Goal: Complete application form: Complete application form

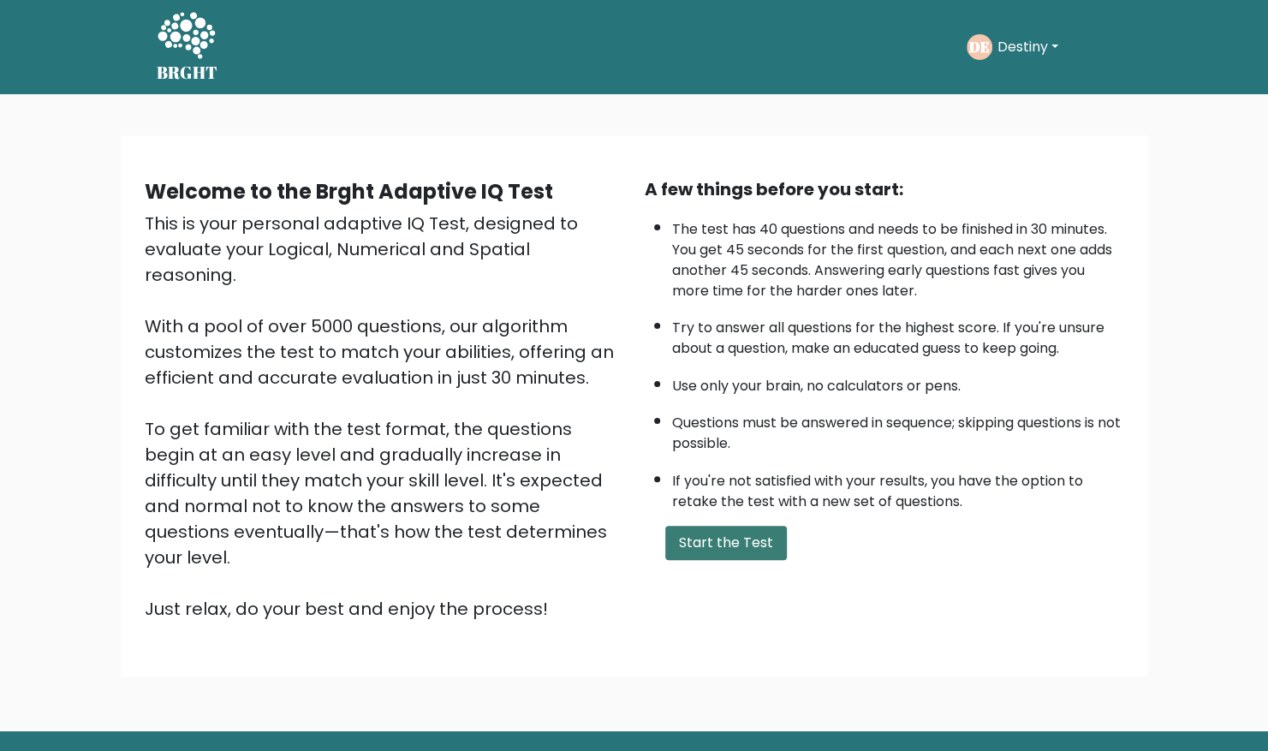
click at [623, 536] on button "Start the Test" at bounding box center [726, 543] width 122 height 34
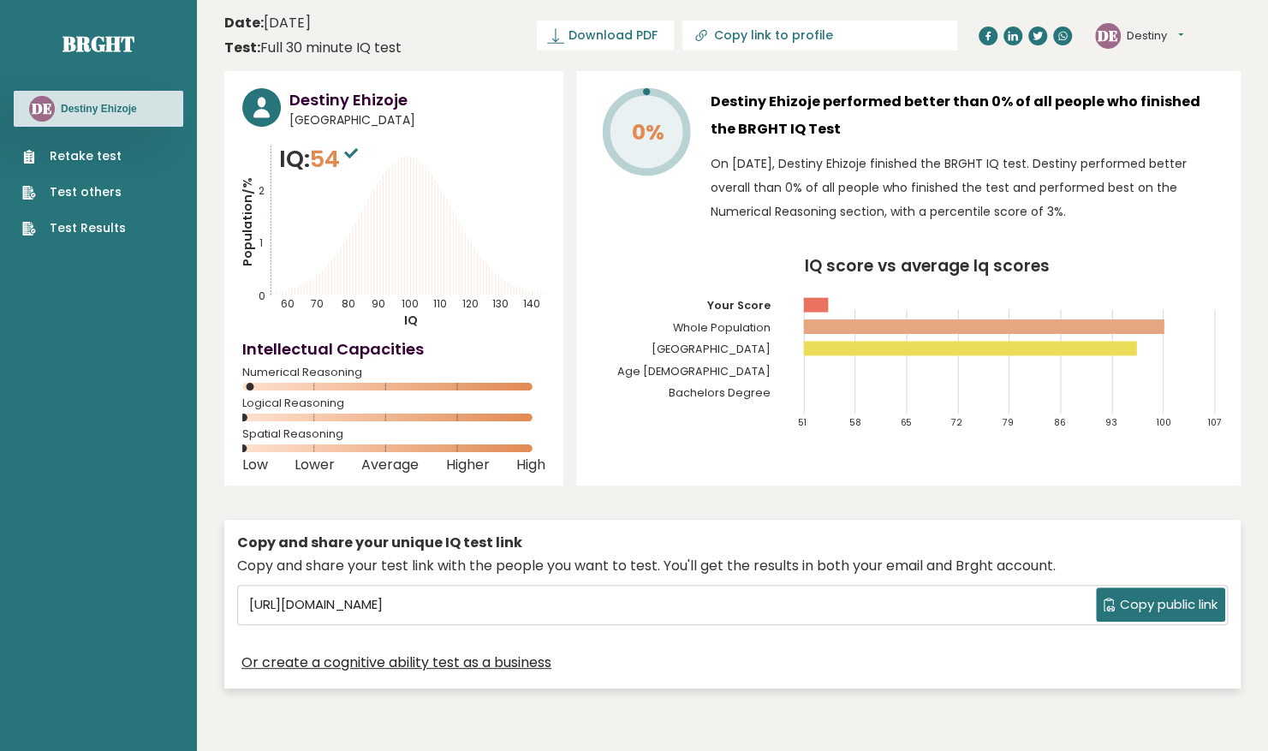
click at [731, 536] on div "Copy and share your unique IQ test link" at bounding box center [732, 542] width 990 height 21
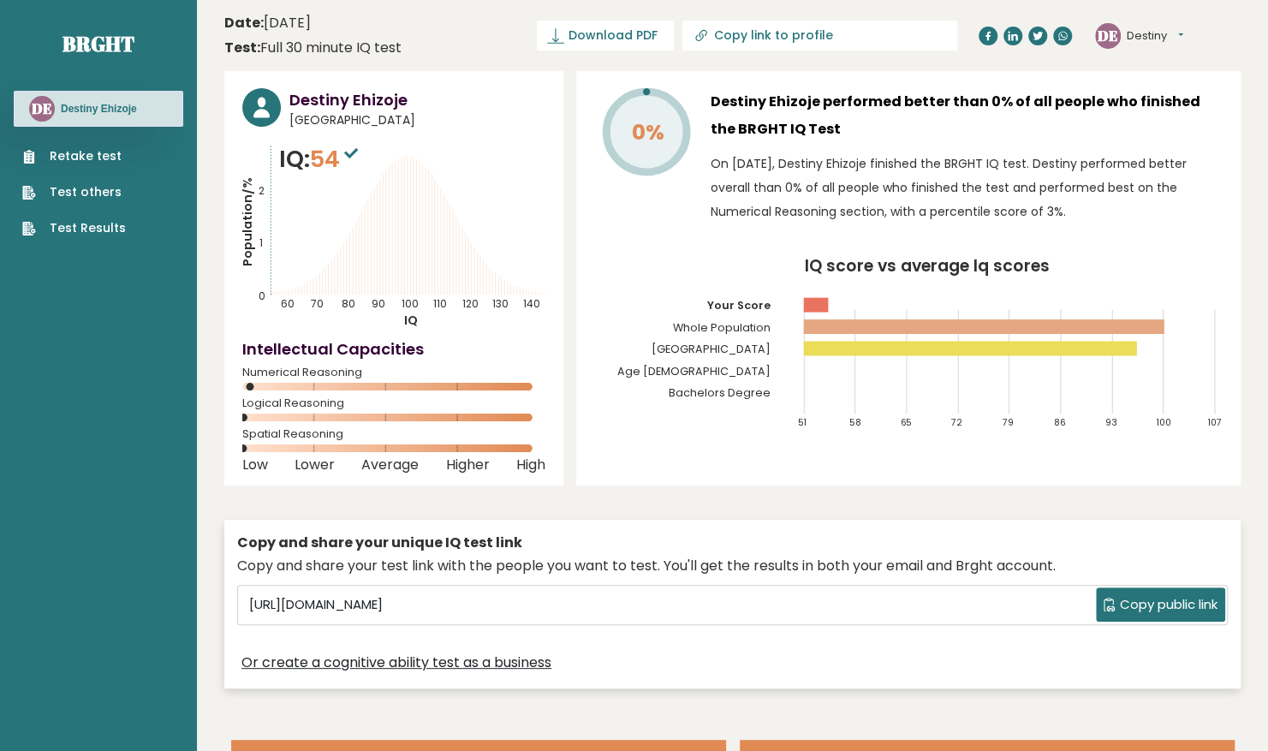
click at [106, 151] on link "Retake test" at bounding box center [74, 156] width 104 height 18
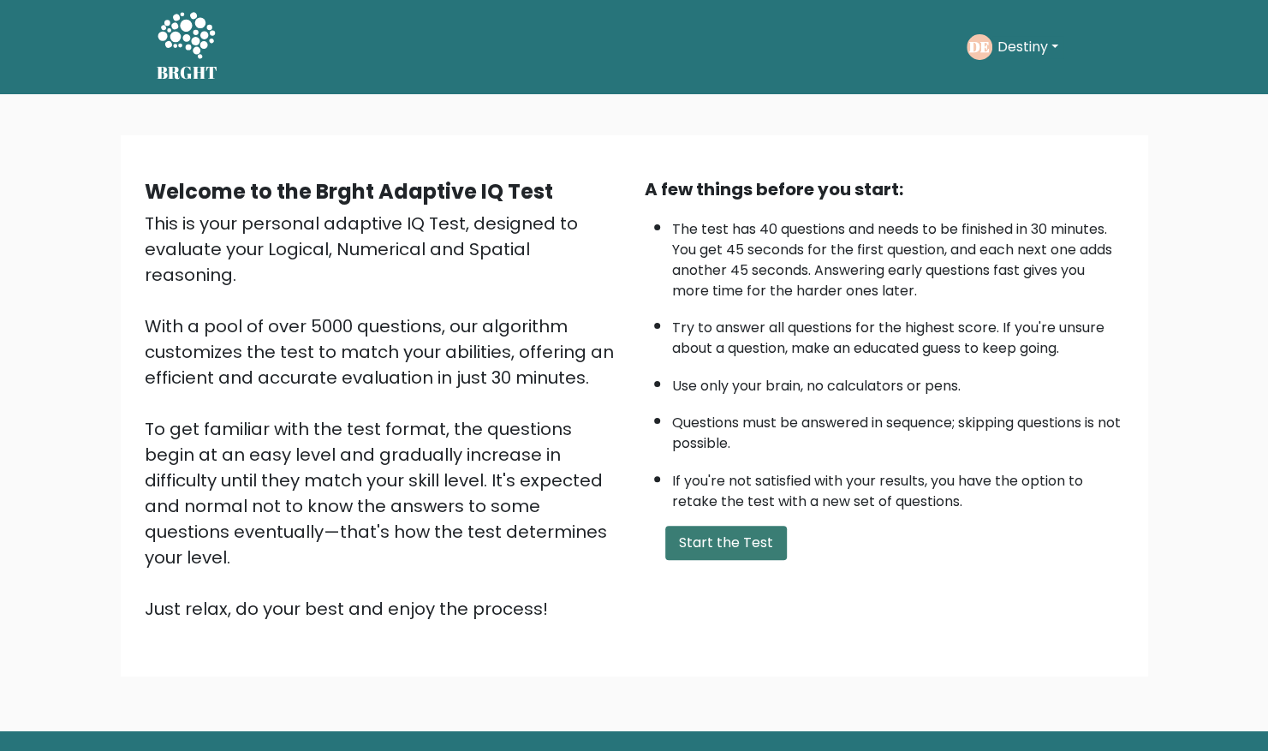
click at [756, 549] on button "Start the Test" at bounding box center [726, 543] width 122 height 34
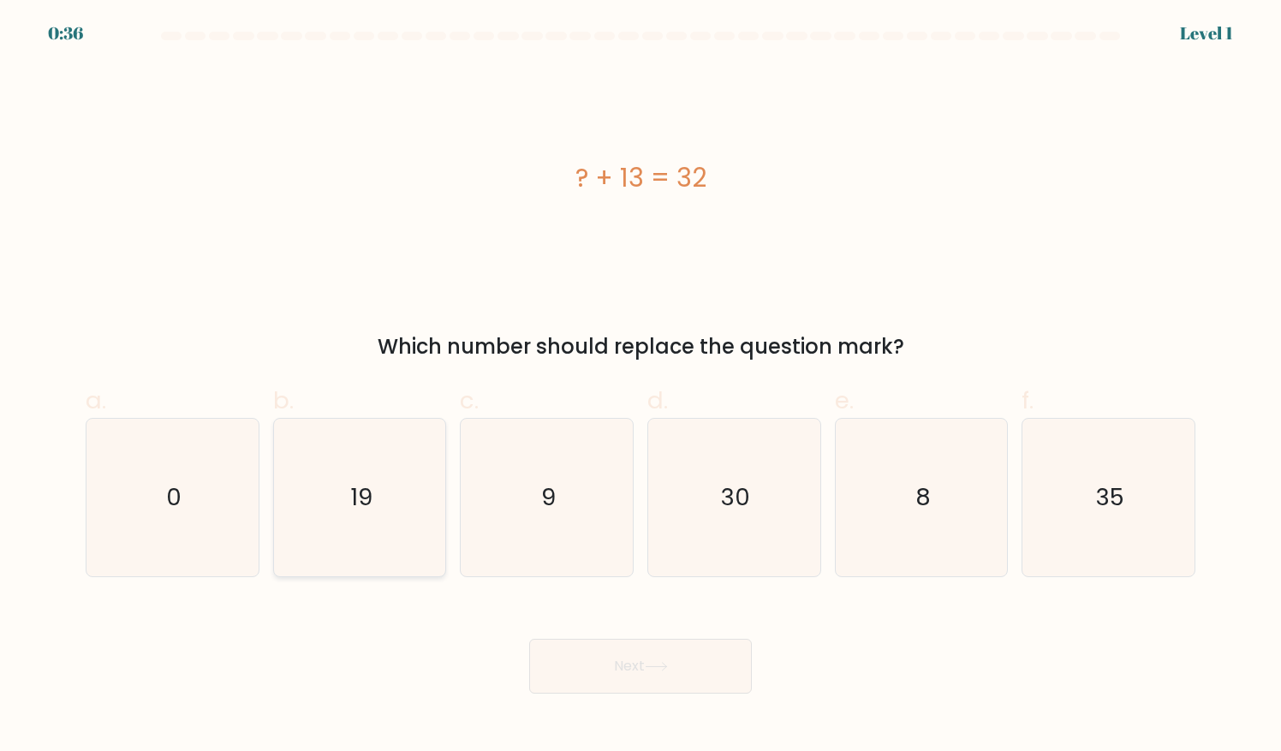
click at [394, 514] on icon "19" at bounding box center [359, 497] width 157 height 157
click at [640, 387] on input "b. 19" at bounding box center [640, 381] width 1 height 11
radio input "true"
click at [683, 667] on button "Next" at bounding box center [640, 666] width 223 height 55
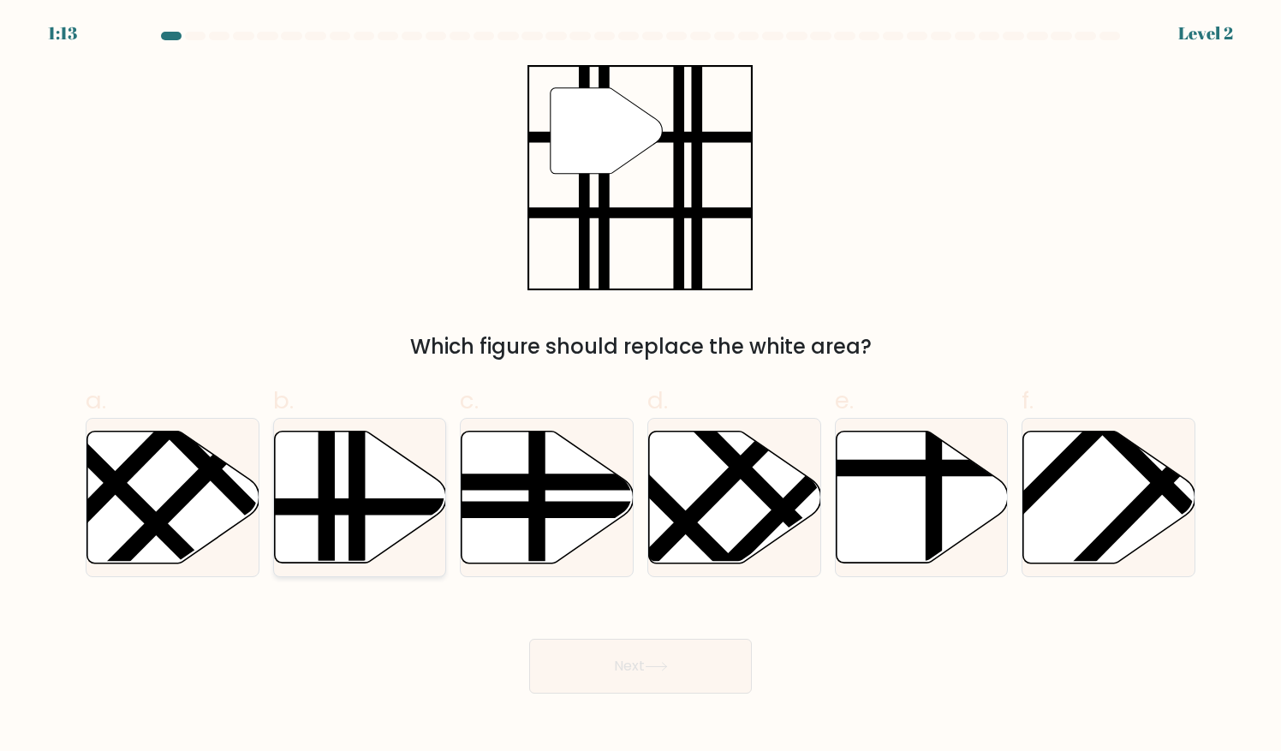
click at [385, 532] on icon at bounding box center [360, 497] width 172 height 132
click at [640, 387] on input "b." at bounding box center [640, 381] width 1 height 11
radio input "true"
click at [587, 666] on button "Next" at bounding box center [640, 666] width 223 height 55
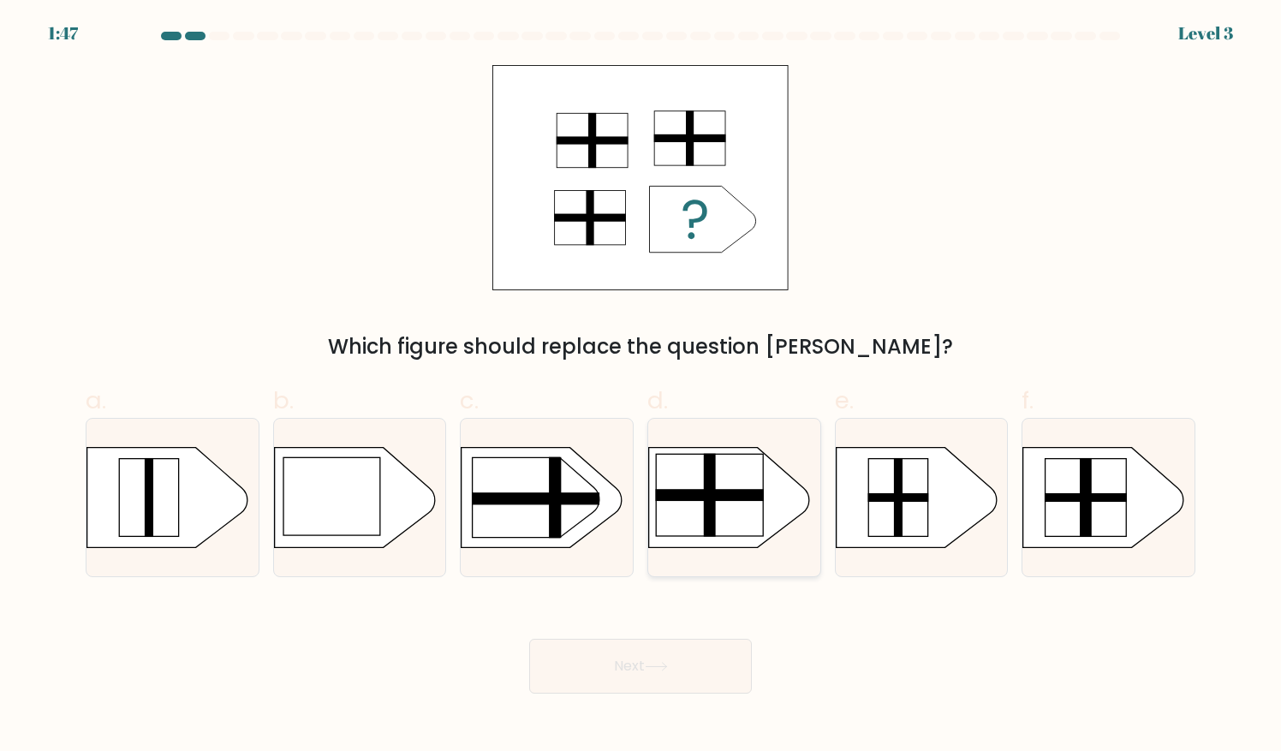
click at [695, 490] on rect at bounding box center [710, 495] width 109 height 12
click at [641, 387] on input "d." at bounding box center [640, 381] width 1 height 11
radio input "true"
click at [1054, 486] on rect at bounding box center [1085, 498] width 81 height 78
click at [641, 387] on input "f." at bounding box center [640, 381] width 1 height 11
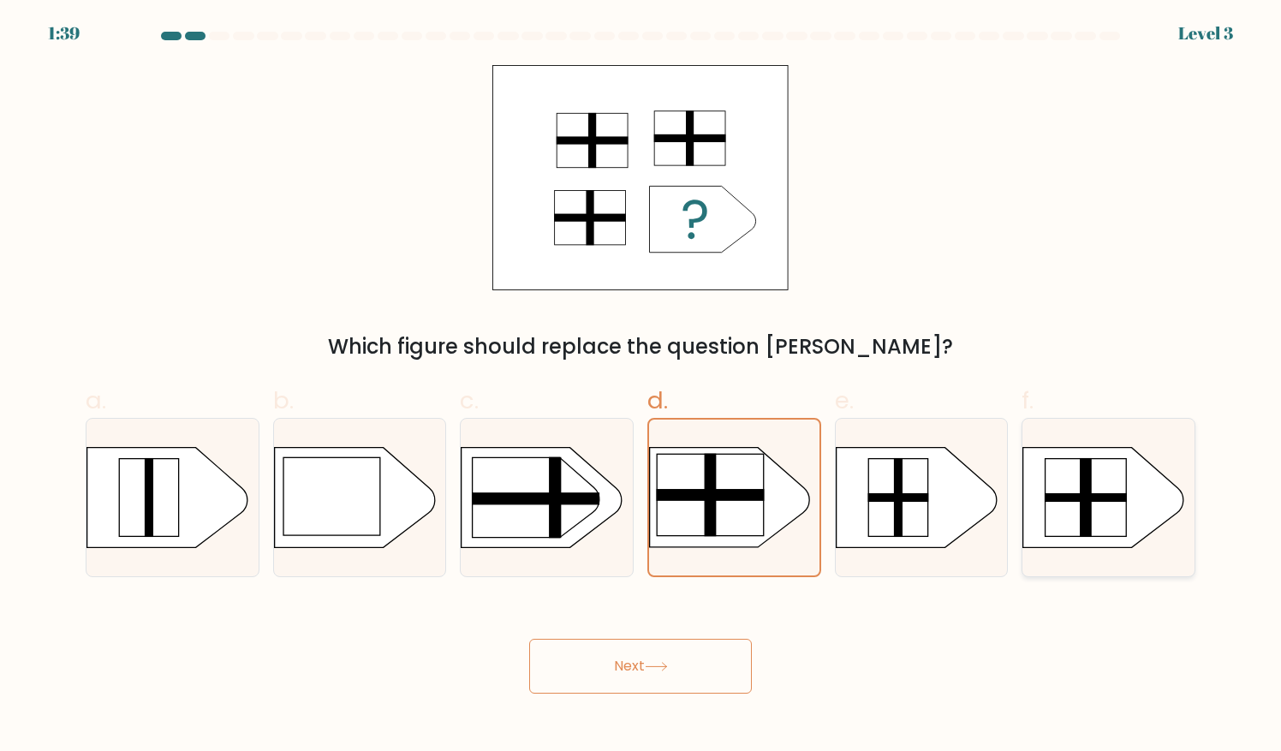
radio input "true"
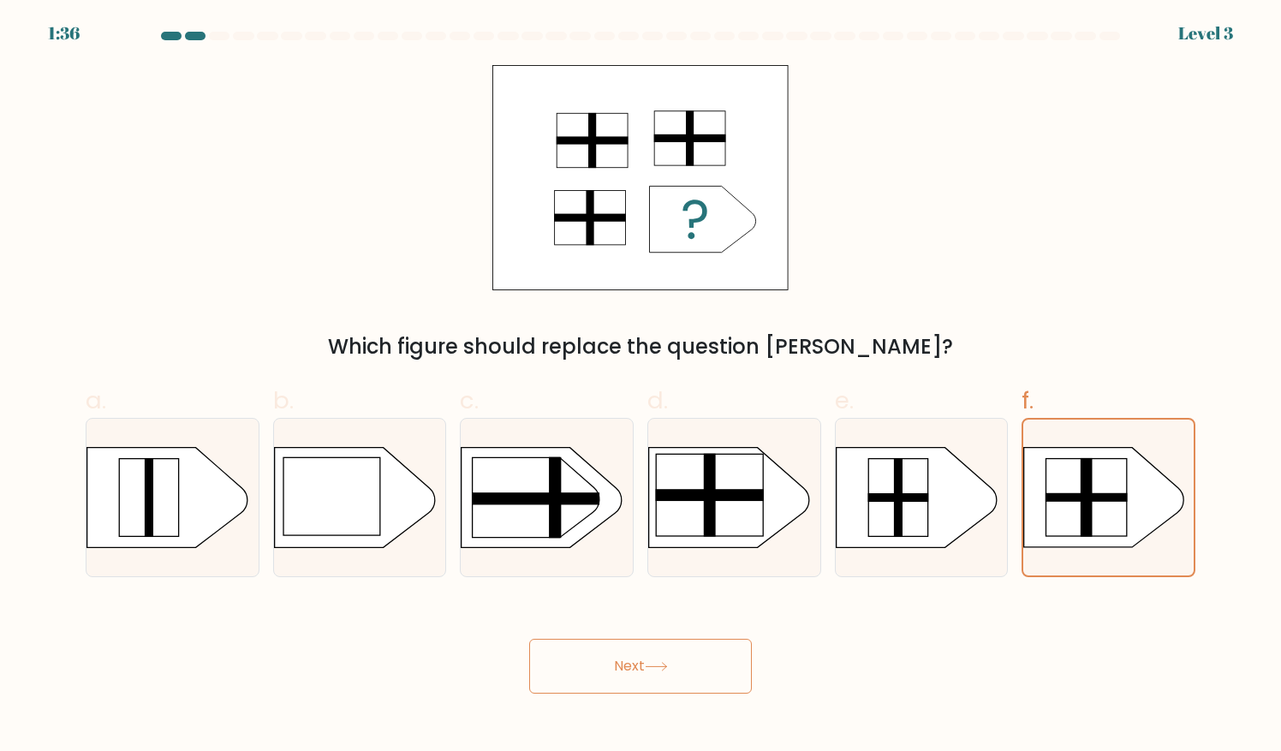
click at [799, 592] on form "a." at bounding box center [640, 363] width 1281 height 662
click at [703, 652] on button "Next" at bounding box center [640, 666] width 223 height 55
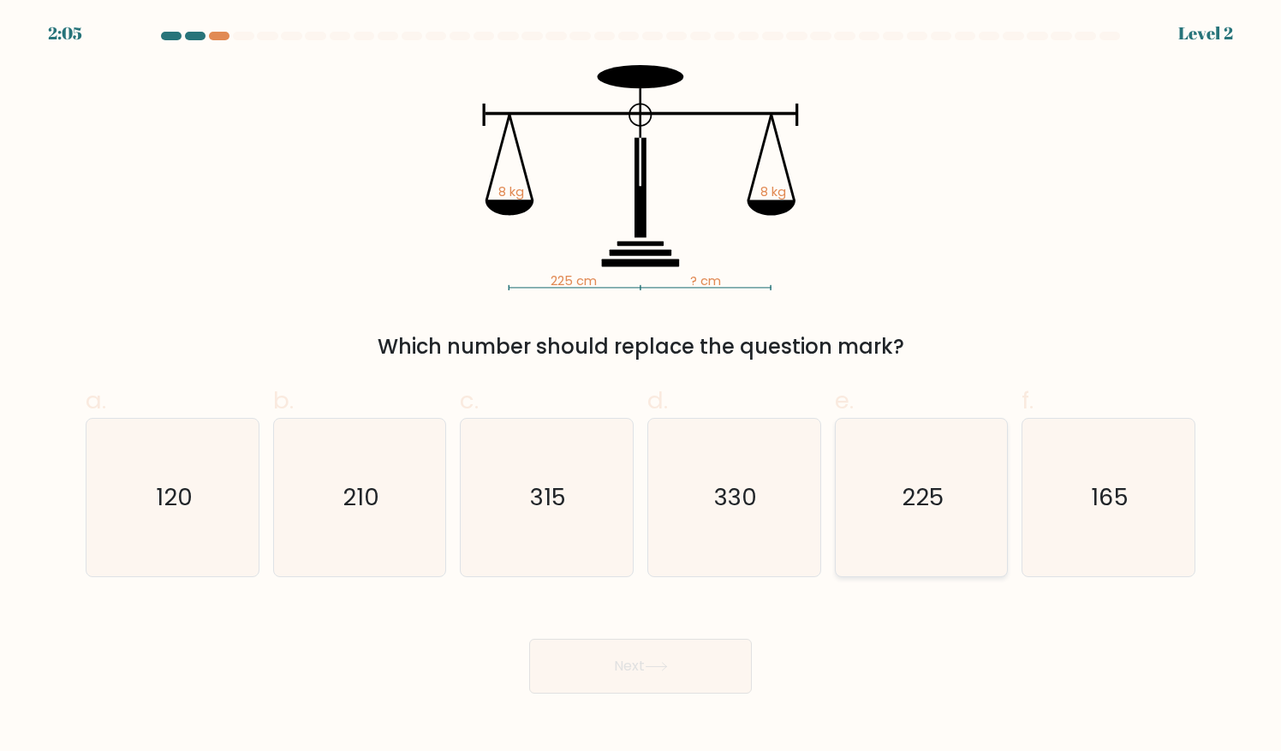
click at [904, 550] on icon "225" at bounding box center [920, 497] width 157 height 157
click at [641, 387] on input "e. 225" at bounding box center [640, 381] width 1 height 11
radio input "true"
click at [674, 685] on button "Next" at bounding box center [640, 666] width 223 height 55
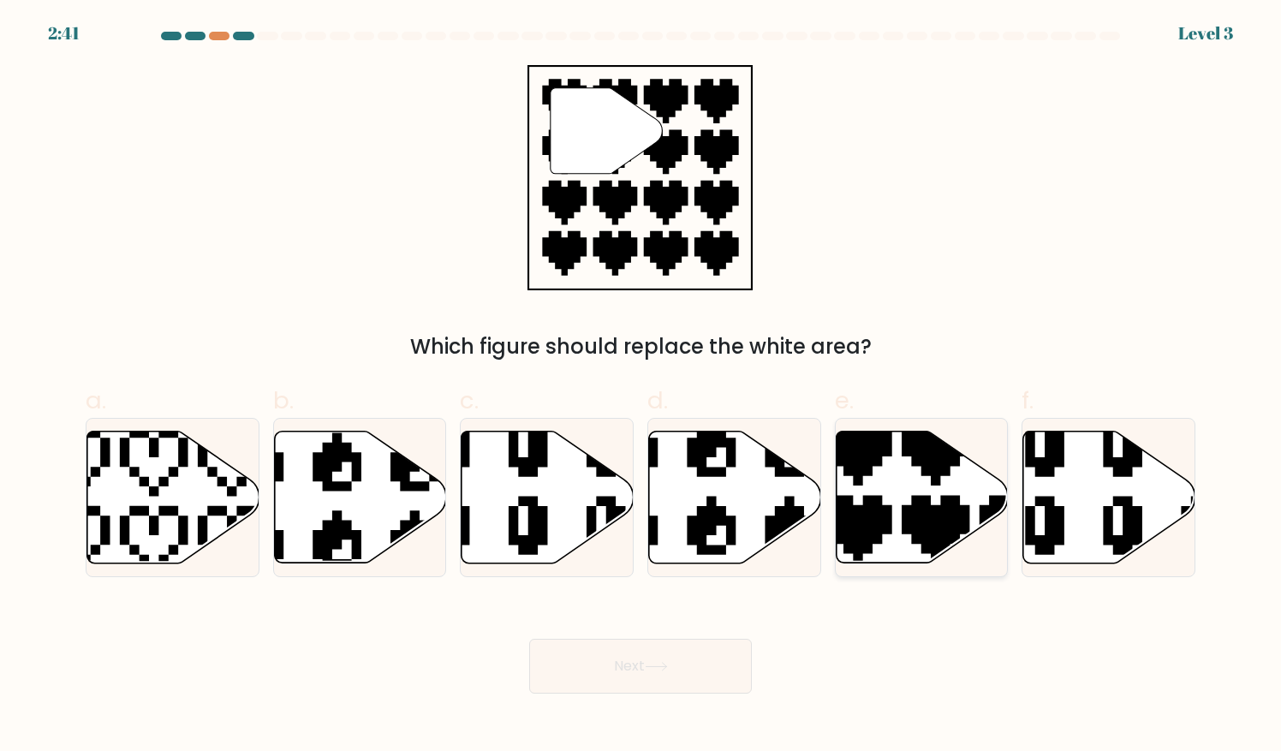
click at [869, 522] on icon at bounding box center [974, 568] width 302 height 302
click at [641, 387] on input "e." at bounding box center [640, 381] width 1 height 11
radio input "true"
click at [679, 646] on button "Next" at bounding box center [640, 666] width 223 height 55
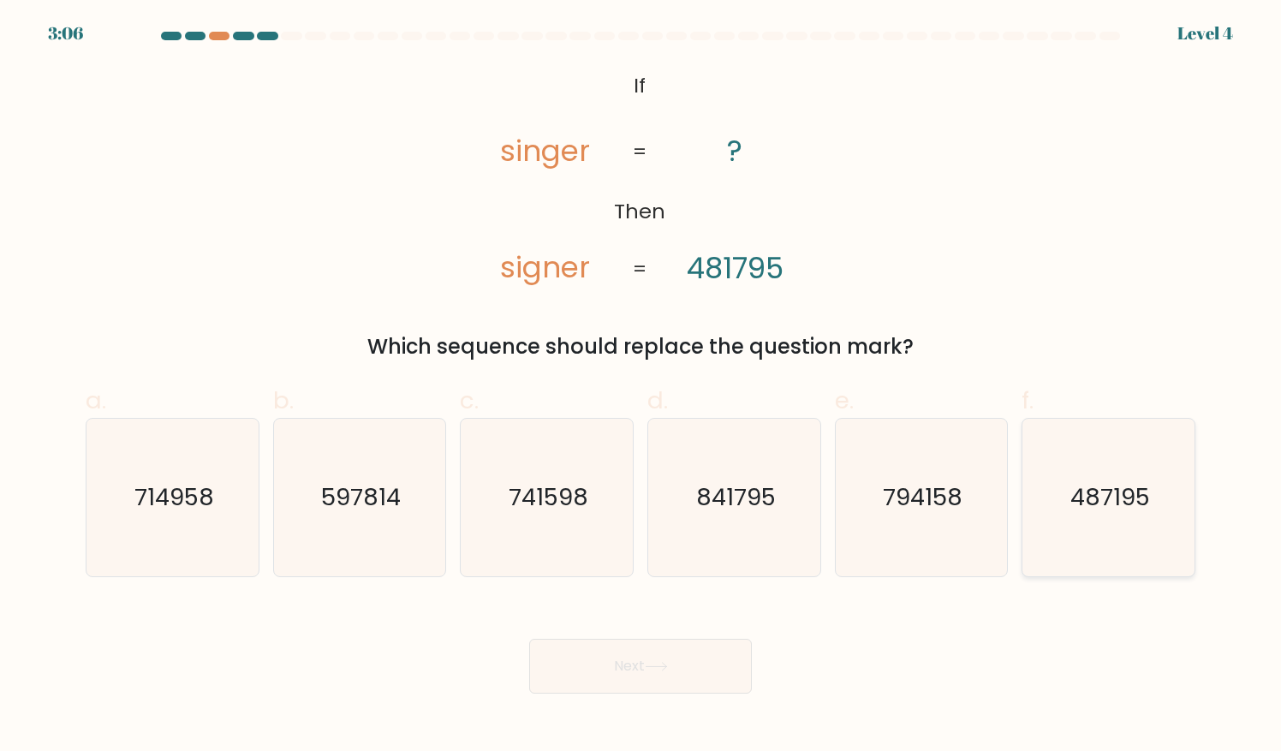
click at [1107, 535] on icon "487195" at bounding box center [1108, 497] width 157 height 157
click at [641, 387] on input "f. 487195" at bounding box center [640, 381] width 1 height 11
radio input "true"
click at [666, 685] on button "Next" at bounding box center [640, 666] width 223 height 55
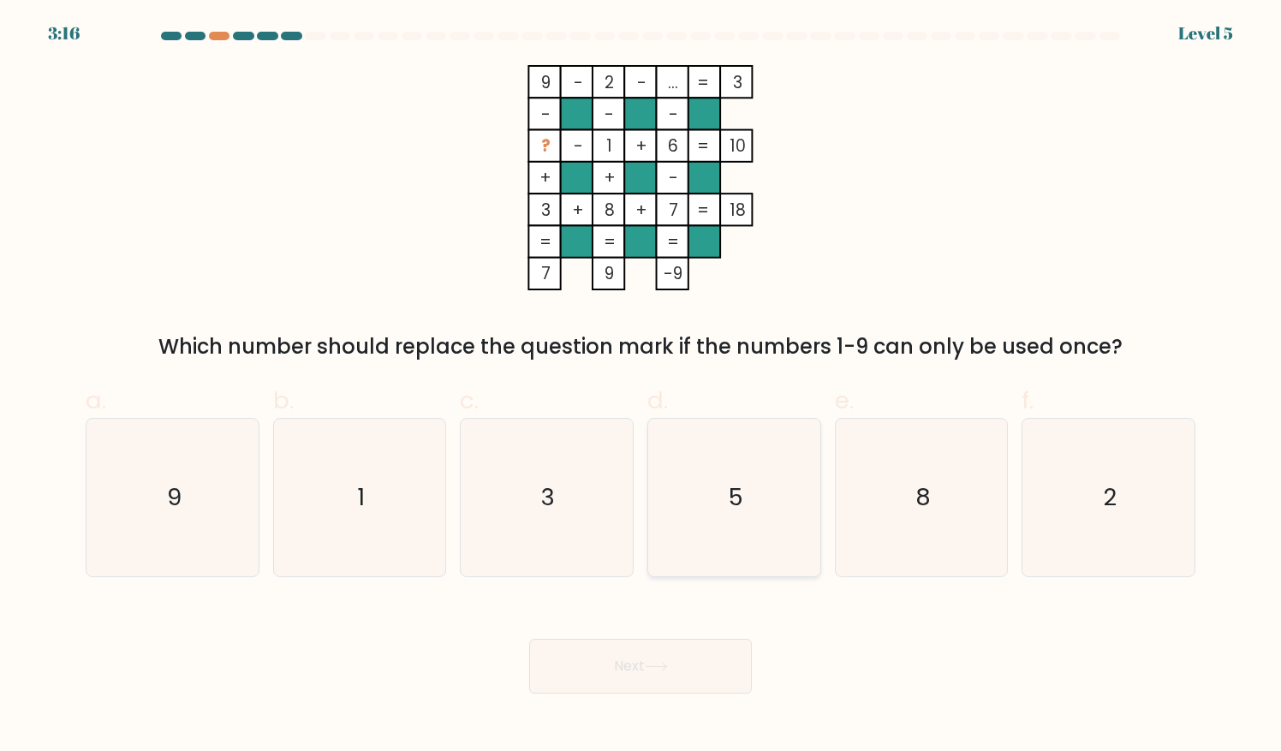
click at [775, 506] on icon "5" at bounding box center [734, 497] width 157 height 157
click at [641, 387] on input "d. 5" at bounding box center [640, 381] width 1 height 11
radio input "true"
click at [659, 681] on button "Next" at bounding box center [640, 666] width 223 height 55
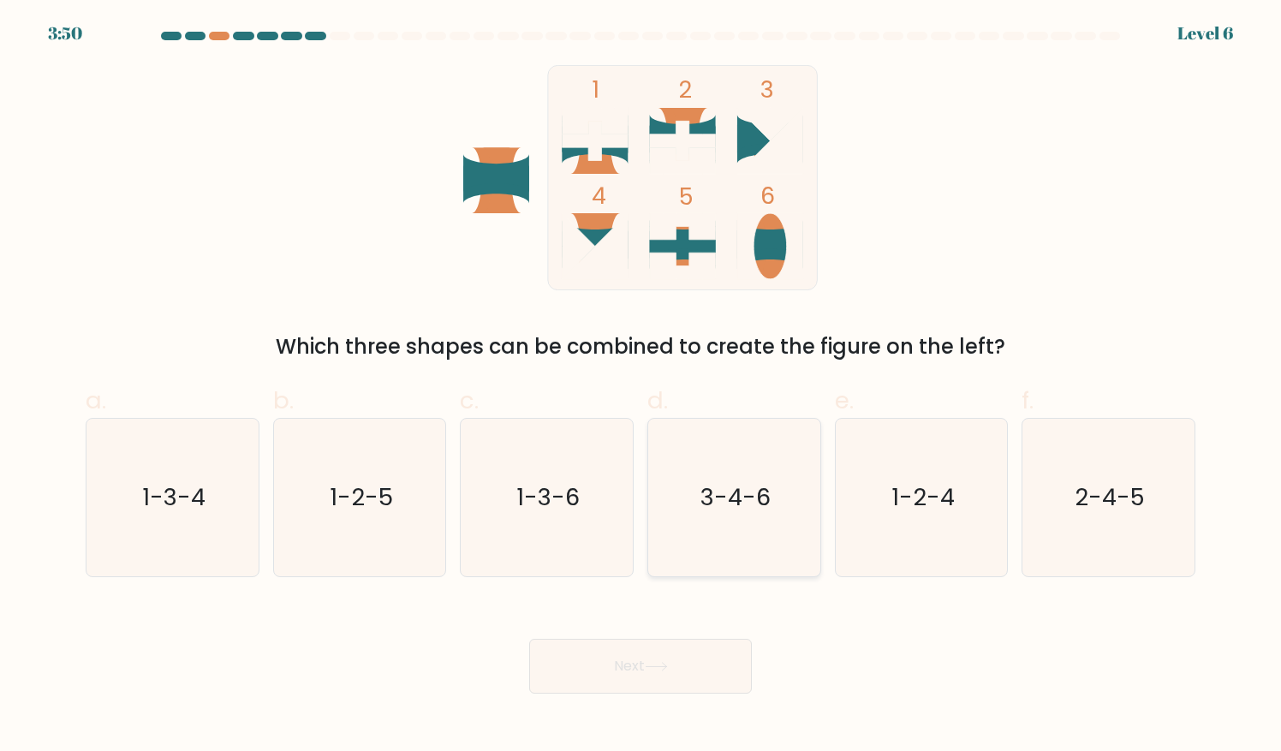
click at [754, 563] on icon "3-4-6" at bounding box center [734, 497] width 157 height 157
click at [641, 387] on input "d. 3-4-6" at bounding box center [640, 381] width 1 height 11
radio input "true"
click at [592, 156] on icon at bounding box center [595, 140] width 66 height 39
click at [359, 524] on icon "1-2-5" at bounding box center [359, 497] width 157 height 157
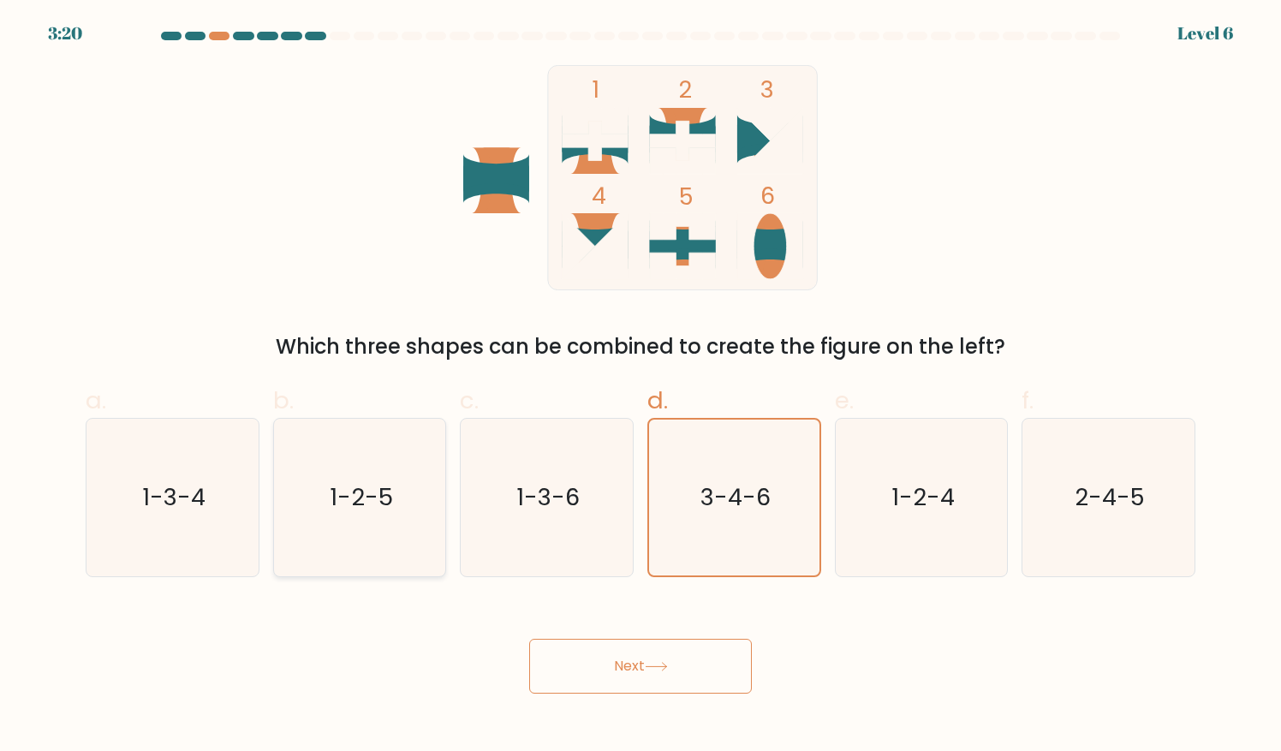
click at [640, 387] on input "b. 1-2-5" at bounding box center [640, 381] width 1 height 11
radio input "true"
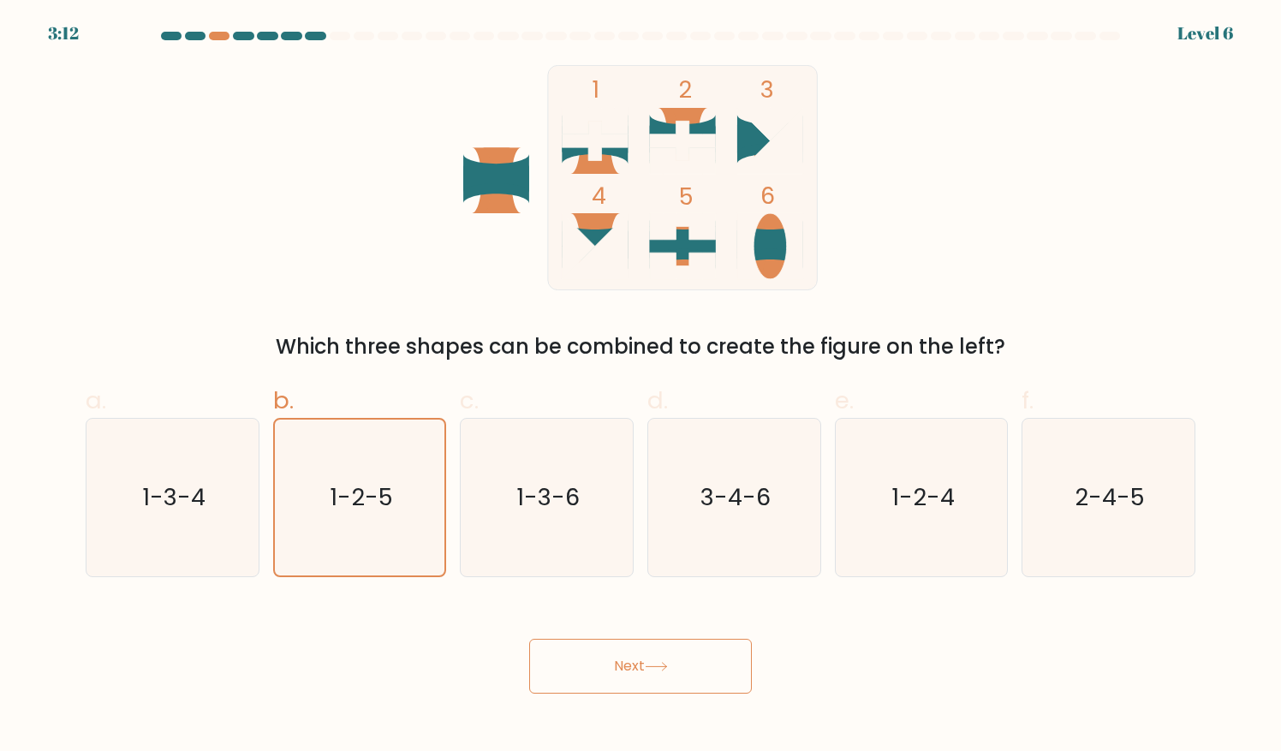
click at [628, 668] on button "Next" at bounding box center [640, 666] width 223 height 55
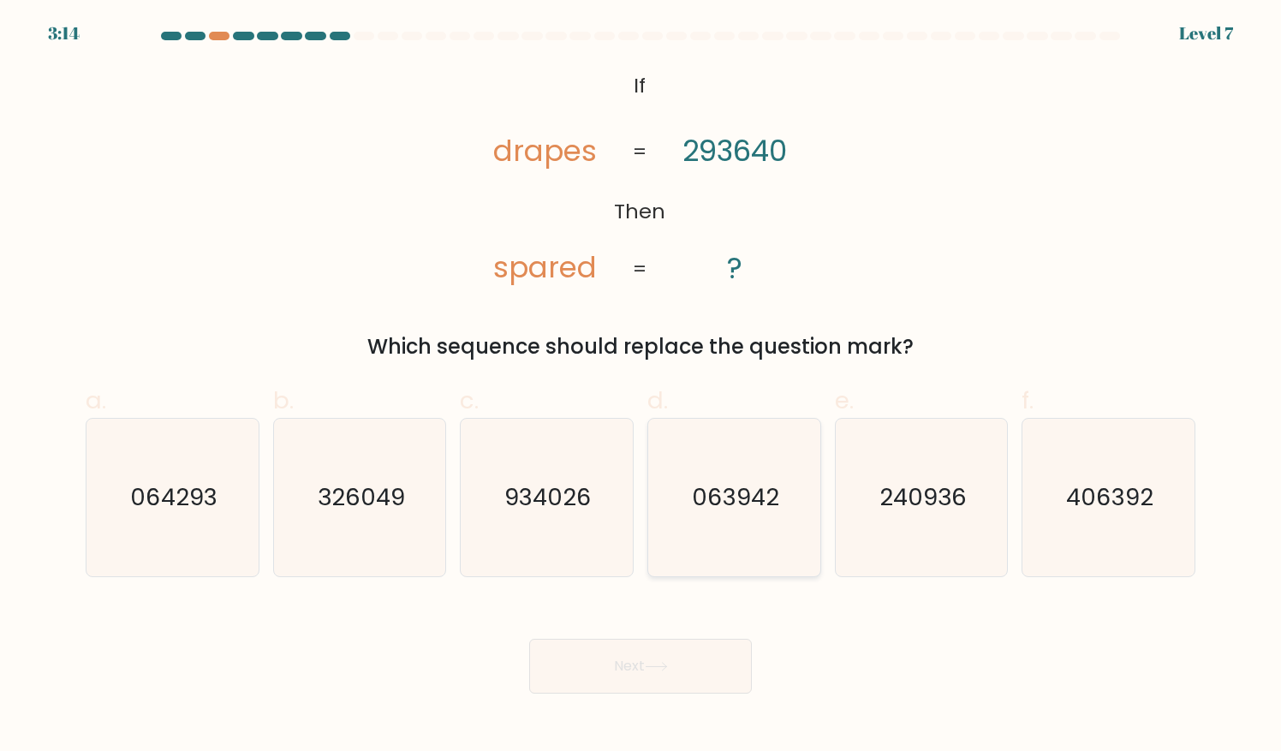
click at [761, 514] on icon "063942" at bounding box center [734, 497] width 157 height 157
click at [641, 387] on input "d. 063942" at bounding box center [640, 381] width 1 height 11
radio input "true"
click at [654, 684] on button "Next" at bounding box center [640, 666] width 223 height 55
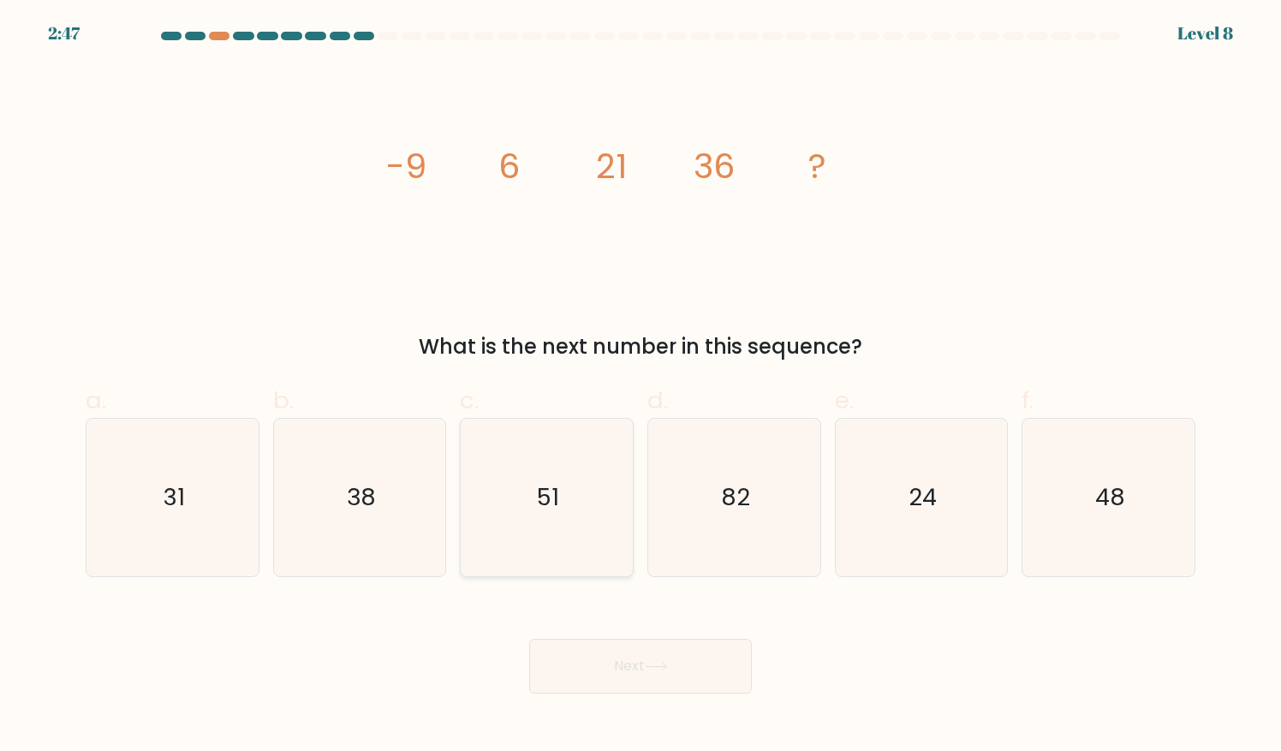
click at [592, 538] on icon "51" at bounding box center [546, 497] width 157 height 157
click at [640, 387] on input "c. 51" at bounding box center [640, 381] width 1 height 11
radio input "true"
click at [728, 679] on button "Next" at bounding box center [640, 666] width 223 height 55
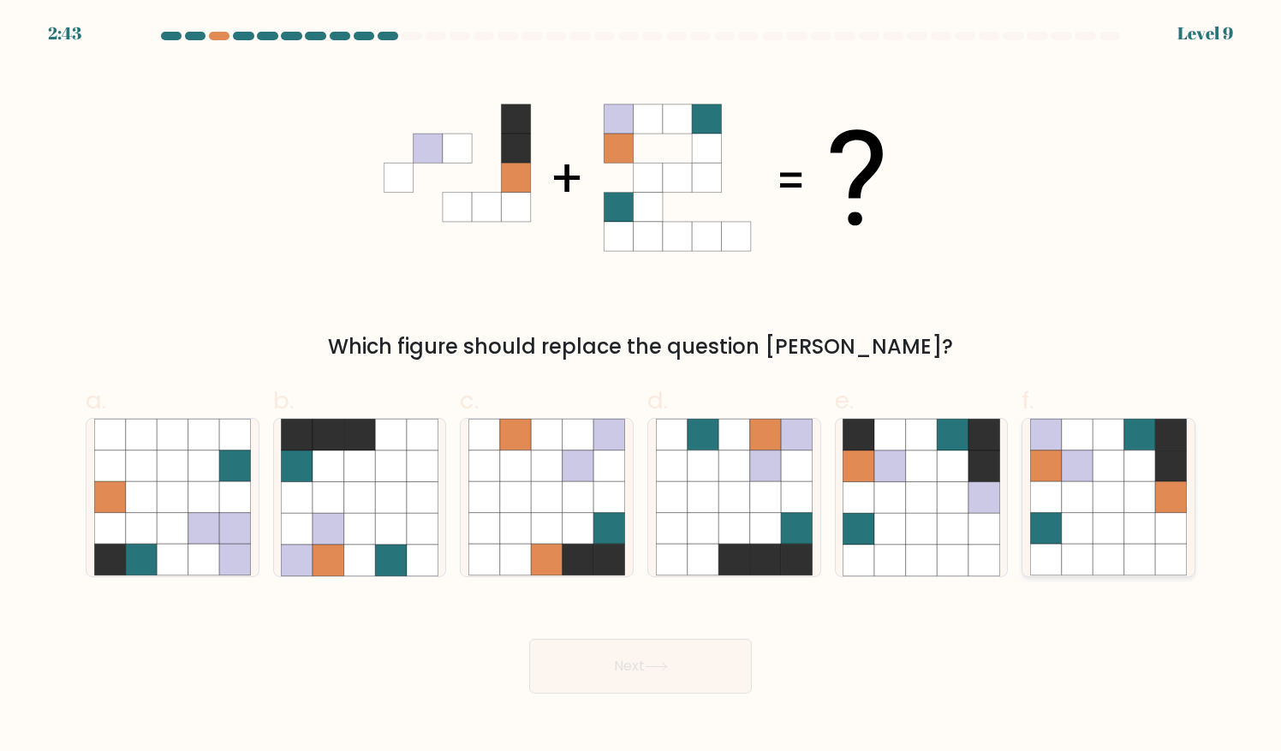
click at [1145, 535] on icon at bounding box center [1140, 529] width 32 height 32
click at [641, 387] on input "f." at bounding box center [640, 381] width 1 height 11
radio input "true"
click at [592, 669] on button "Next" at bounding box center [640, 666] width 223 height 55
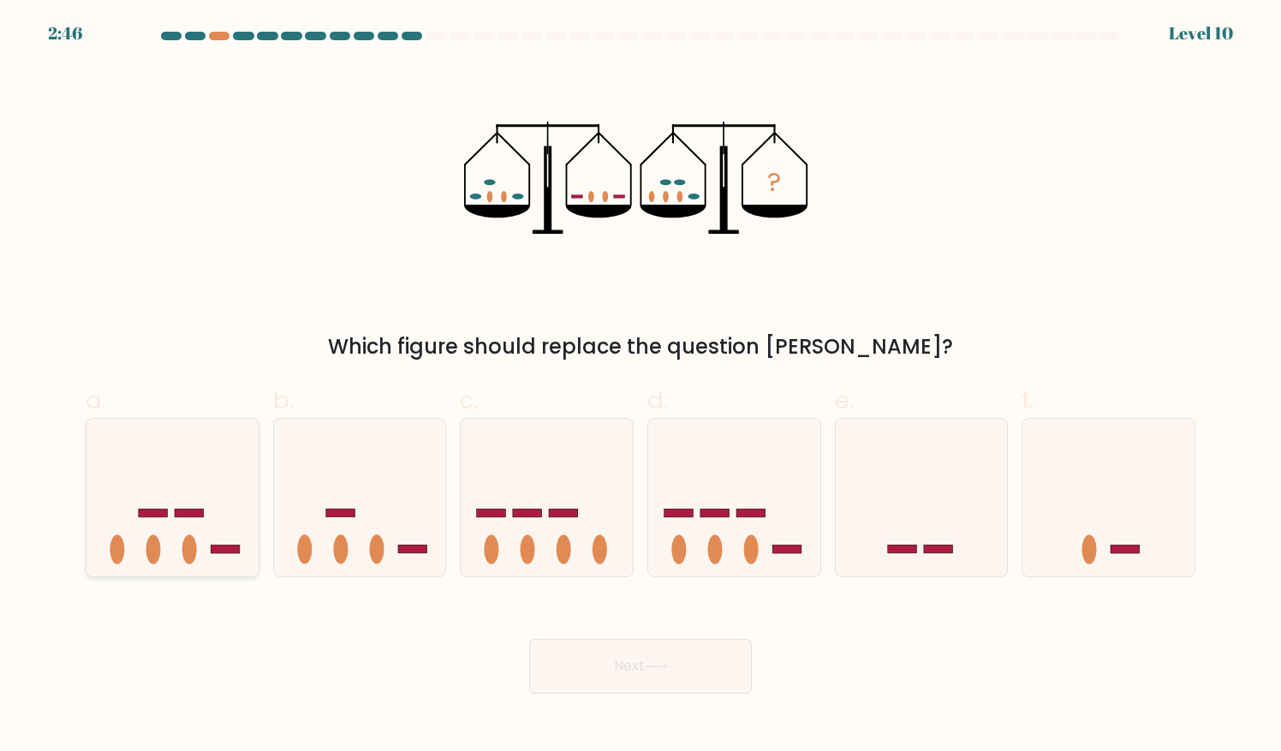
click at [234, 490] on icon at bounding box center [172, 497] width 172 height 142
click at [640, 387] on input "a." at bounding box center [640, 381] width 1 height 11
radio input "true"
click at [638, 651] on button "Next" at bounding box center [640, 666] width 223 height 55
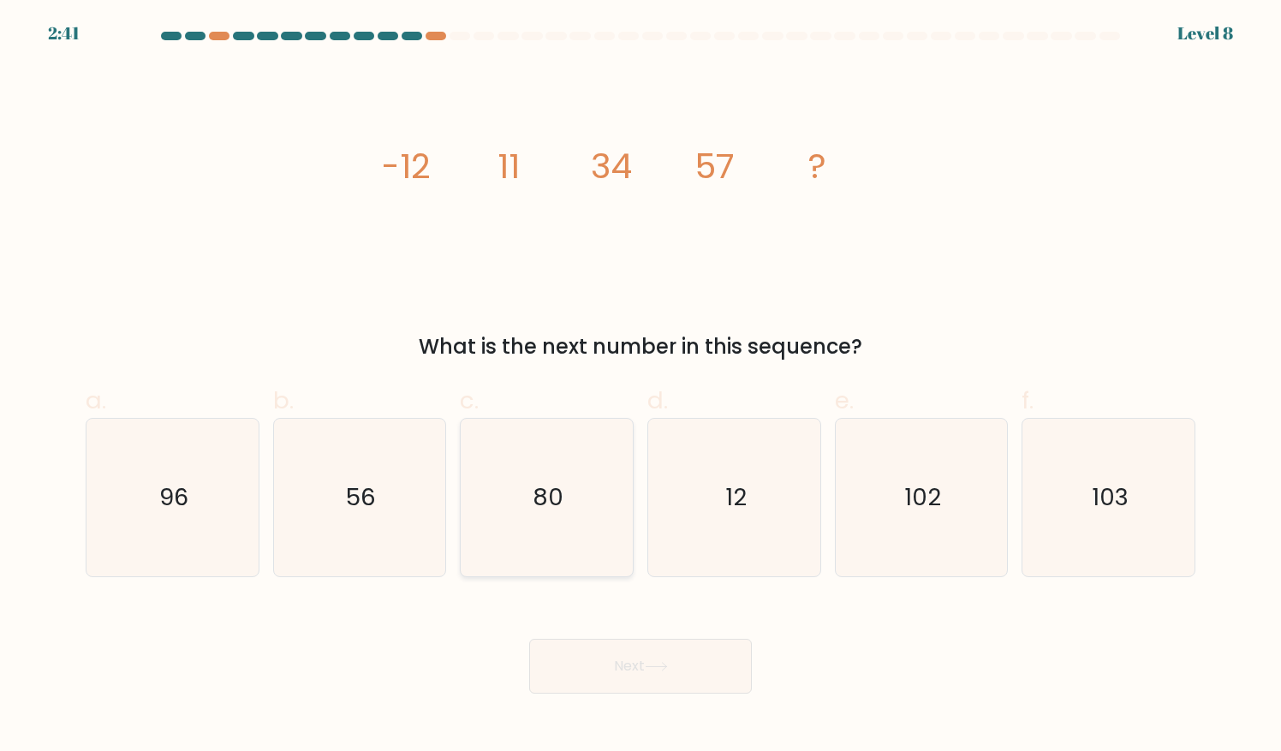
click at [544, 507] on text "80" at bounding box center [547, 496] width 31 height 33
click at [640, 387] on input "c. 80" at bounding box center [640, 381] width 1 height 11
radio input "true"
click at [714, 649] on button "Next" at bounding box center [640, 666] width 223 height 55
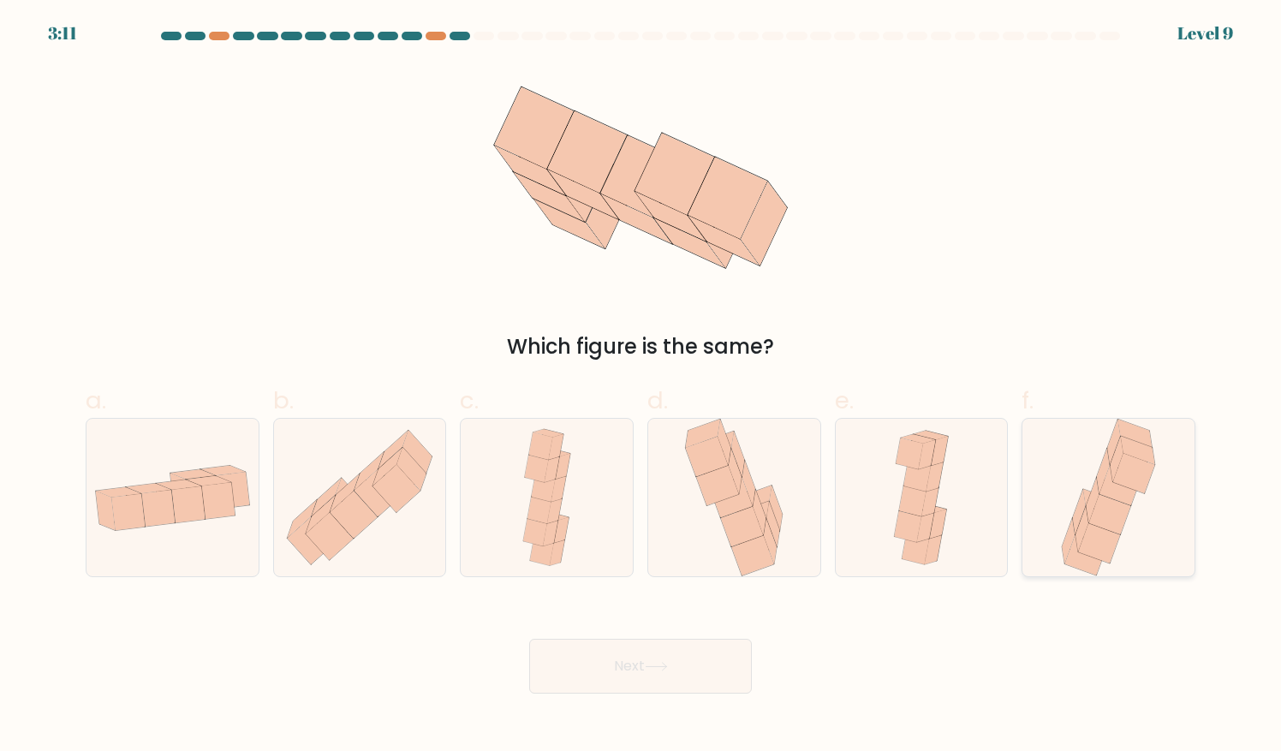
click at [1087, 475] on icon at bounding box center [1108, 497] width 104 height 157
click at [641, 387] on input "f." at bounding box center [640, 381] width 1 height 11
radio input "true"
click at [658, 674] on button "Next" at bounding box center [640, 666] width 223 height 55
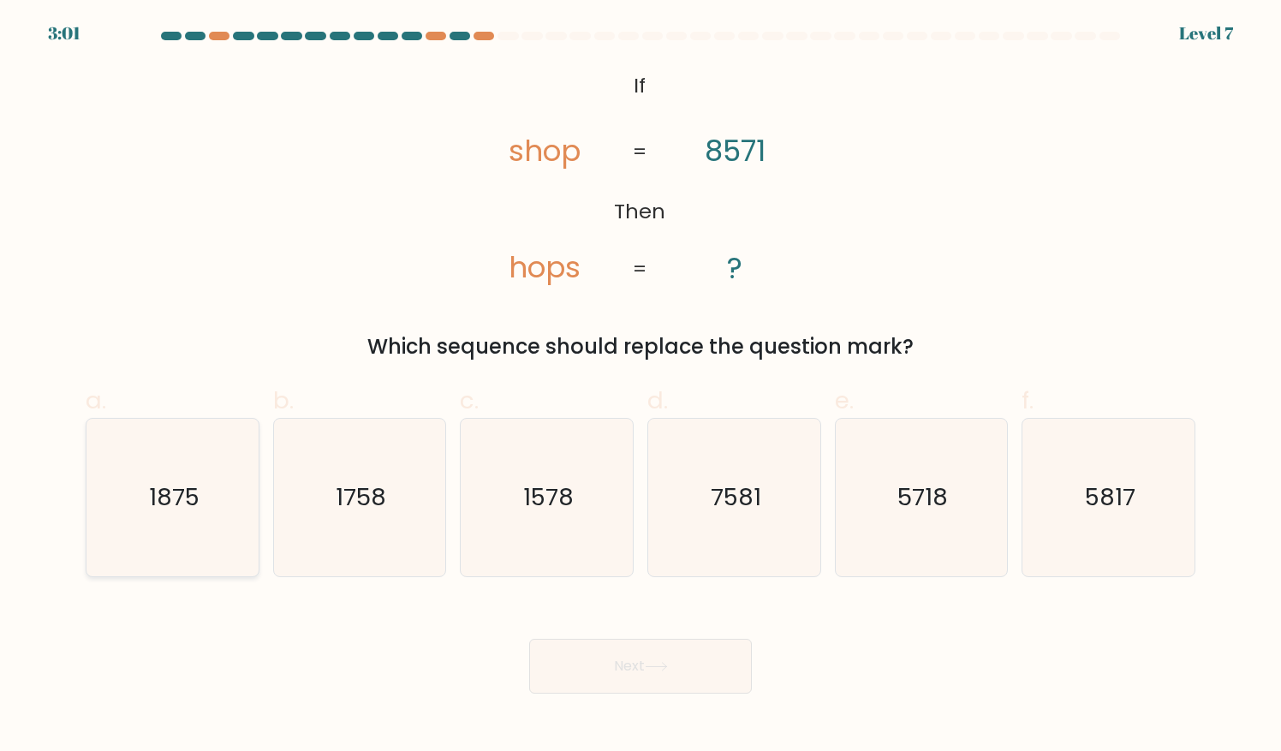
click at [177, 461] on icon "1875" at bounding box center [172, 497] width 157 height 157
click at [640, 387] on input "a. 1875" at bounding box center [640, 381] width 1 height 11
radio input "true"
click at [565, 668] on button "Next" at bounding box center [640, 666] width 223 height 55
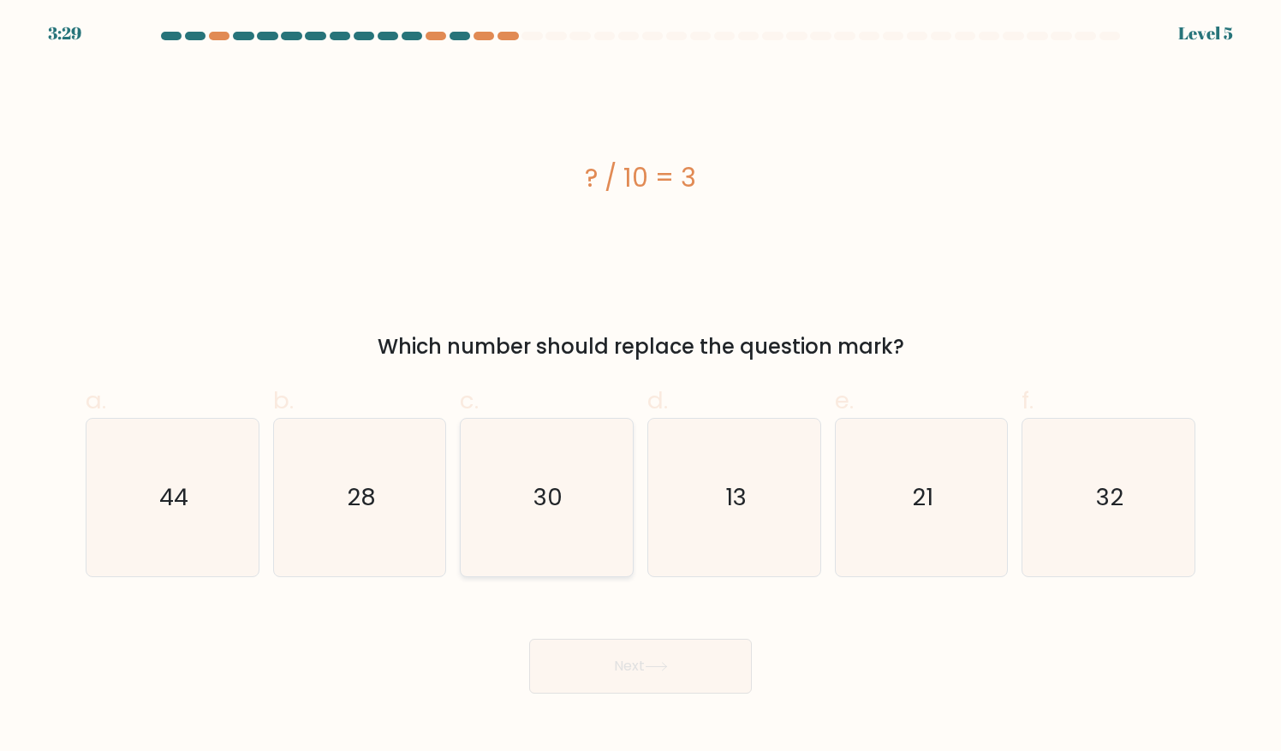
click at [582, 498] on icon "30" at bounding box center [546, 497] width 157 height 157
click at [640, 387] on input "c. 30" at bounding box center [640, 381] width 1 height 11
radio input "true"
click at [639, 663] on button "Next" at bounding box center [640, 666] width 223 height 55
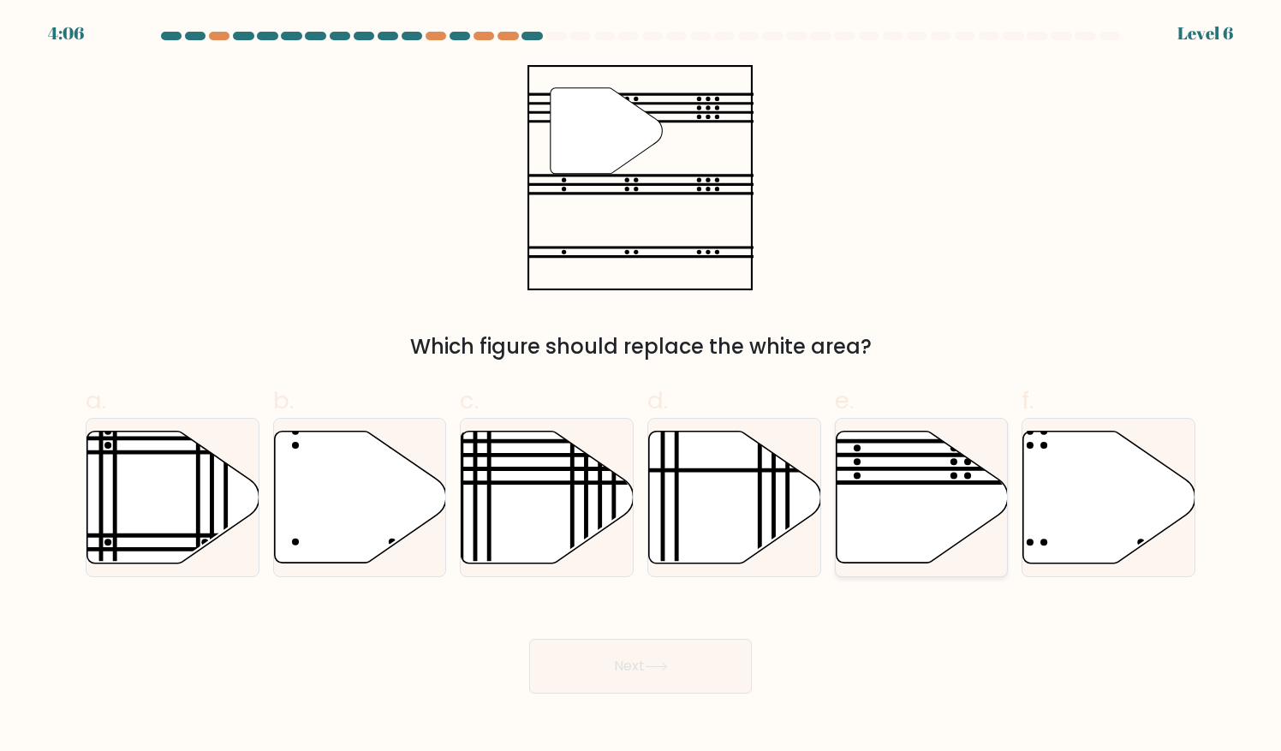
click at [986, 487] on icon at bounding box center [921, 497] width 172 height 132
click at [641, 387] on input "e." at bounding box center [640, 381] width 1 height 11
radio input "true"
click at [679, 663] on button "Next" at bounding box center [640, 666] width 223 height 55
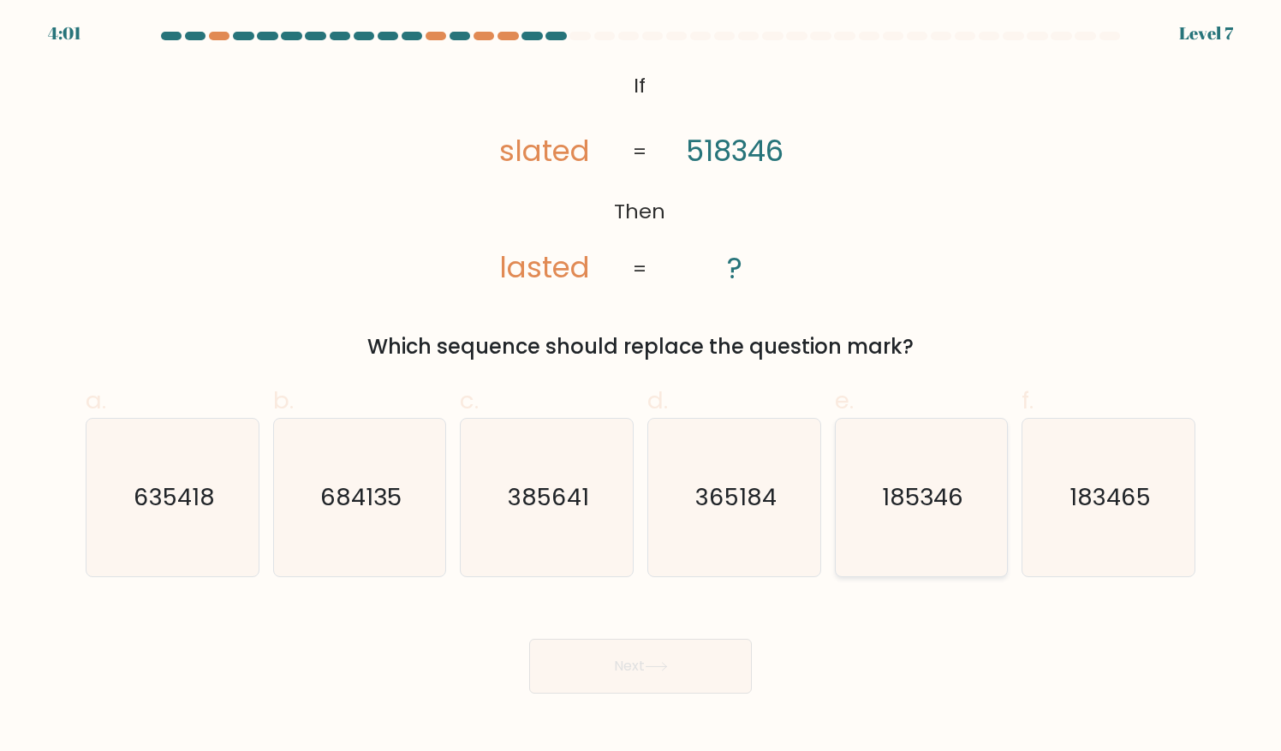
click at [913, 487] on text "185346" at bounding box center [922, 496] width 81 height 33
click at [641, 387] on input "e. 185346" at bounding box center [640, 381] width 1 height 11
radio input "true"
click at [913, 487] on text "185346" at bounding box center [922, 497] width 80 height 32
click at [641, 387] on input "e. 185346" at bounding box center [640, 381] width 1 height 11
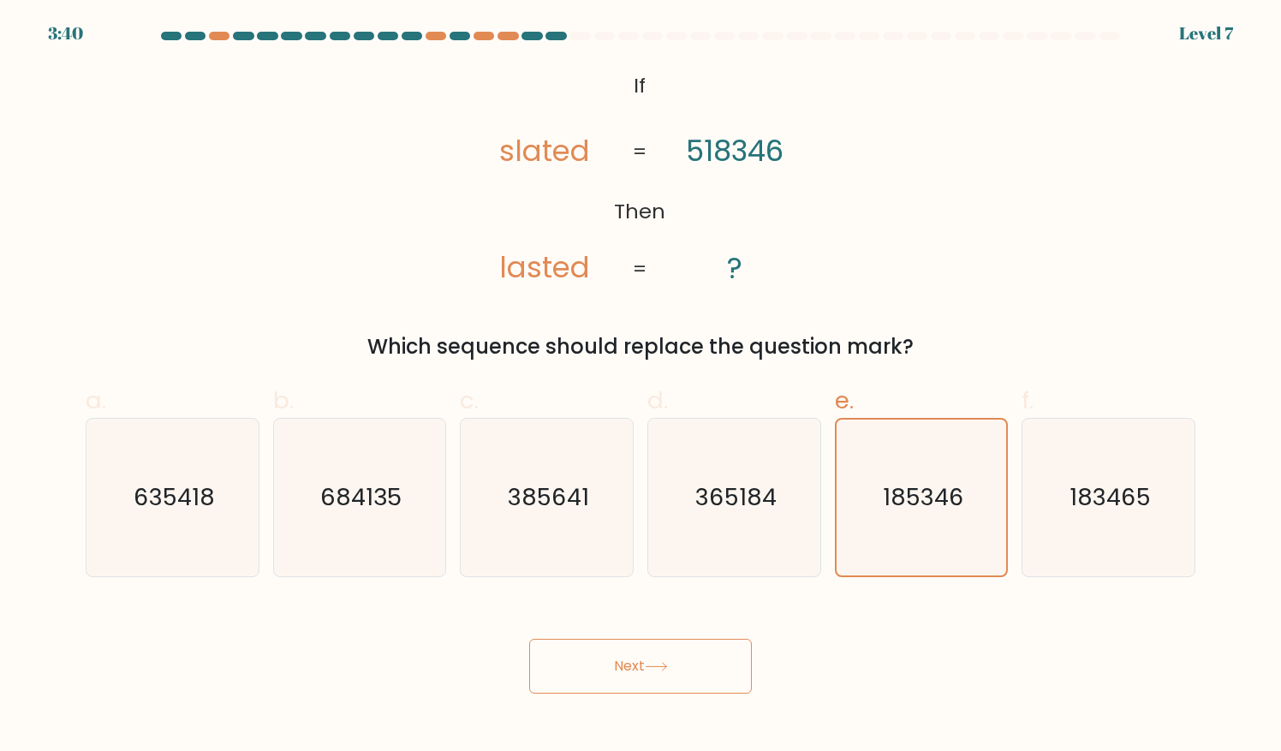
click at [695, 654] on button "Next" at bounding box center [640, 666] width 223 height 55
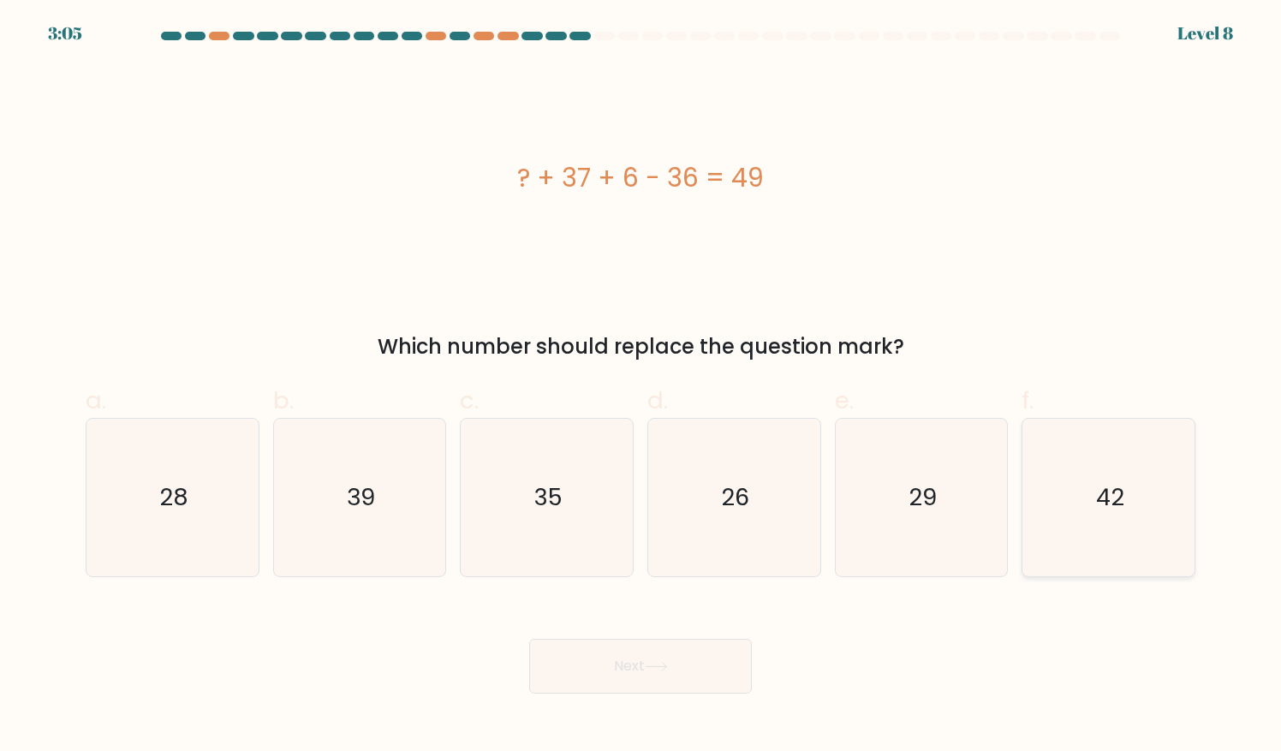
click at [1128, 522] on icon "42" at bounding box center [1108, 497] width 157 height 157
click at [641, 387] on input "f. 42" at bounding box center [640, 381] width 1 height 11
radio input "true"
click at [698, 663] on button "Next" at bounding box center [640, 666] width 223 height 55
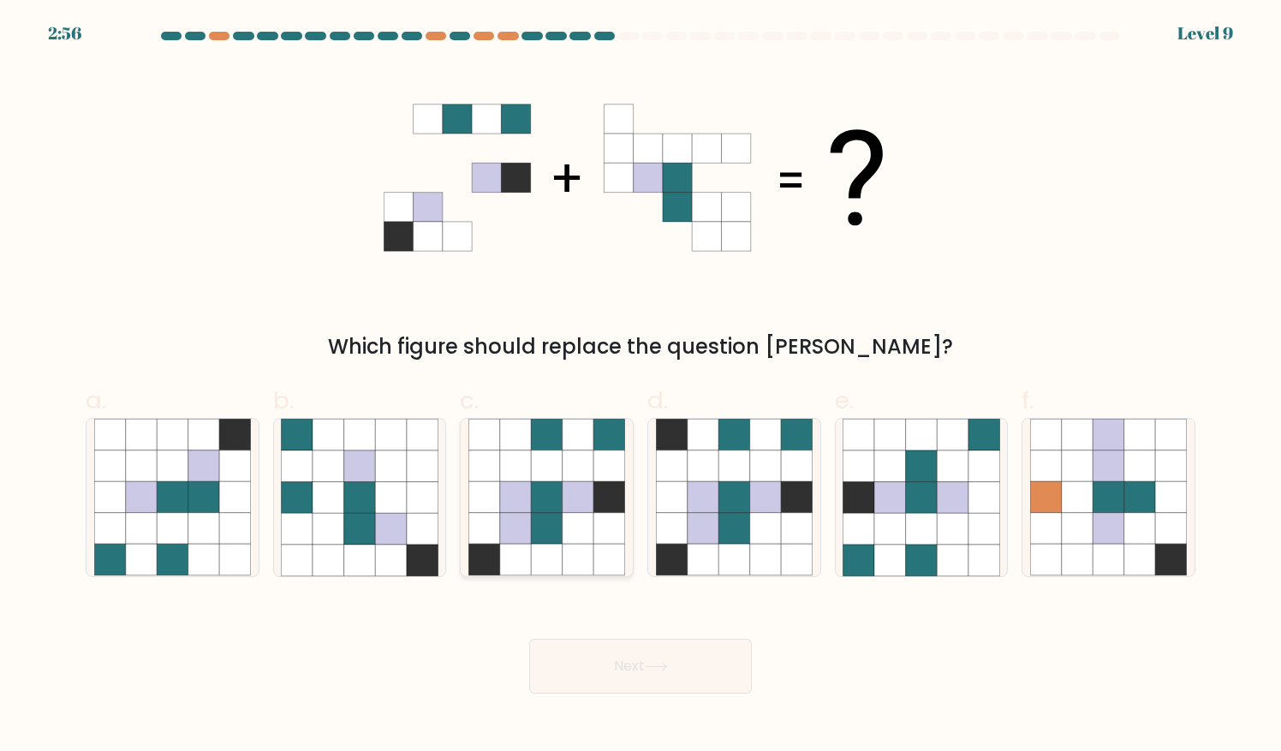
click at [577, 505] on icon at bounding box center [578, 498] width 32 height 32
click at [640, 387] on input "c." at bounding box center [640, 381] width 1 height 11
radio input "true"
click at [601, 651] on button "Next" at bounding box center [640, 666] width 223 height 55
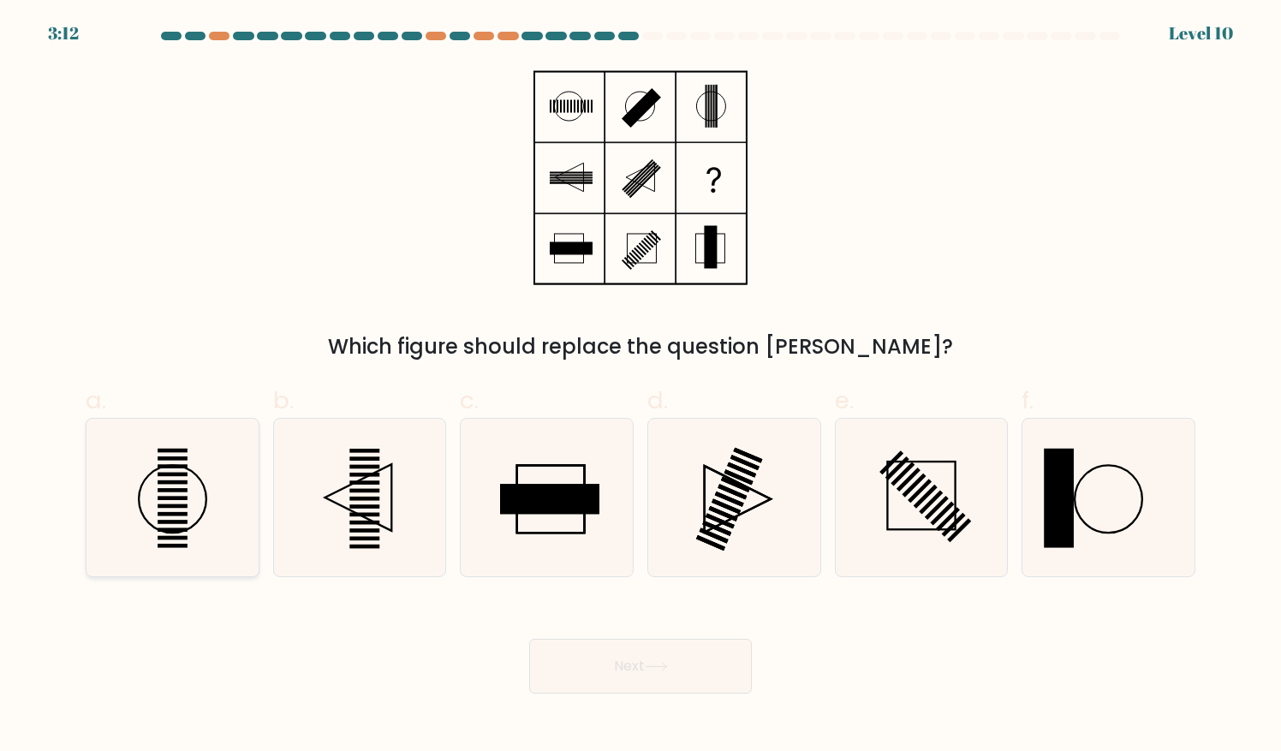
click at [190, 467] on icon at bounding box center [172, 497] width 157 height 157
click at [640, 387] on input "a." at bounding box center [640, 381] width 1 height 11
radio input "true"
click at [190, 467] on icon at bounding box center [173, 497] width 156 height 156
click at [640, 387] on input "a." at bounding box center [640, 381] width 1 height 11
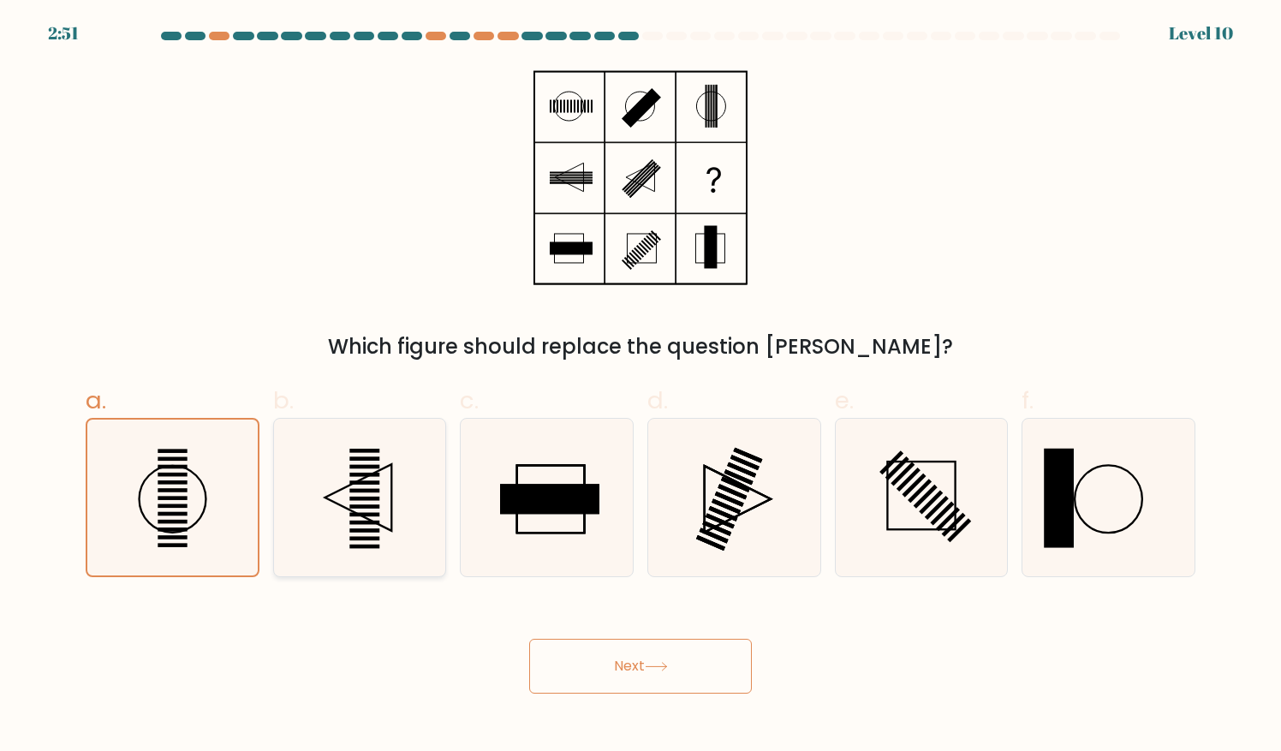
click at [378, 486] on icon at bounding box center [359, 497] width 157 height 157
click at [640, 387] on input "b." at bounding box center [640, 381] width 1 height 11
radio input "true"
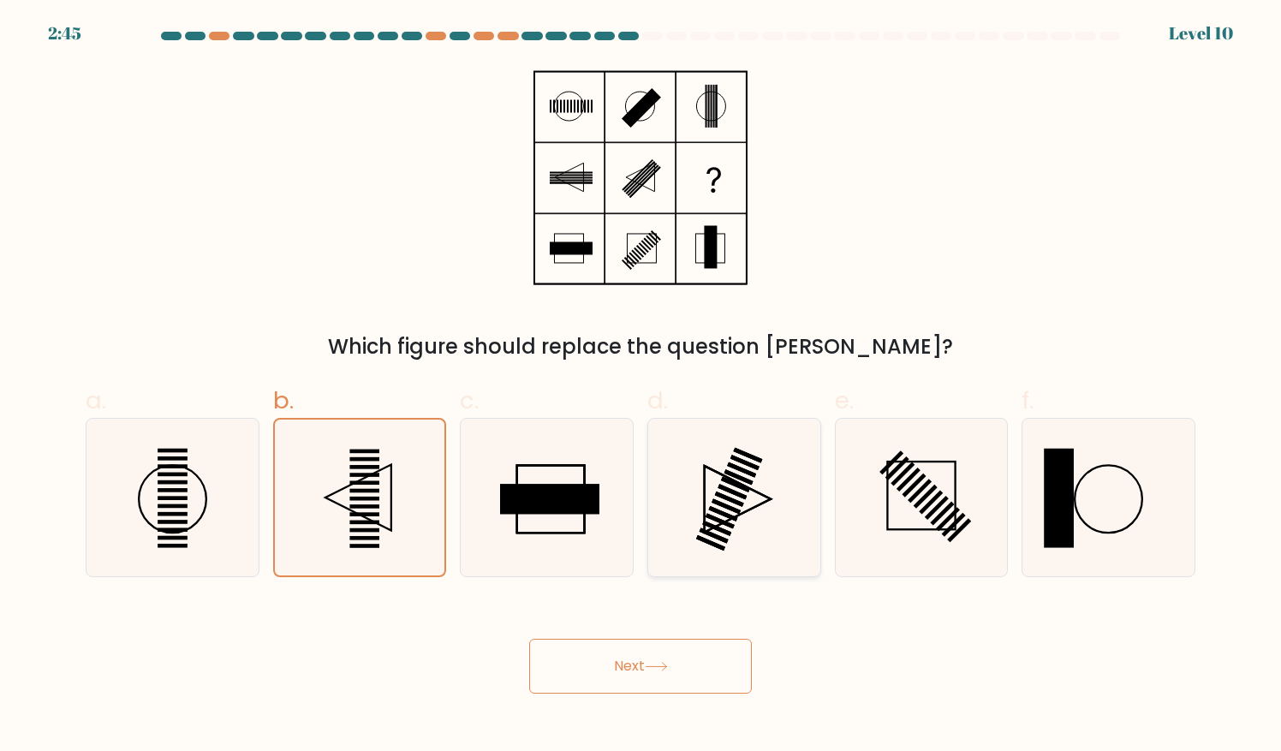
click at [724, 483] on icon at bounding box center [734, 497] width 157 height 157
click at [641, 387] on input "d." at bounding box center [640, 381] width 1 height 11
radio input "true"
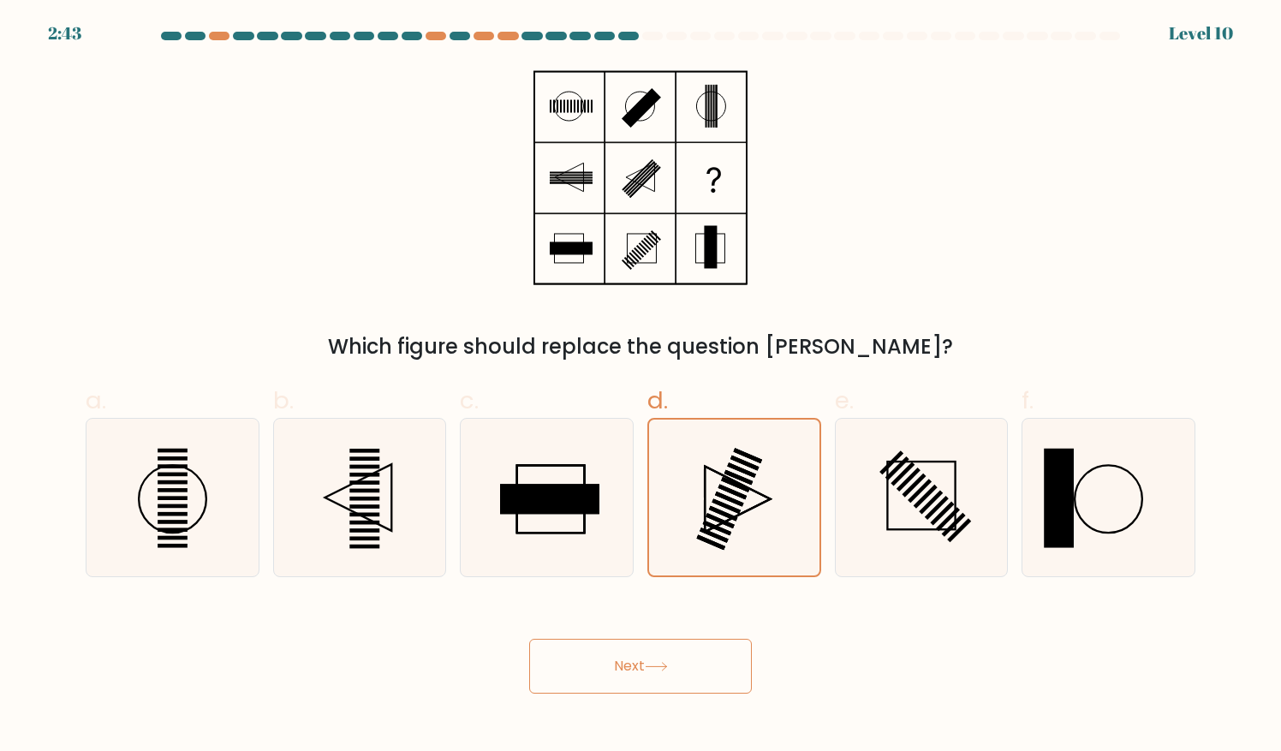
click at [632, 651] on button "Next" at bounding box center [640, 666] width 223 height 55
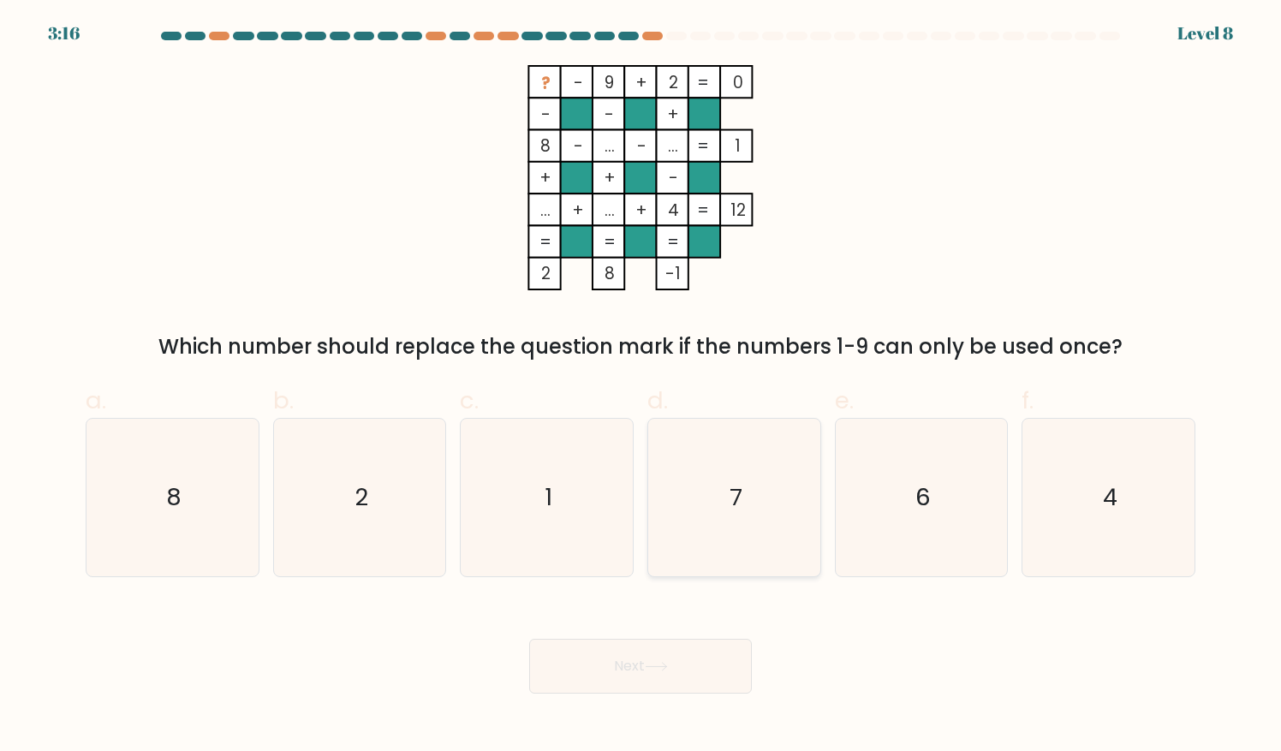
click at [756, 518] on icon "7" at bounding box center [734, 497] width 157 height 157
click at [641, 387] on input "d. 7" at bounding box center [640, 381] width 1 height 11
radio input "true"
click at [683, 667] on button "Next" at bounding box center [640, 666] width 223 height 55
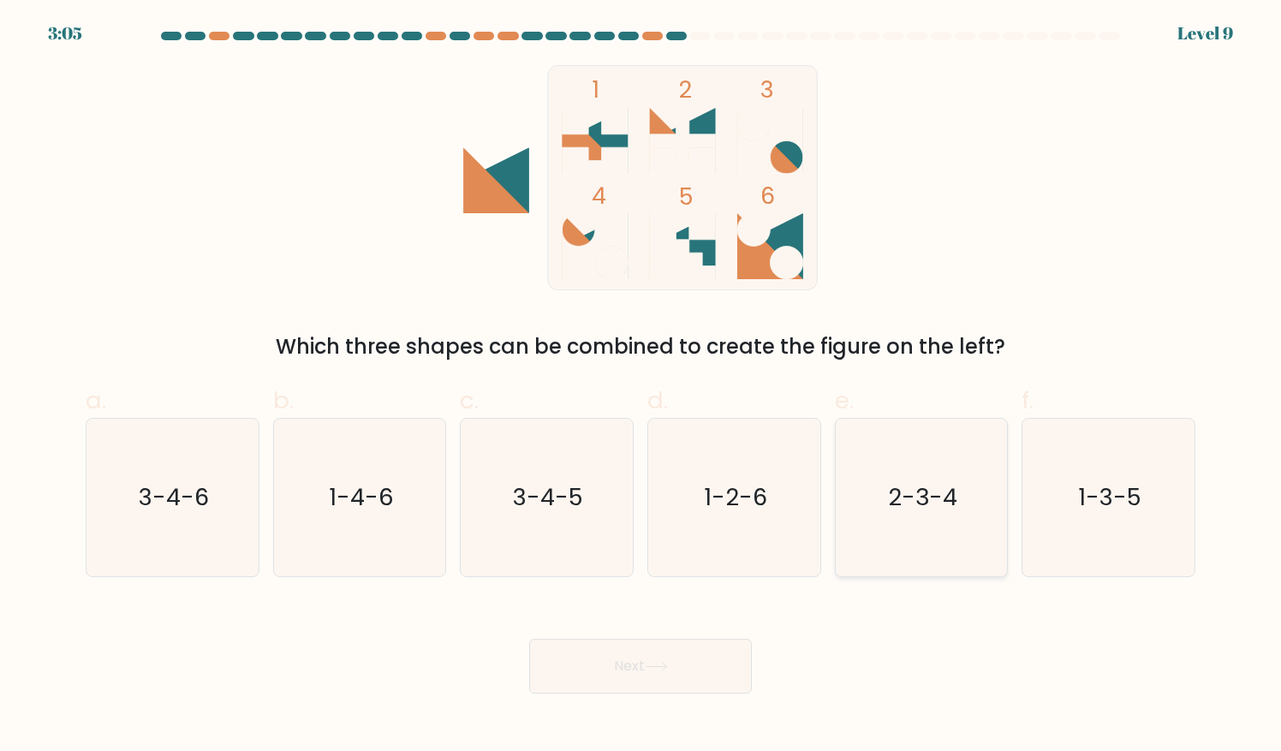
click at [948, 483] on text "2-3-4" at bounding box center [922, 496] width 69 height 33
click at [641, 387] on input "e. 2-3-4" at bounding box center [640, 381] width 1 height 11
radio input "true"
click at [678, 669] on button "Next" at bounding box center [640, 666] width 223 height 55
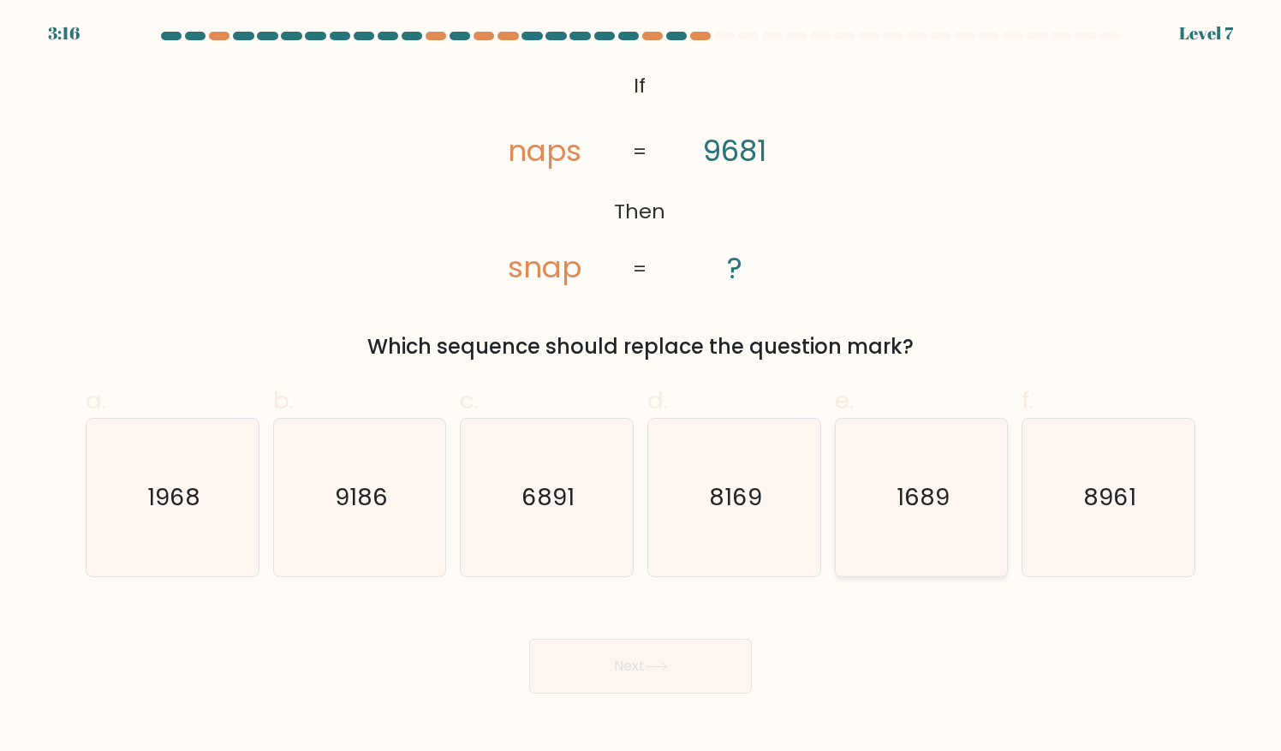
click at [888, 522] on icon "1689" at bounding box center [920, 497] width 157 height 157
click at [641, 387] on input "e. 1689" at bounding box center [640, 381] width 1 height 11
radio input "true"
click at [625, 678] on button "Next" at bounding box center [640, 666] width 223 height 55
click at [633, 662] on button "Next" at bounding box center [640, 666] width 223 height 55
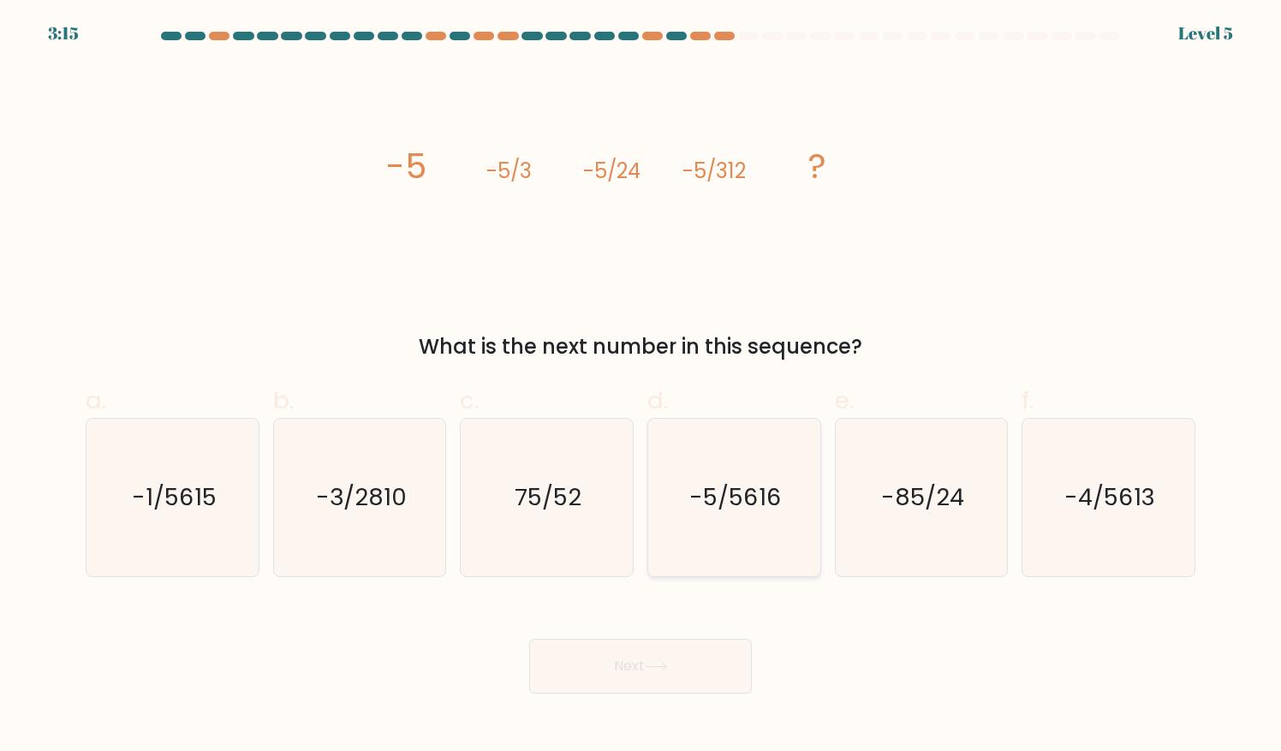
click at [764, 472] on icon "-5/5616" at bounding box center [734, 497] width 157 height 157
click at [641, 387] on input "d. -5/5616" at bounding box center [640, 381] width 1 height 11
radio input "true"
click at [704, 652] on button "Next" at bounding box center [640, 666] width 223 height 55
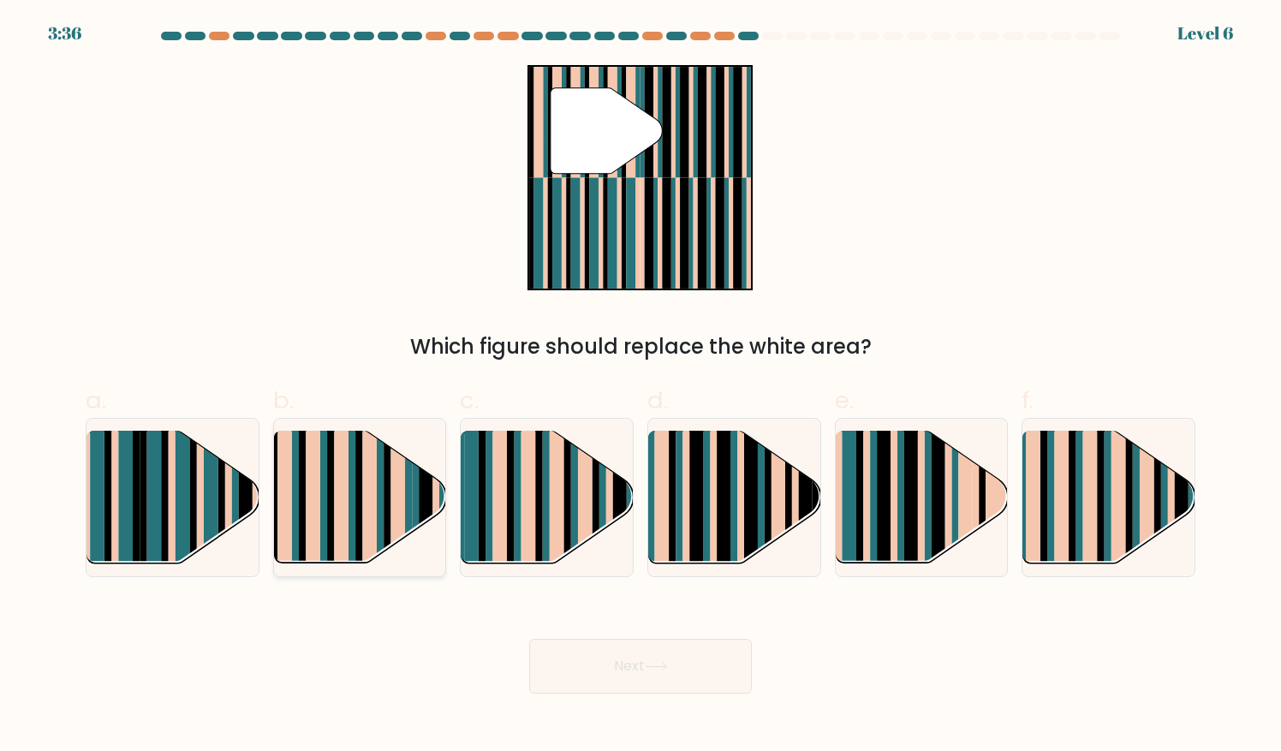
click at [379, 519] on rect at bounding box center [380, 483] width 7 height 170
click at [640, 387] on input "b." at bounding box center [640, 381] width 1 height 11
radio input "true"
click at [614, 683] on button "Next" at bounding box center [640, 666] width 223 height 55
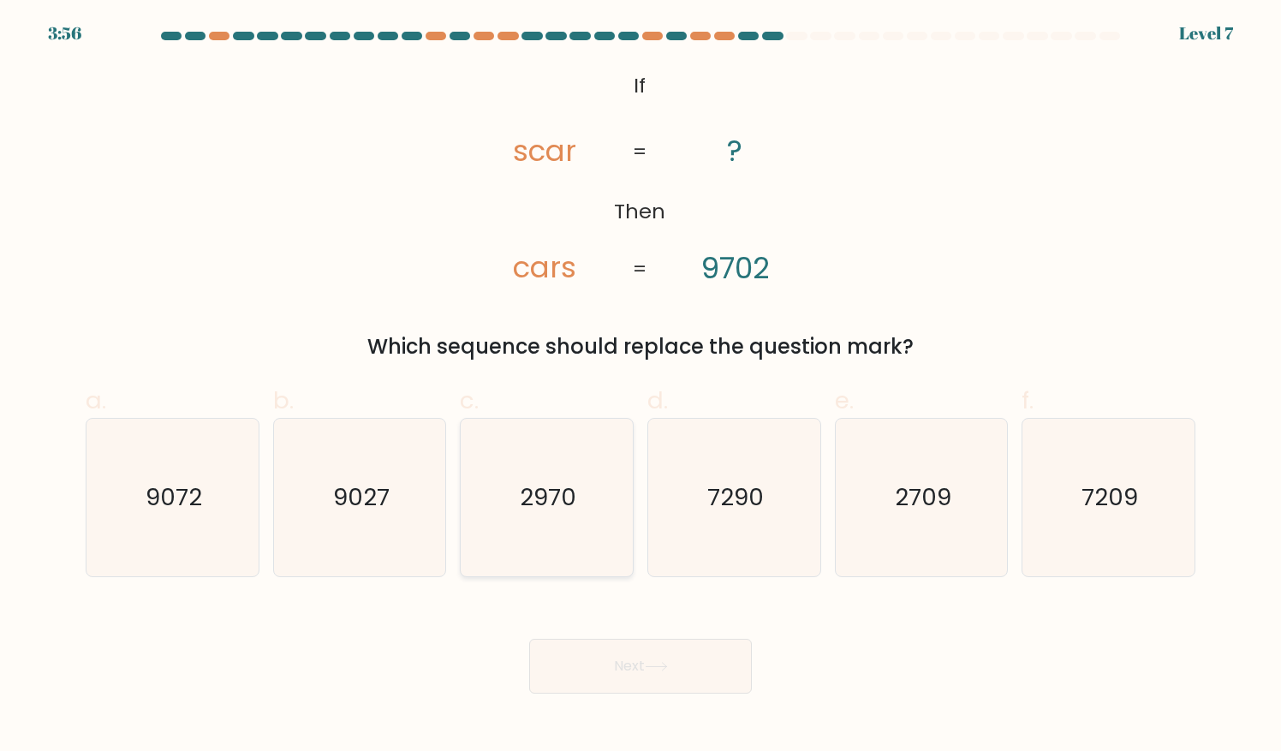
click at [574, 552] on icon "2970" at bounding box center [546, 497] width 157 height 157
click at [640, 387] on input "c. 2970" at bounding box center [640, 381] width 1 height 11
radio input "true"
click at [584, 678] on button "Next" at bounding box center [640, 666] width 223 height 55
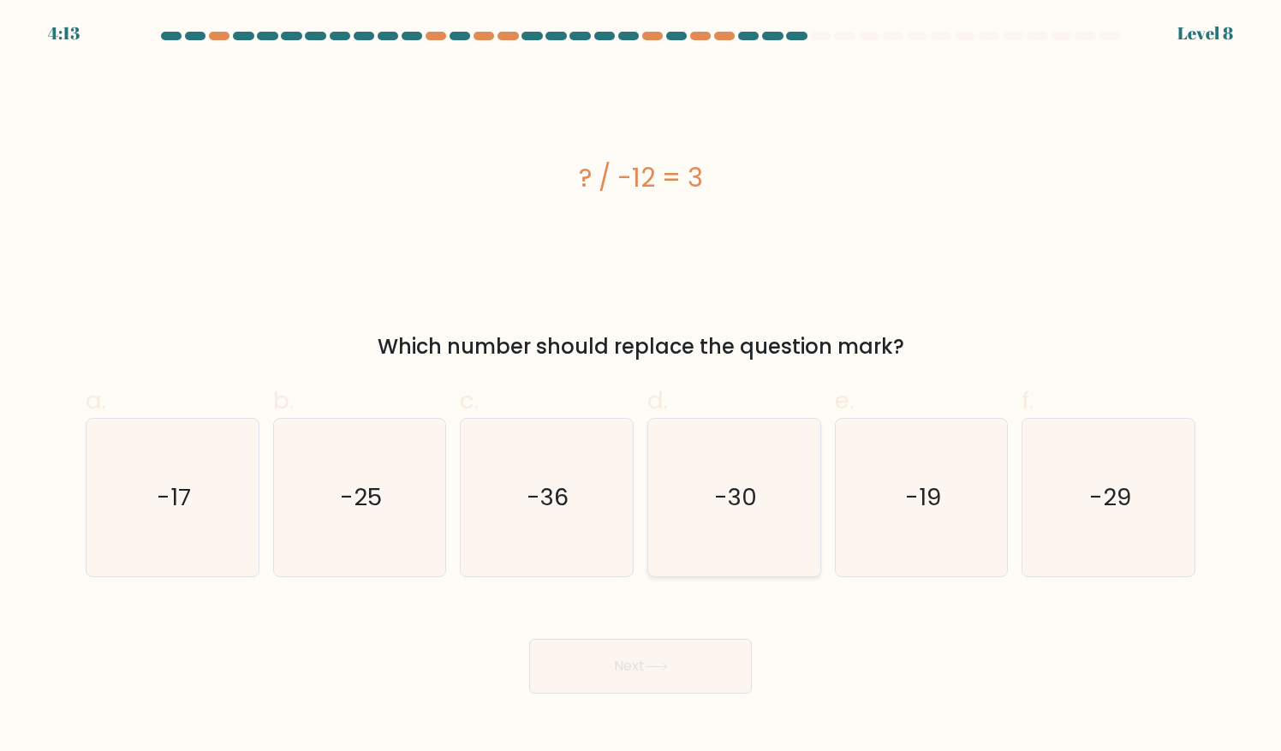
click at [747, 517] on icon "-30" at bounding box center [734, 497] width 157 height 157
click at [641, 387] on input "d. -30" at bounding box center [640, 381] width 1 height 11
radio input "true"
click at [913, 506] on text "-19" at bounding box center [923, 496] width 36 height 33
click at [641, 387] on input "e. -19" at bounding box center [640, 381] width 1 height 11
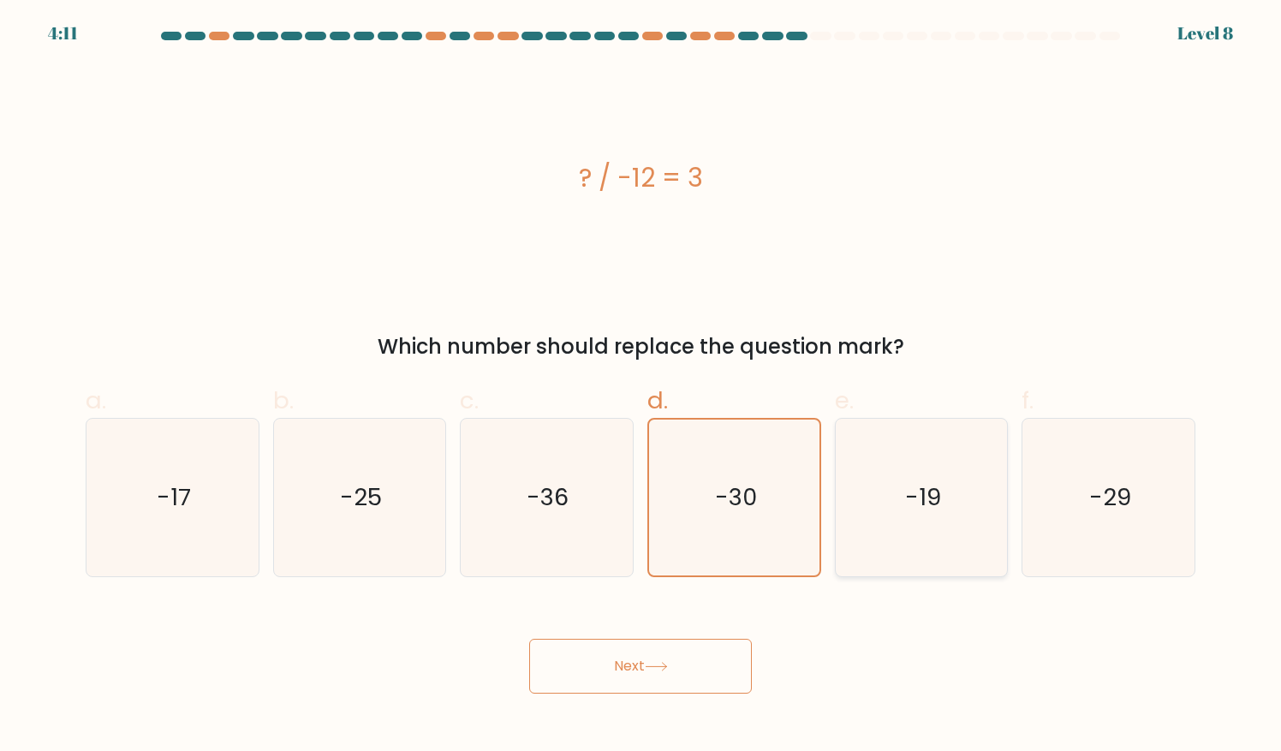
radio input "true"
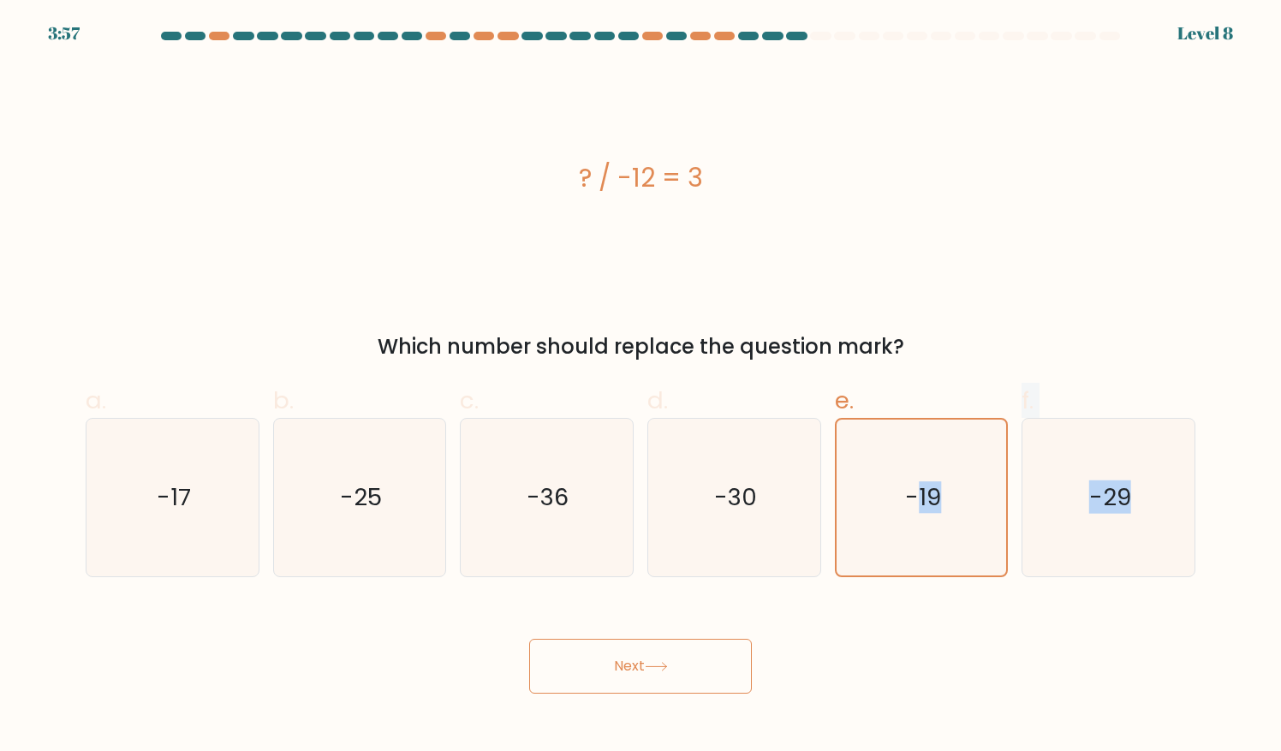
drag, startPoint x: 913, startPoint y: 506, endPoint x: 710, endPoint y: 657, distance: 253.2
click at [710, 657] on form "a." at bounding box center [640, 363] width 1281 height 662
click at [710, 657] on button "Next" at bounding box center [640, 666] width 223 height 55
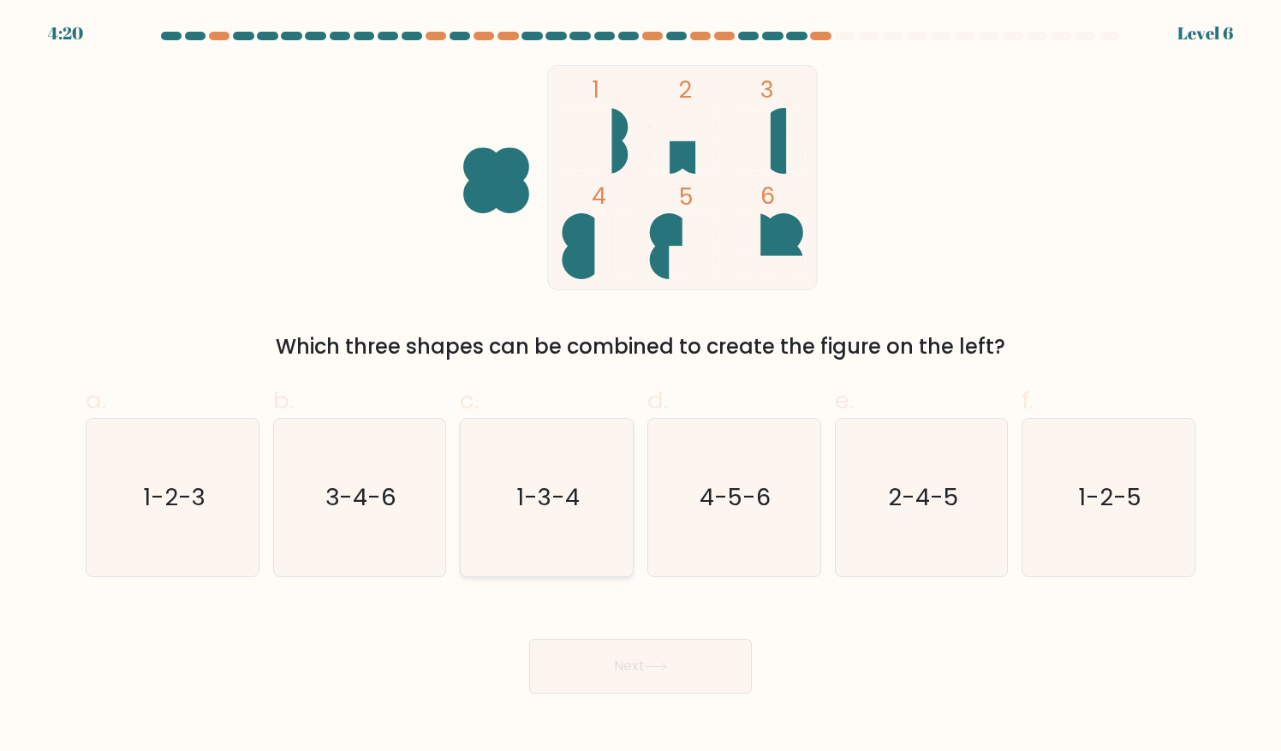
click at [567, 502] on text "1-3-4" at bounding box center [547, 496] width 63 height 33
click at [640, 387] on input "c. 1-3-4" at bounding box center [640, 381] width 1 height 11
radio input "true"
click at [627, 667] on button "Next" at bounding box center [640, 666] width 223 height 55
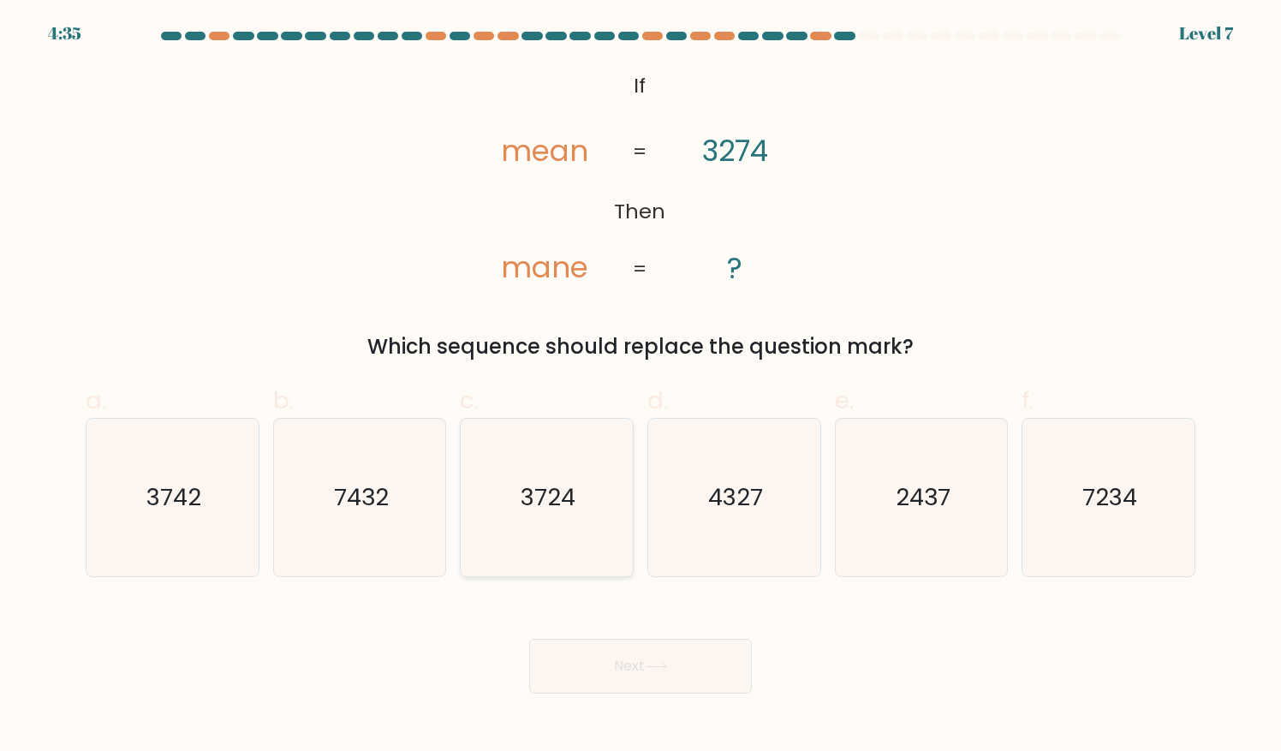
click at [515, 475] on icon "3724" at bounding box center [546, 497] width 157 height 157
click at [640, 387] on input "c. 3724" at bounding box center [640, 381] width 1 height 11
radio input "true"
click at [202, 471] on icon "3742" at bounding box center [172, 497] width 157 height 157
click at [640, 387] on input "a. 3742" at bounding box center [640, 381] width 1 height 11
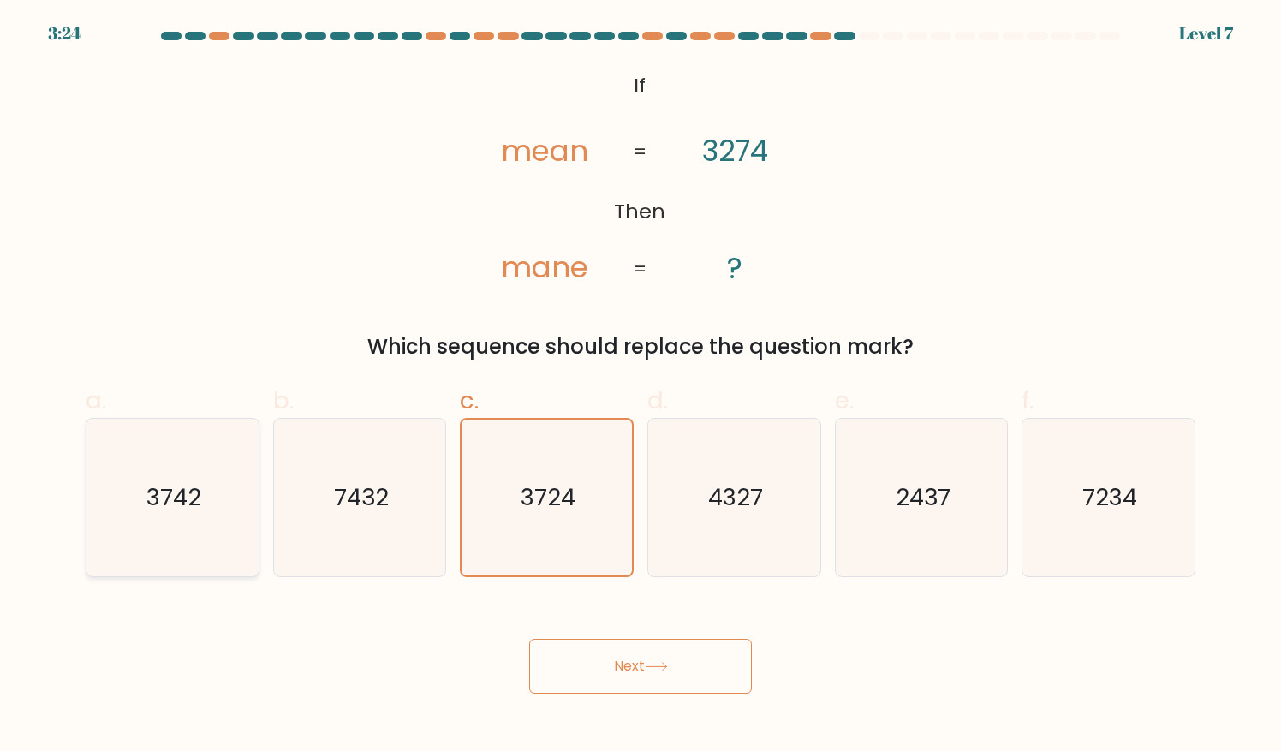
radio input "true"
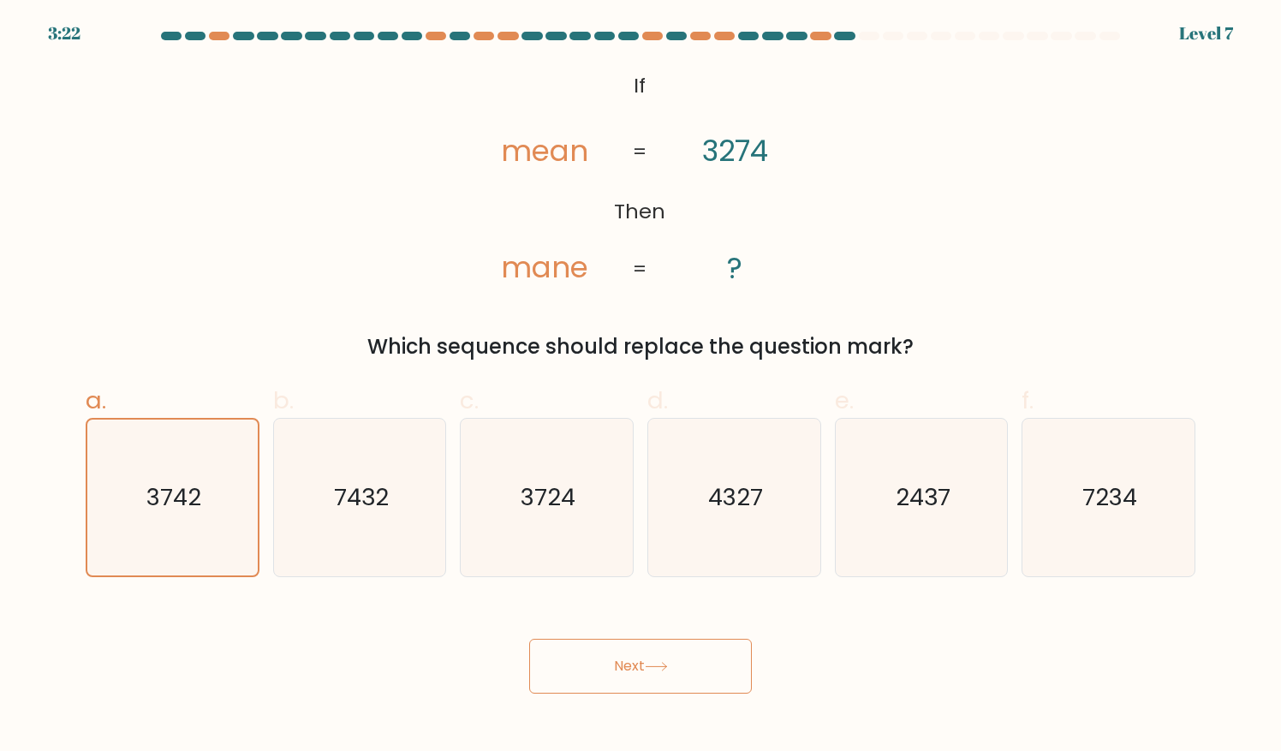
click at [651, 652] on button "Next" at bounding box center [640, 666] width 223 height 55
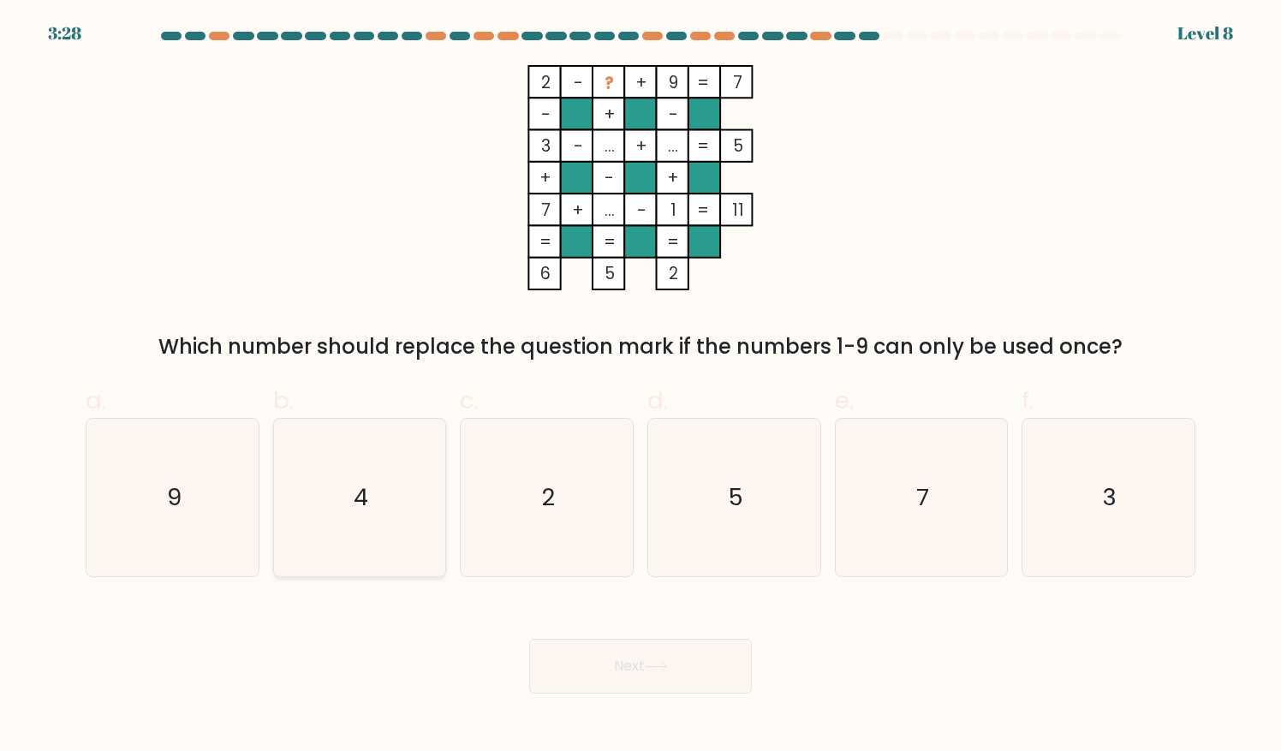
click at [372, 522] on icon "4" at bounding box center [359, 497] width 157 height 157
click at [640, 387] on input "b. 4" at bounding box center [640, 381] width 1 height 11
radio input "true"
click at [656, 661] on button "Next" at bounding box center [640, 666] width 223 height 55
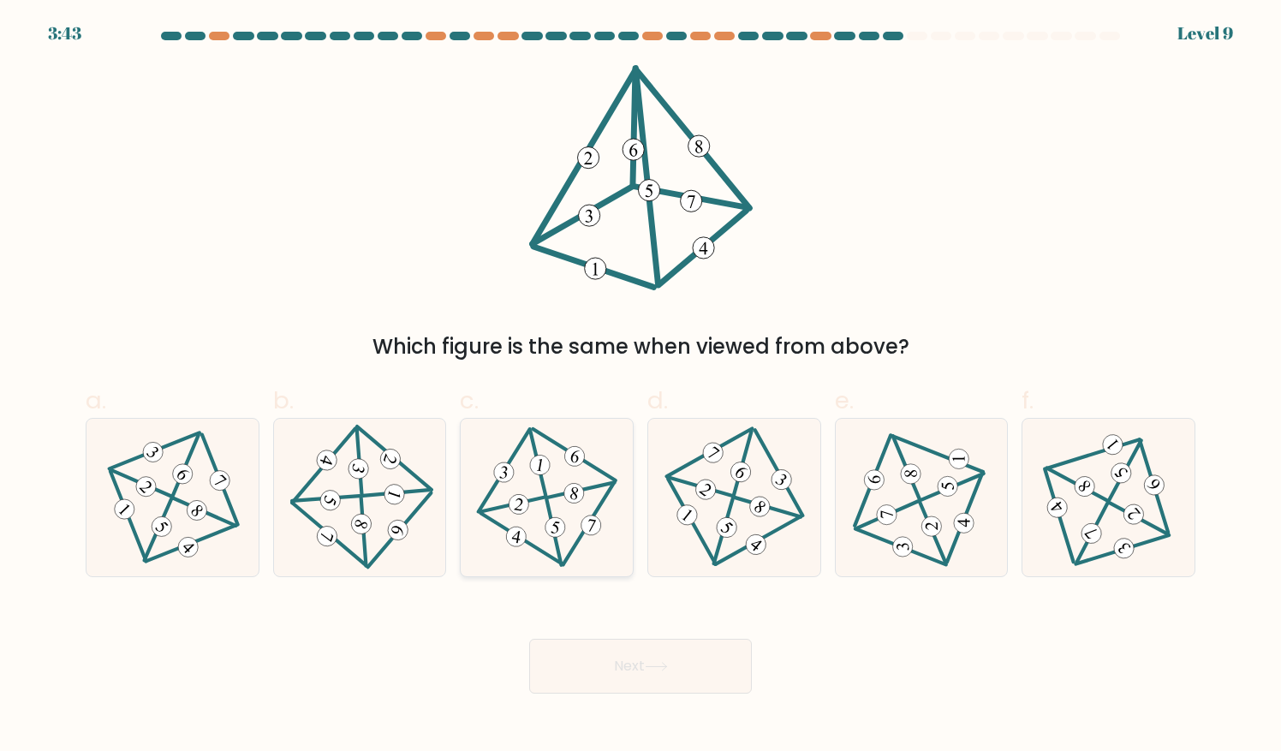
click at [536, 469] on 711 at bounding box center [539, 464] width 23 height 23
click at [640, 387] on input "c." at bounding box center [640, 381] width 1 height 11
radio input "true"
click at [635, 669] on button "Next" at bounding box center [640, 666] width 223 height 55
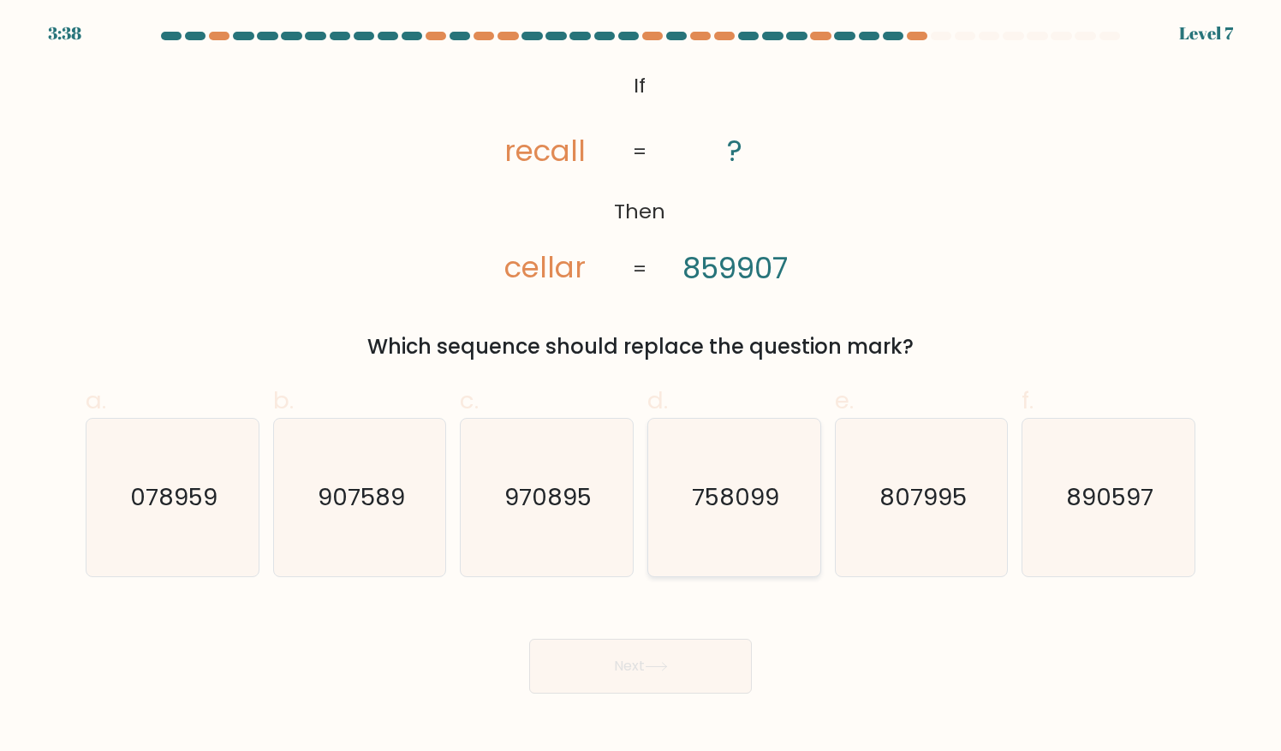
click at [740, 496] on text "758099" at bounding box center [735, 496] width 87 height 33
click at [641, 387] on input "d. 758099" at bounding box center [640, 381] width 1 height 11
radio input "true"
click at [683, 661] on button "Next" at bounding box center [640, 666] width 223 height 55
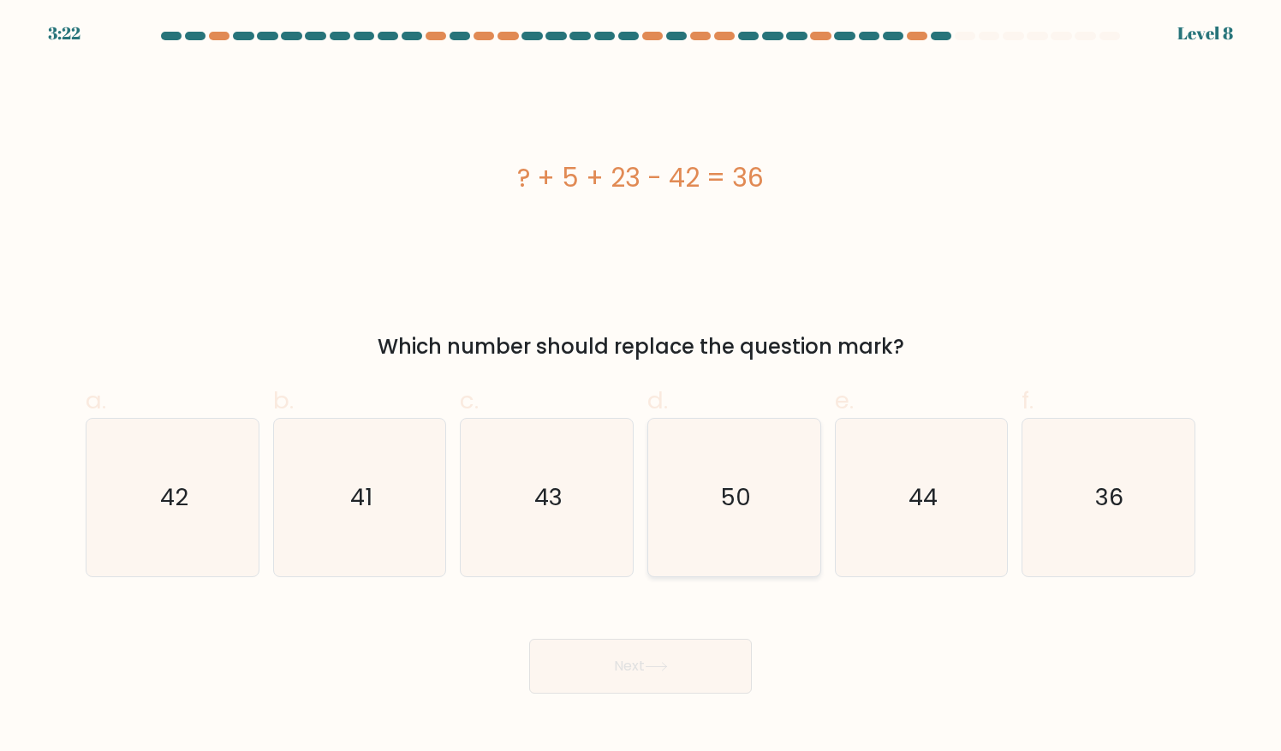
click at [809, 521] on icon "50" at bounding box center [734, 497] width 157 height 157
click at [641, 387] on input "d. 50" at bounding box center [640, 381] width 1 height 11
radio input "true"
click at [694, 659] on button "Next" at bounding box center [640, 666] width 223 height 55
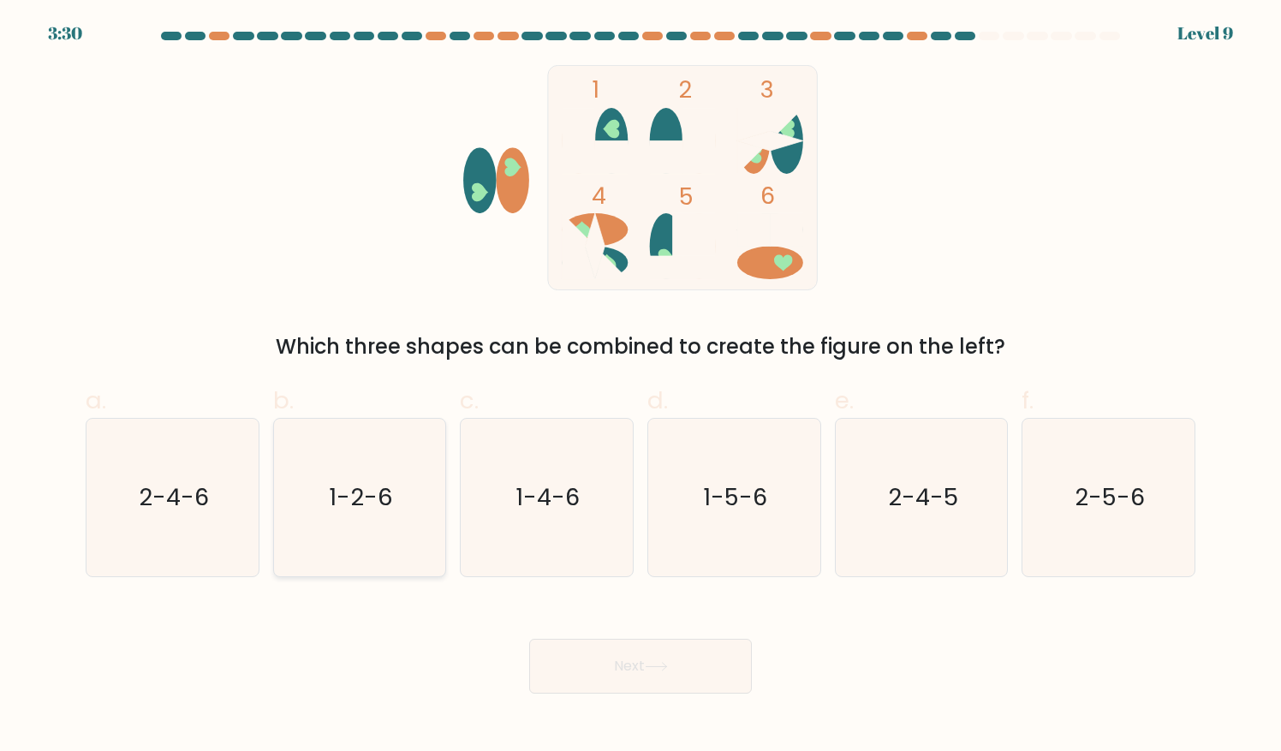
click at [422, 472] on icon "1-2-6" at bounding box center [359, 497] width 157 height 157
click at [640, 387] on input "b. 1-2-6" at bounding box center [640, 381] width 1 height 11
radio input "true"
click at [563, 645] on button "Next" at bounding box center [640, 666] width 223 height 55
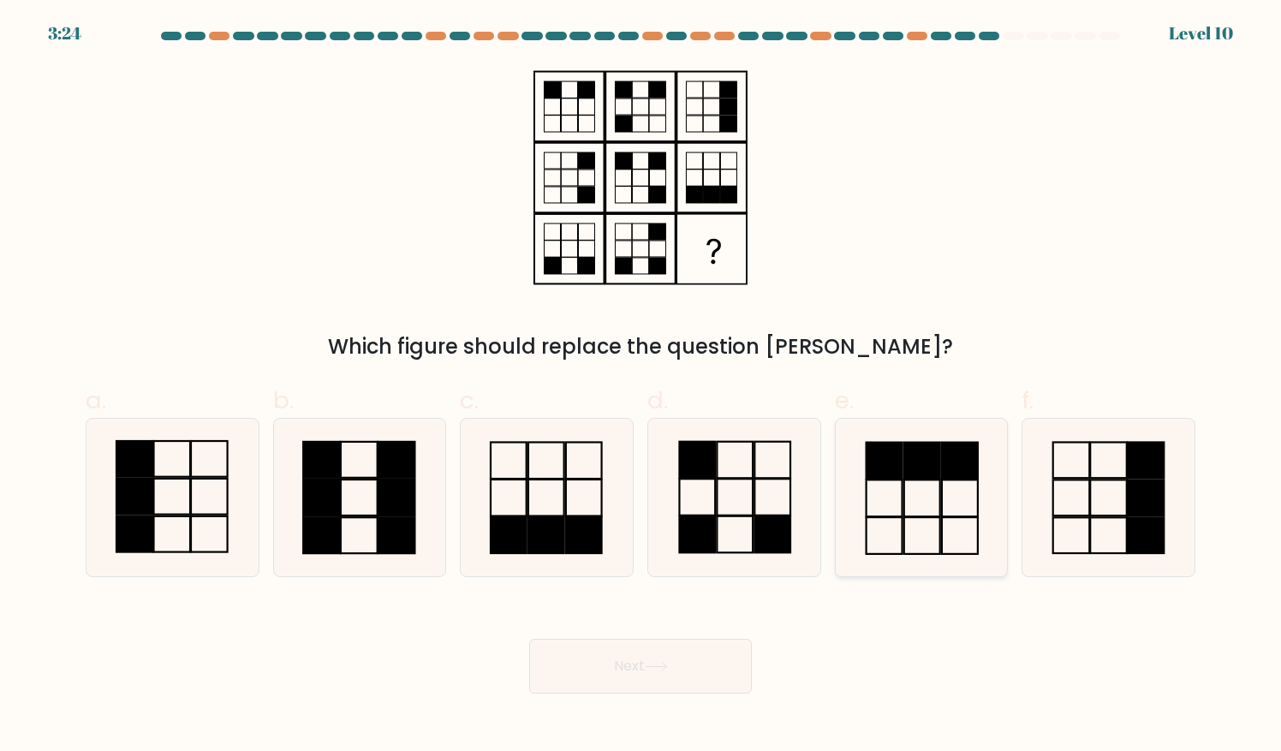
click at [890, 470] on rect at bounding box center [884, 461] width 36 height 37
click at [641, 387] on input "e." at bounding box center [640, 381] width 1 height 11
radio input "true"
click at [692, 668] on button "Next" at bounding box center [640, 666] width 223 height 55
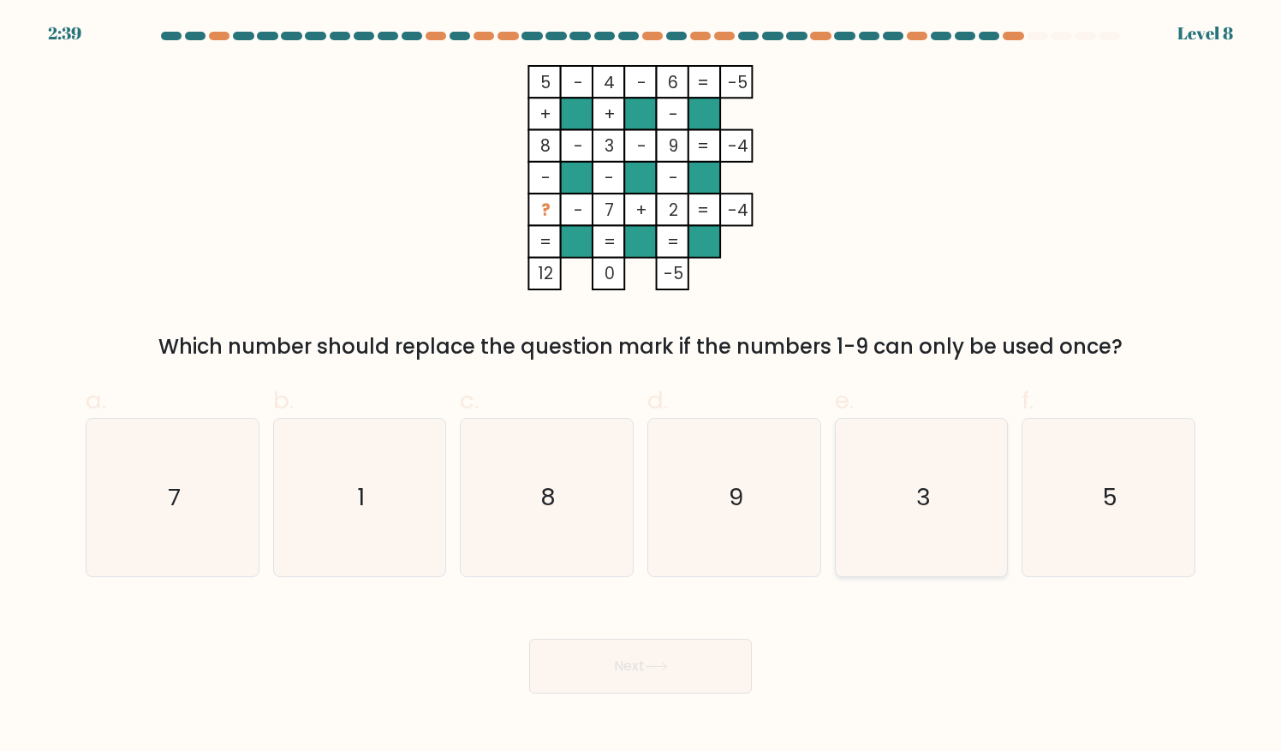
click at [913, 449] on icon "3" at bounding box center [920, 497] width 157 height 157
click at [641, 387] on input "e. 3" at bounding box center [640, 381] width 1 height 11
radio input "true"
click at [690, 662] on button "Next" at bounding box center [640, 666] width 223 height 55
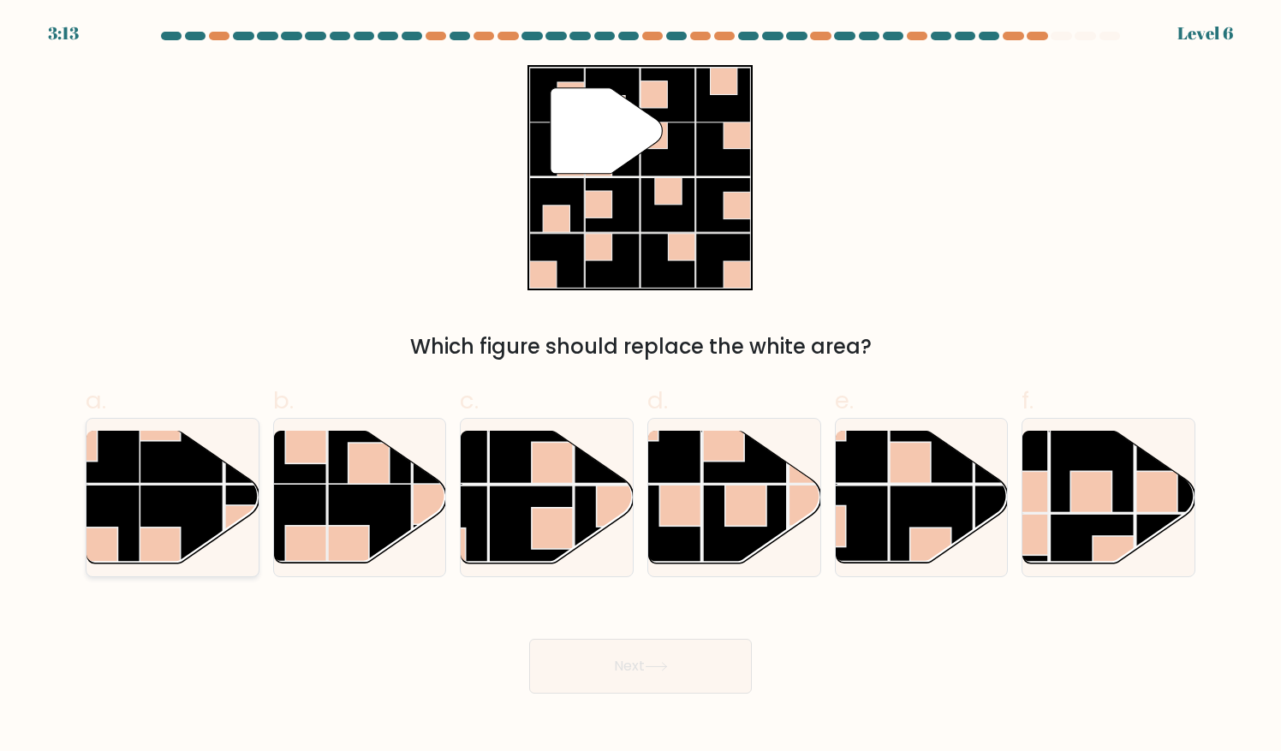
click at [221, 496] on rect at bounding box center [181, 526] width 84 height 84
click at [640, 387] on input "a." at bounding box center [640, 381] width 1 height 11
radio input "true"
click at [595, 654] on button "Next" at bounding box center [640, 666] width 223 height 55
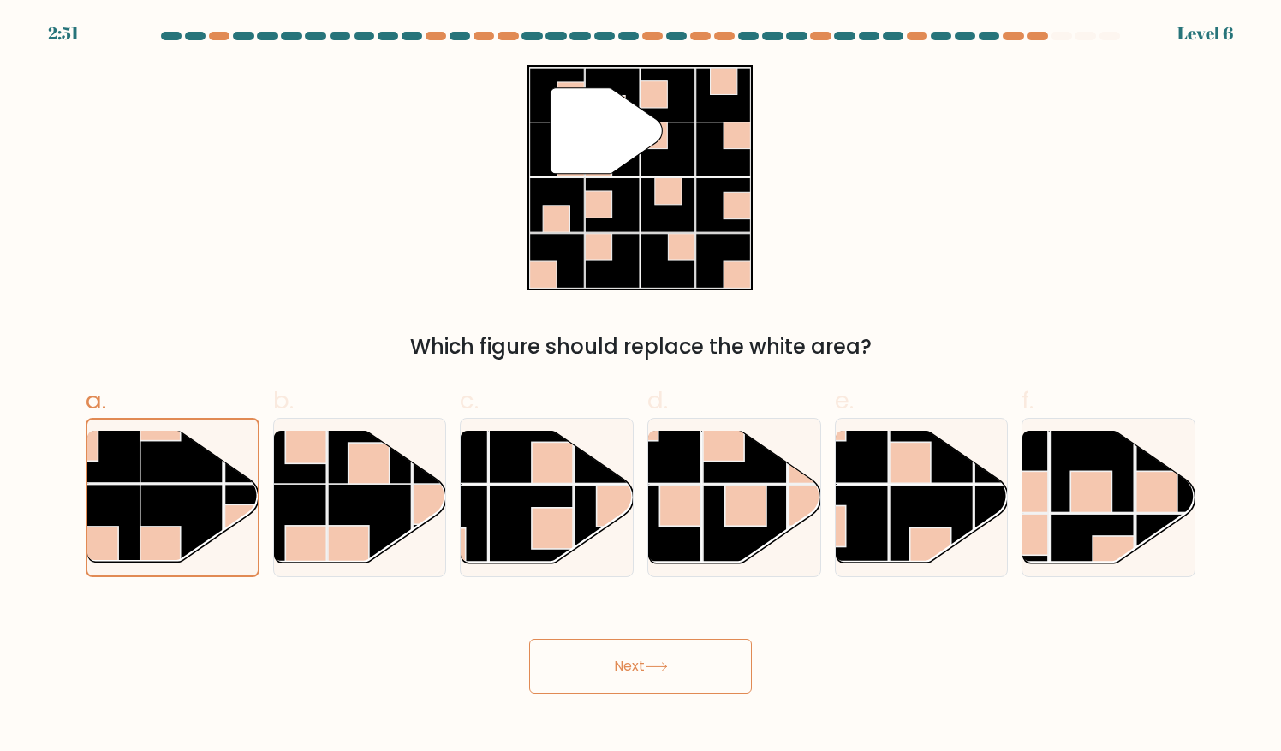
click at [609, 683] on button "Next" at bounding box center [640, 666] width 223 height 55
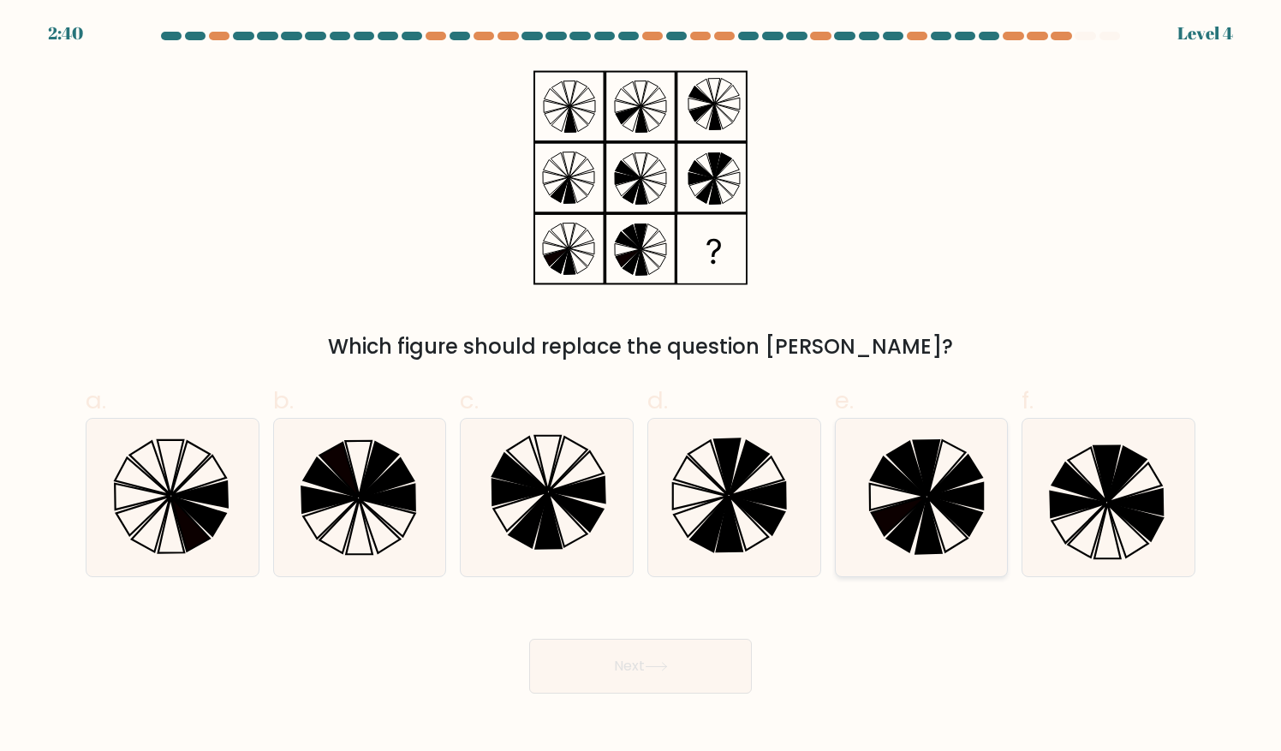
click at [954, 475] on icon at bounding box center [954, 475] width 53 height 41
click at [641, 387] on input "e." at bounding box center [640, 381] width 1 height 11
radio input "true"
click at [675, 668] on button "Next" at bounding box center [640, 666] width 223 height 55
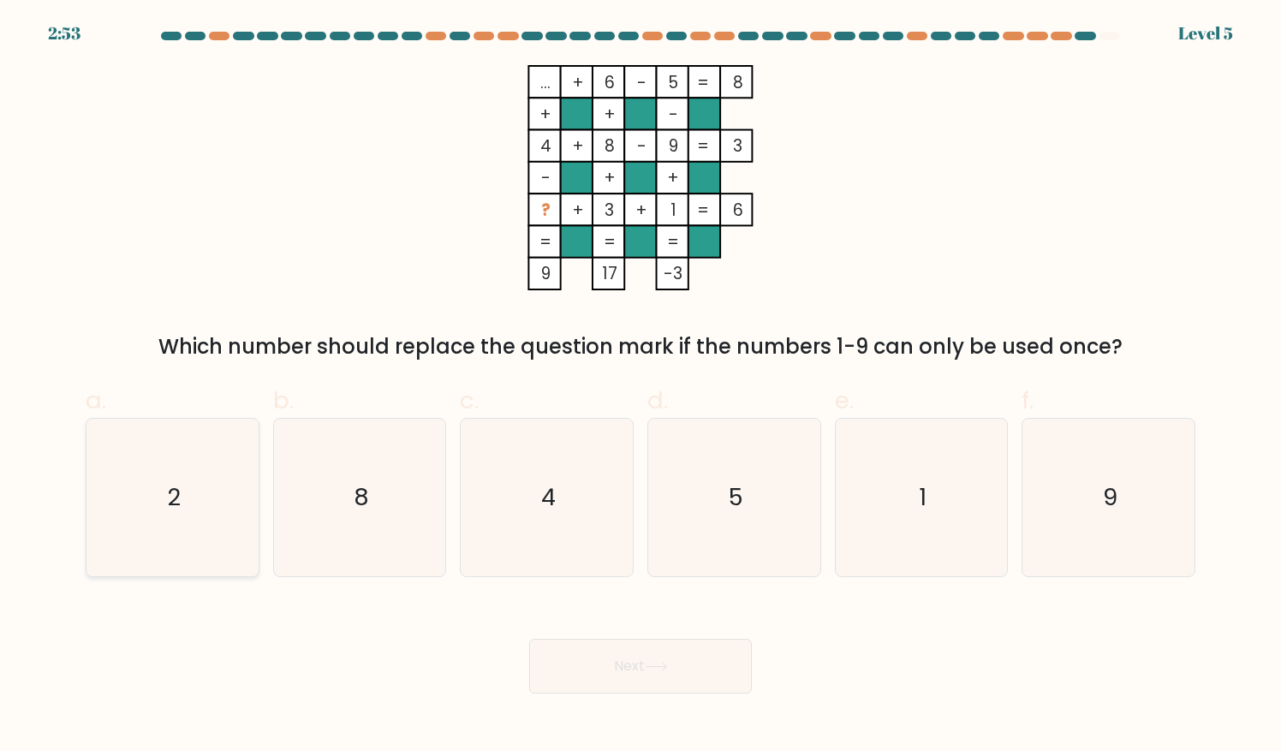
click at [161, 492] on icon "2" at bounding box center [172, 497] width 157 height 157
click at [640, 387] on input "a. 2" at bounding box center [640, 381] width 1 height 11
radio input "true"
click at [583, 651] on button "Next" at bounding box center [640, 666] width 223 height 55
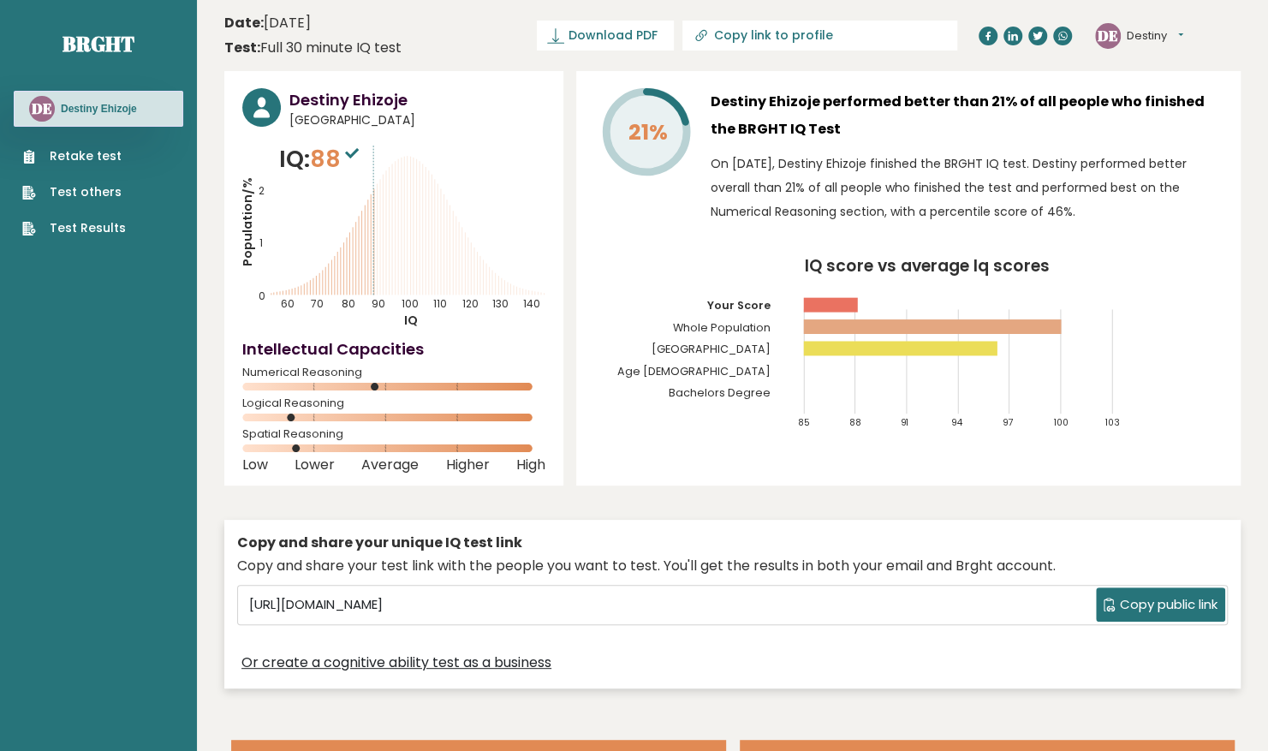
click at [64, 156] on link "Retake test" at bounding box center [74, 156] width 104 height 18
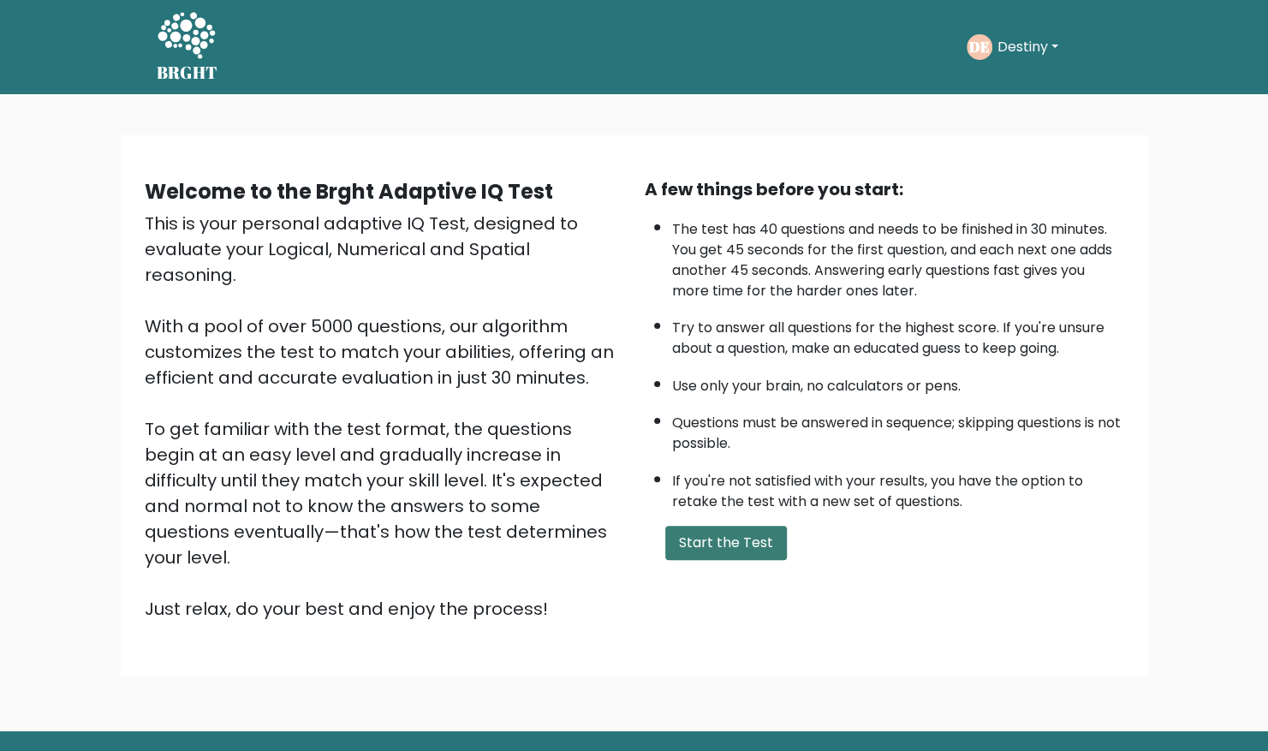
click at [709, 534] on button "Start the Test" at bounding box center [726, 543] width 122 height 34
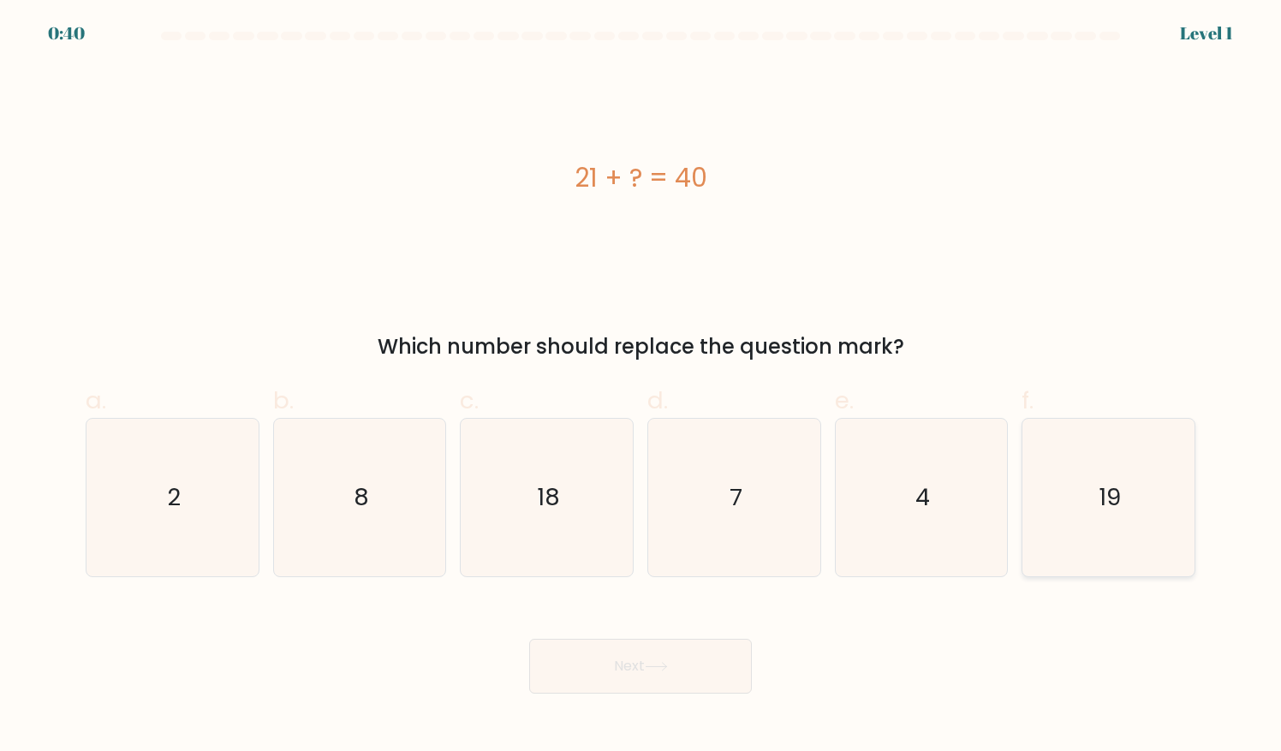
click at [1157, 423] on icon "19" at bounding box center [1108, 497] width 157 height 157
click at [641, 387] on input "f. 19" at bounding box center [640, 381] width 1 height 11
radio input "true"
click at [1157, 423] on icon "19" at bounding box center [1109, 497] width 156 height 156
click at [641, 387] on input "f. 19" at bounding box center [640, 381] width 1 height 11
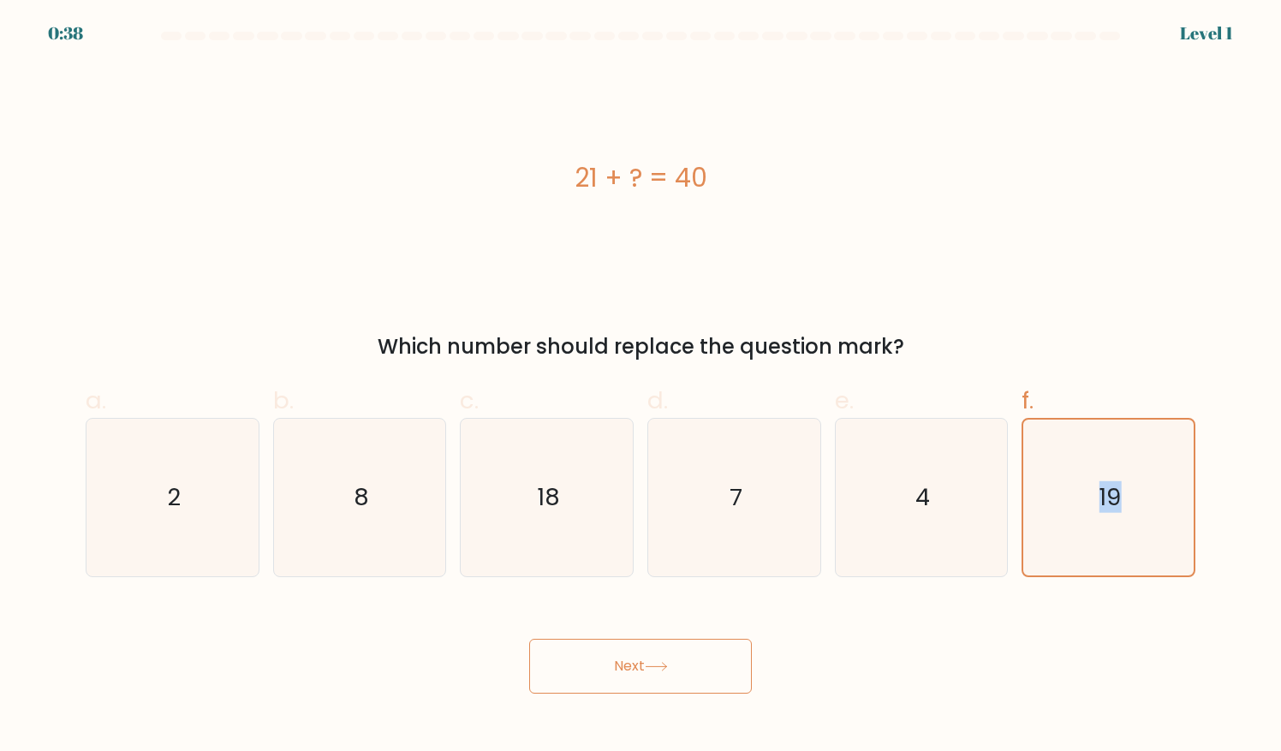
click at [616, 673] on button "Next" at bounding box center [640, 666] width 223 height 55
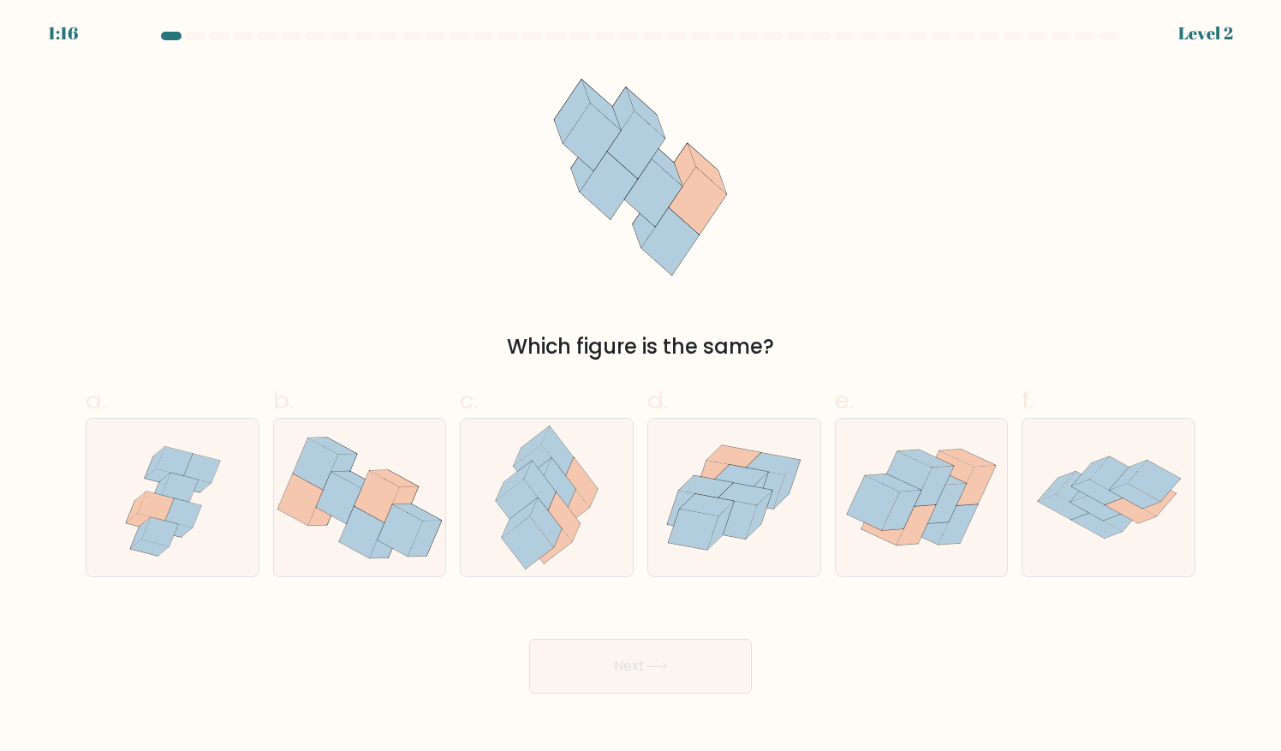
click at [742, 665] on button "Next" at bounding box center [640, 666] width 223 height 55
click at [1094, 514] on icon at bounding box center [1095, 508] width 51 height 25
click at [641, 387] on input "f." at bounding box center [640, 381] width 1 height 11
radio input "true"
click at [683, 689] on button "Next" at bounding box center [640, 666] width 223 height 55
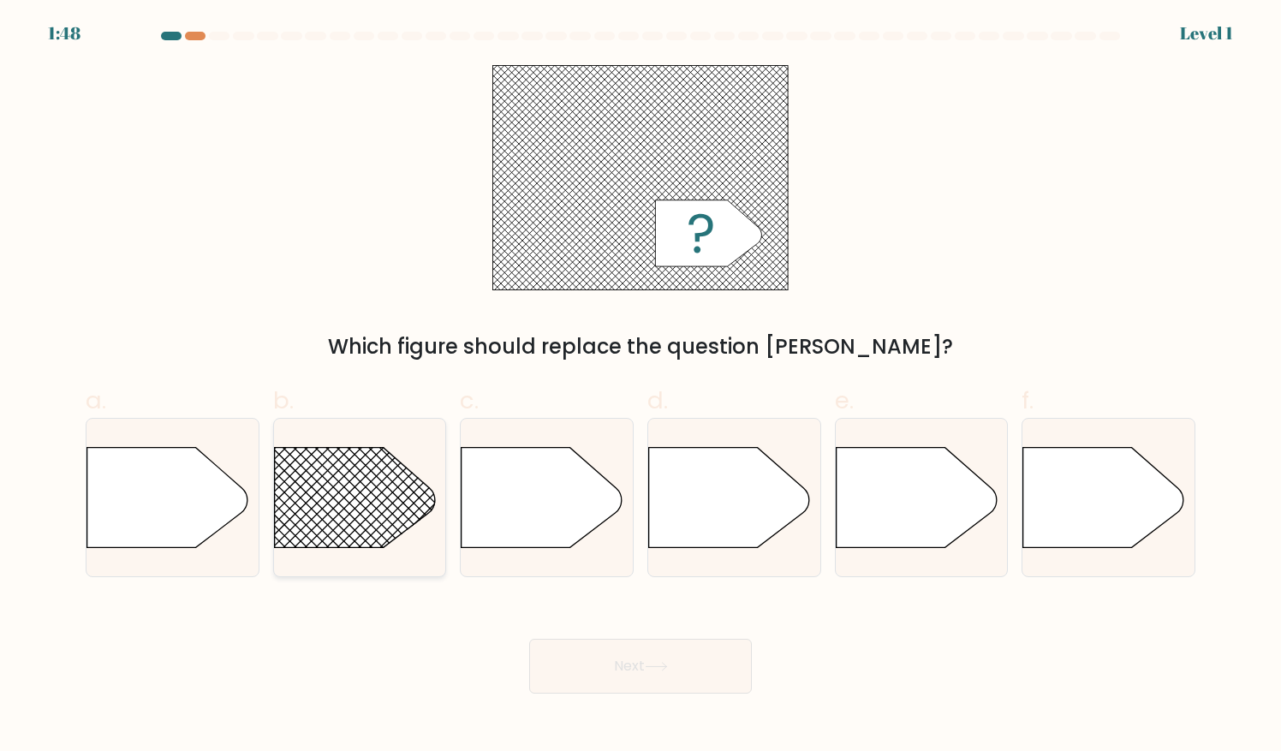
click at [420, 518] on line at bounding box center [528, 410] width 685 height 685
click at [640, 387] on input "b." at bounding box center [640, 381] width 1 height 11
radio input "true"
click at [573, 653] on button "Next" at bounding box center [640, 666] width 223 height 55
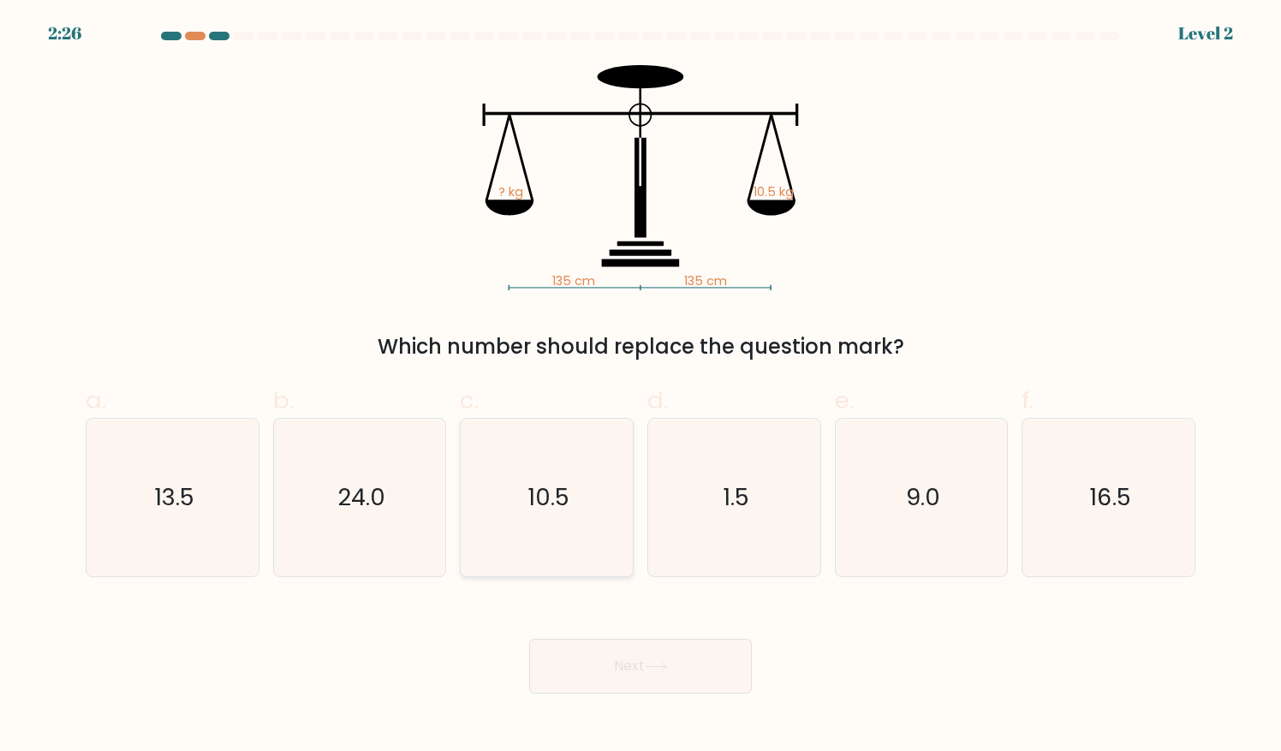
click at [512, 508] on icon "10.5" at bounding box center [546, 497] width 157 height 157
click at [640, 387] on input "c. 10.5" at bounding box center [640, 381] width 1 height 11
radio input "true"
click at [577, 642] on button "Next" at bounding box center [640, 666] width 223 height 55
click at [596, 668] on button "Next" at bounding box center [640, 666] width 223 height 55
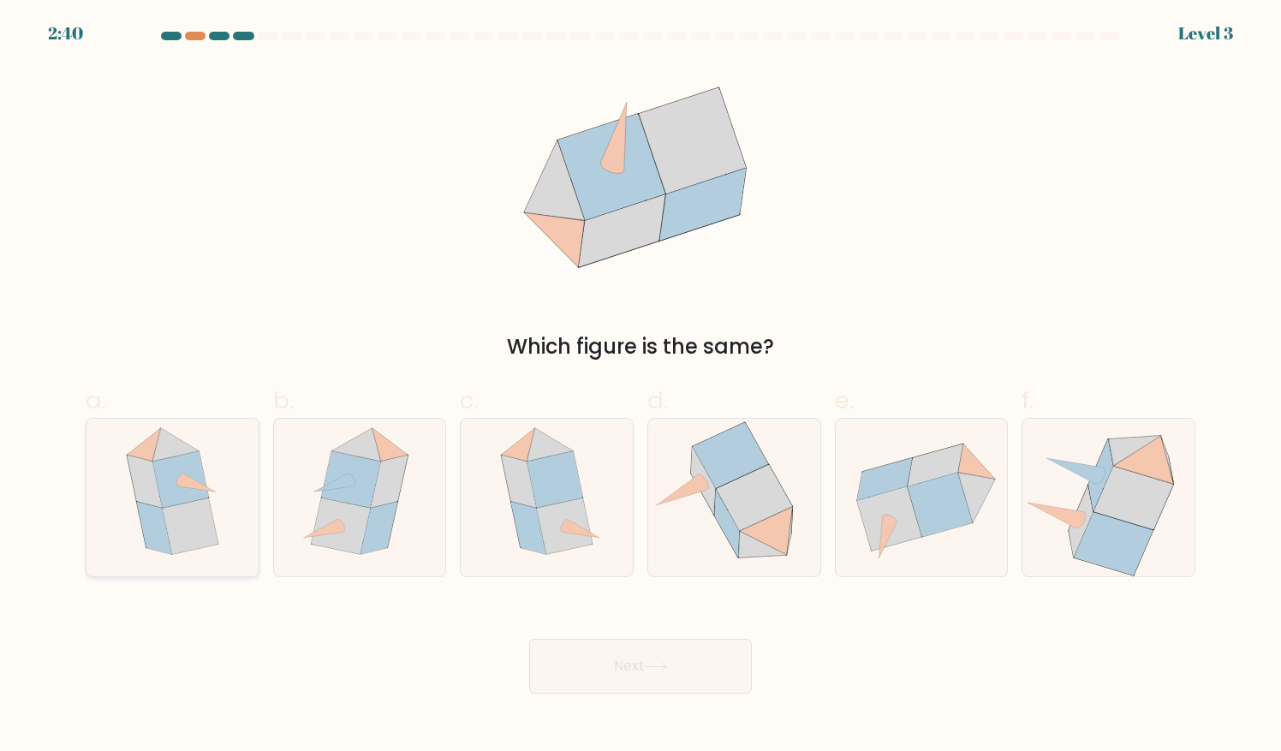
click at [233, 509] on icon at bounding box center [173, 497] width 128 height 157
click at [640, 387] on input "a." at bounding box center [640, 381] width 1 height 11
radio input "true"
click at [556, 649] on button "Next" at bounding box center [640, 666] width 223 height 55
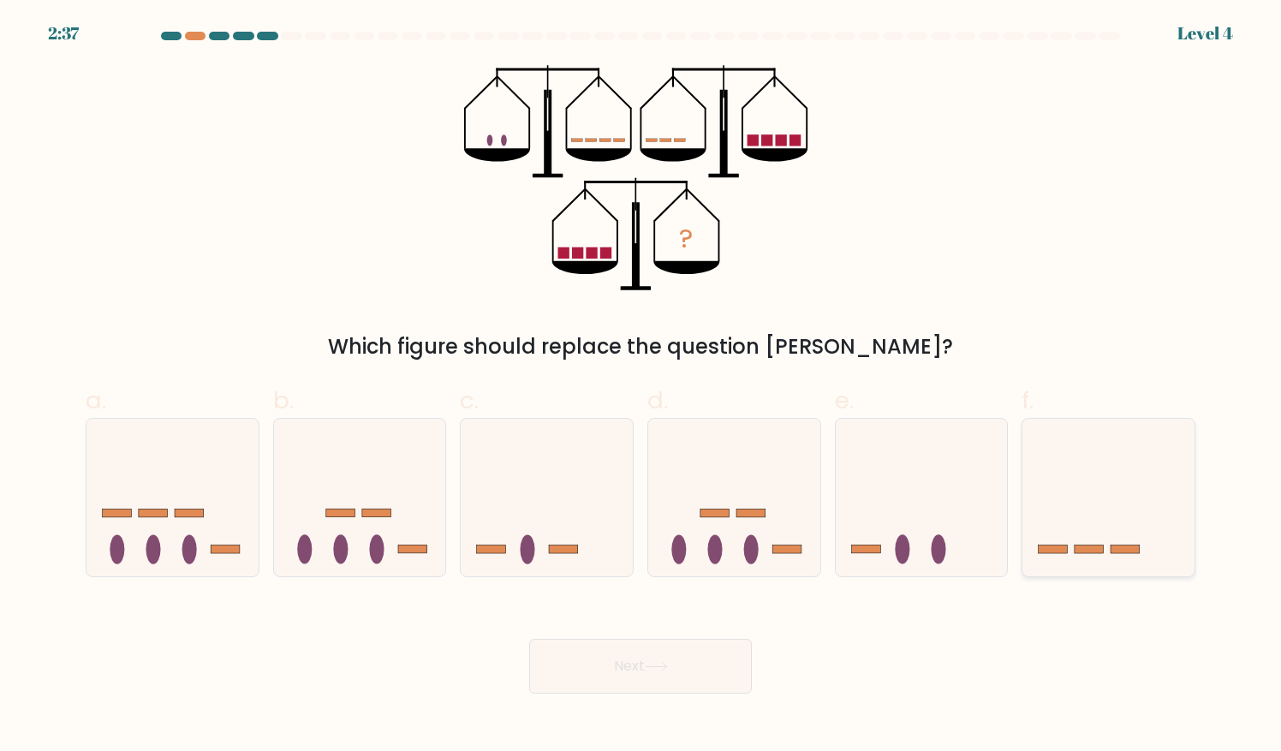
click at [1098, 449] on icon at bounding box center [1108, 497] width 172 height 142
click at [641, 387] on input "f." at bounding box center [640, 381] width 1 height 11
radio input "true"
click at [662, 665] on icon at bounding box center [656, 666] width 23 height 9
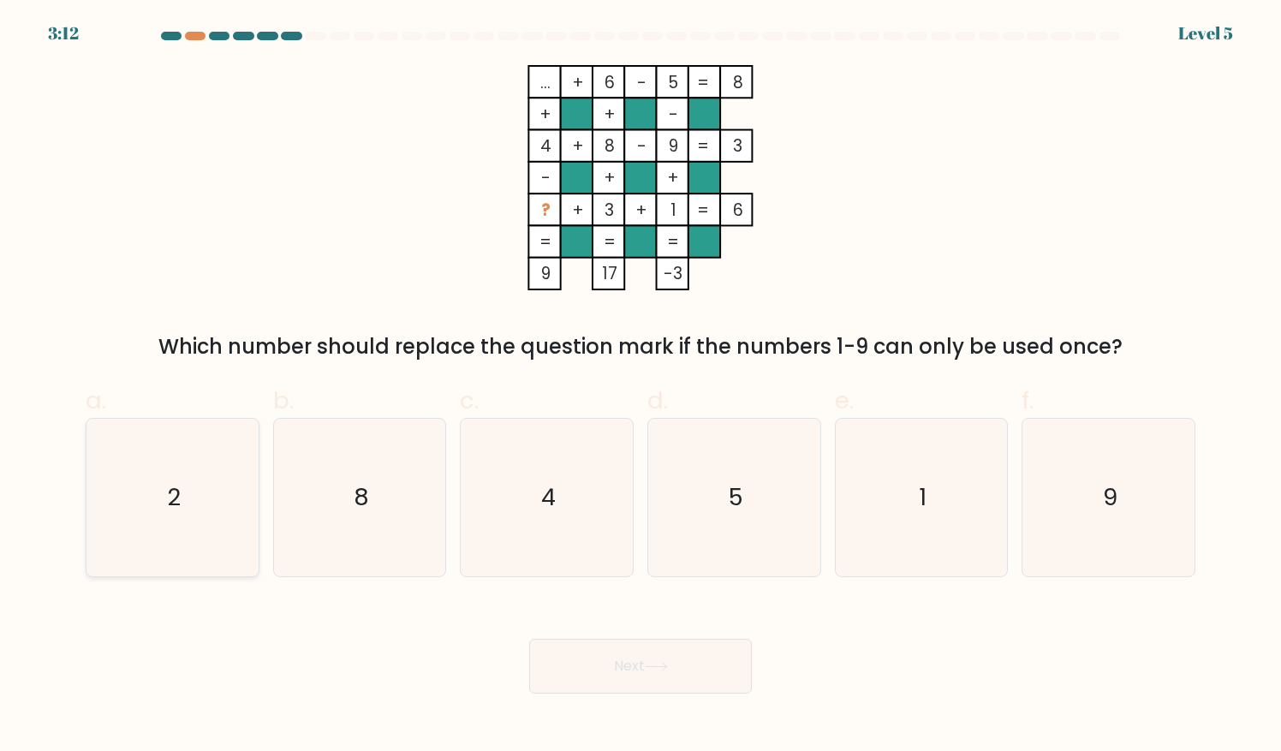
click at [246, 523] on icon "2" at bounding box center [172, 497] width 157 height 157
click at [640, 387] on input "a. 2" at bounding box center [640, 381] width 1 height 11
radio input "true"
click at [671, 650] on button "Next" at bounding box center [640, 666] width 223 height 55
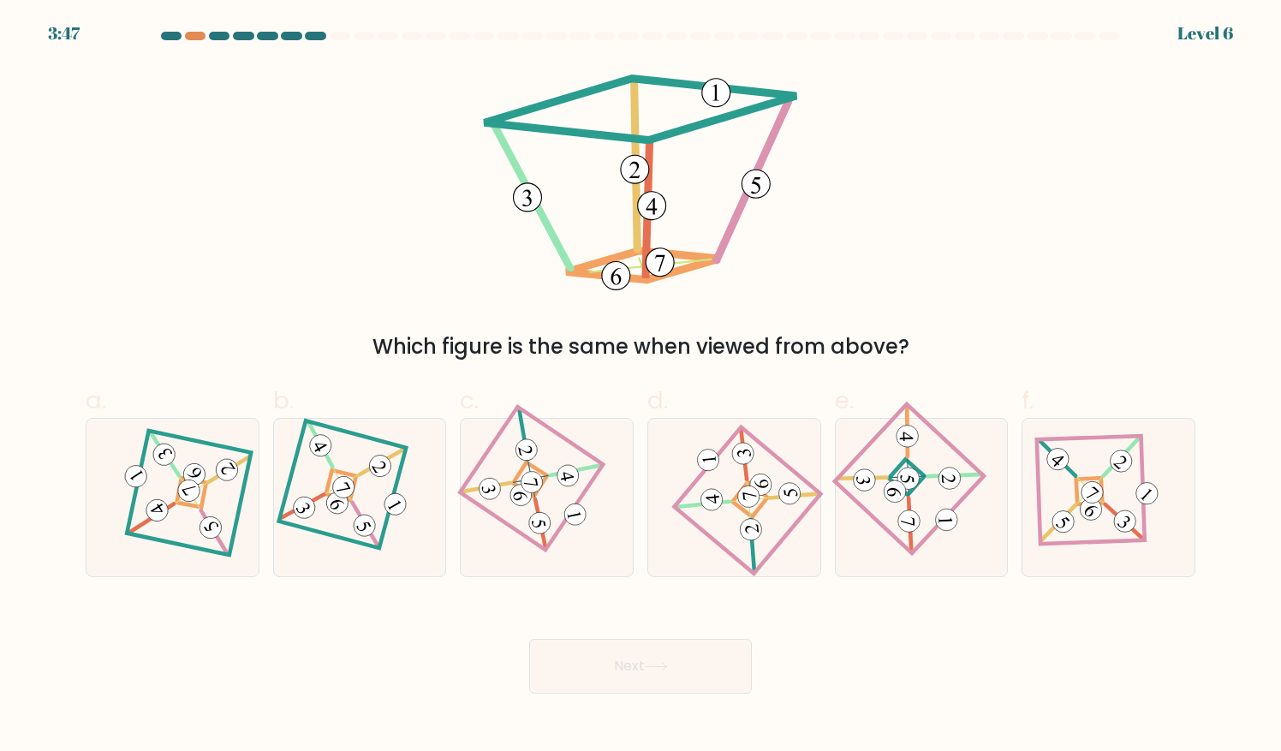
click at [632, 661] on button "Next" at bounding box center [640, 666] width 223 height 55
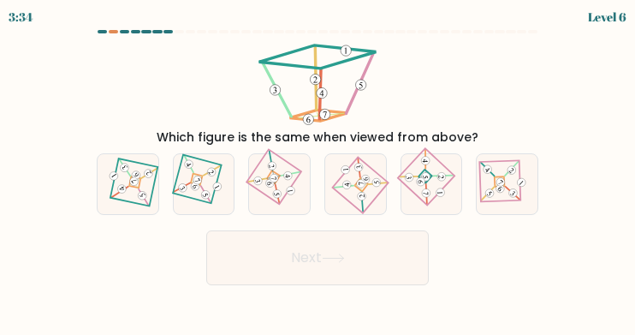
click at [164, 136] on div "Which figure is the same when viewed from above?" at bounding box center [317, 137] width 449 height 18
click at [196, 175] on 161 at bounding box center [197, 179] width 12 height 12
click at [318, 172] on input "b." at bounding box center [318, 170] width 1 height 4
radio input "true"
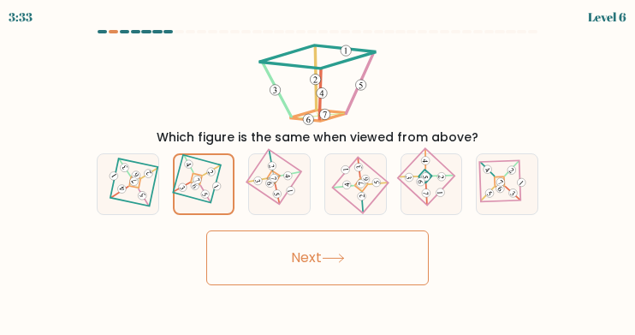
click at [253, 256] on button "Next" at bounding box center [317, 257] width 223 height 55
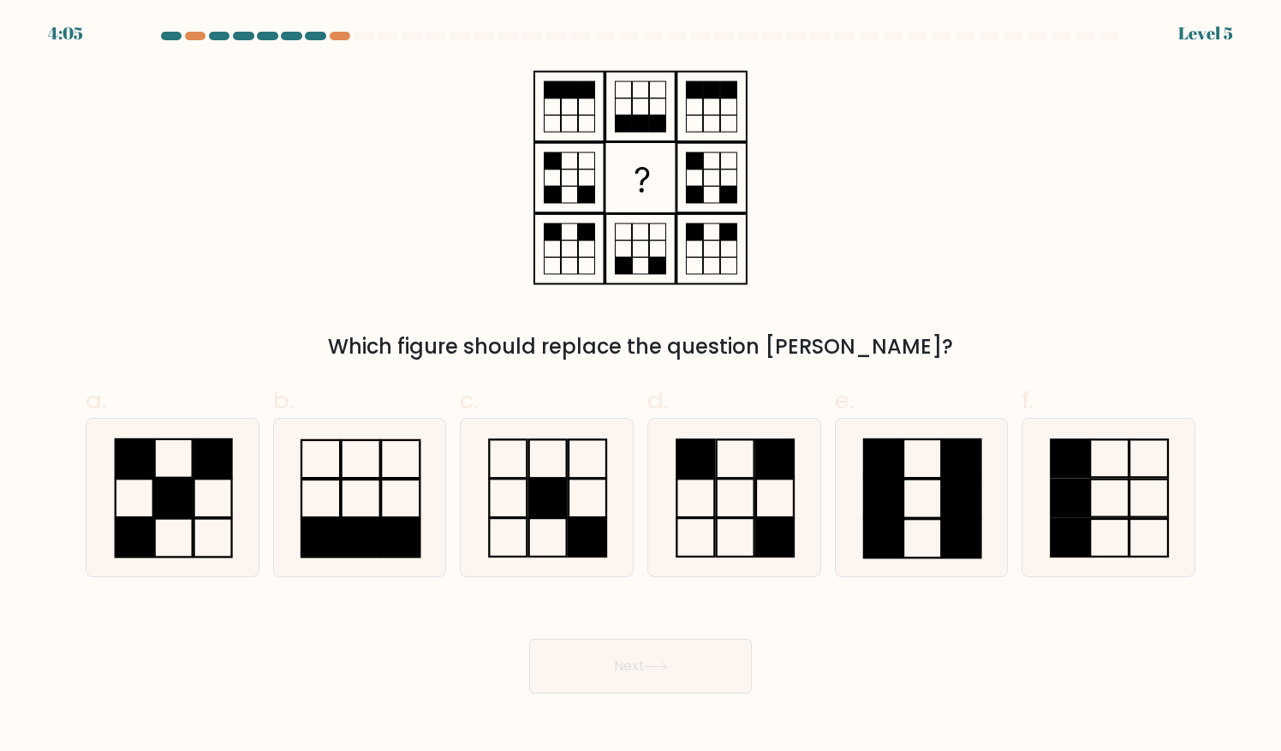
click at [1185, 159] on div "Which figure should replace the question mark?" at bounding box center [640, 213] width 1130 height 297
click at [1055, 484] on rect at bounding box center [1069, 498] width 39 height 38
click at [641, 387] on input "f." at bounding box center [640, 381] width 1 height 11
radio input "true"
click at [696, 671] on button "Next" at bounding box center [640, 666] width 223 height 55
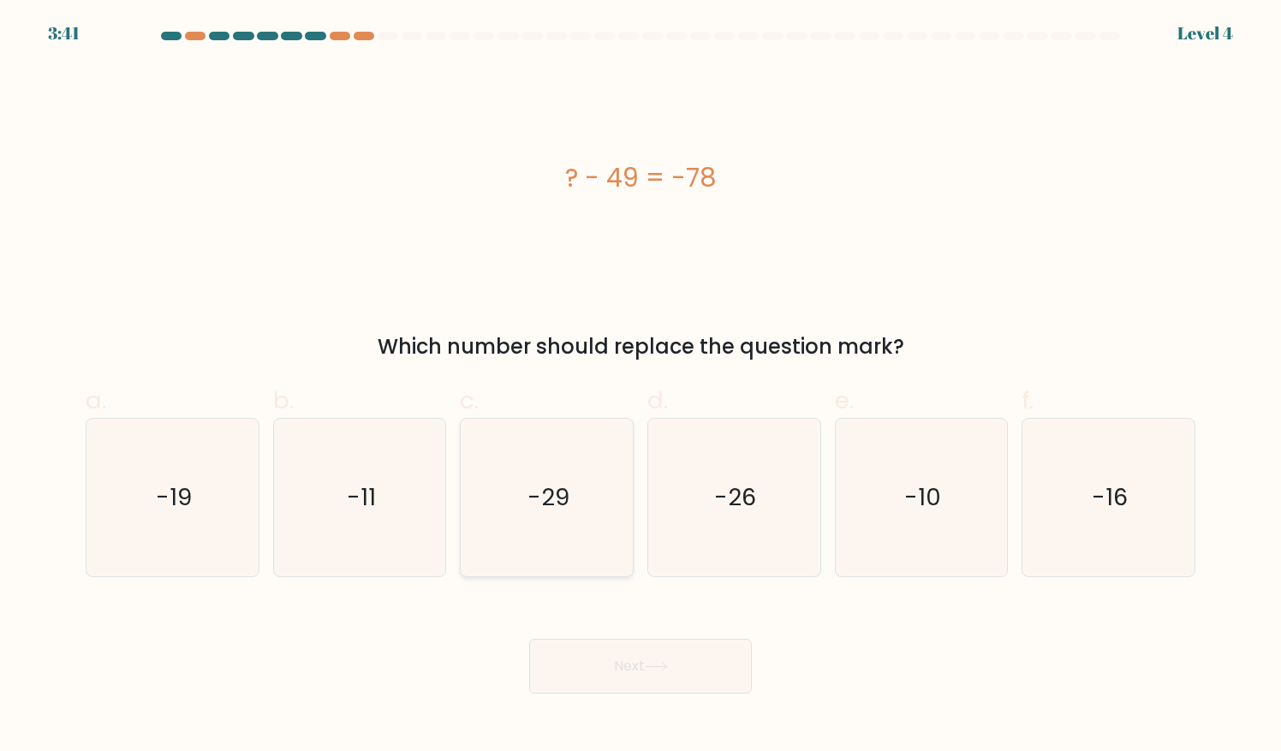
click at [608, 555] on icon "-29" at bounding box center [546, 497] width 157 height 157
click at [640, 387] on input "c. -29" at bounding box center [640, 381] width 1 height 11
radio input "true"
click at [667, 685] on button "Next" at bounding box center [640, 666] width 223 height 55
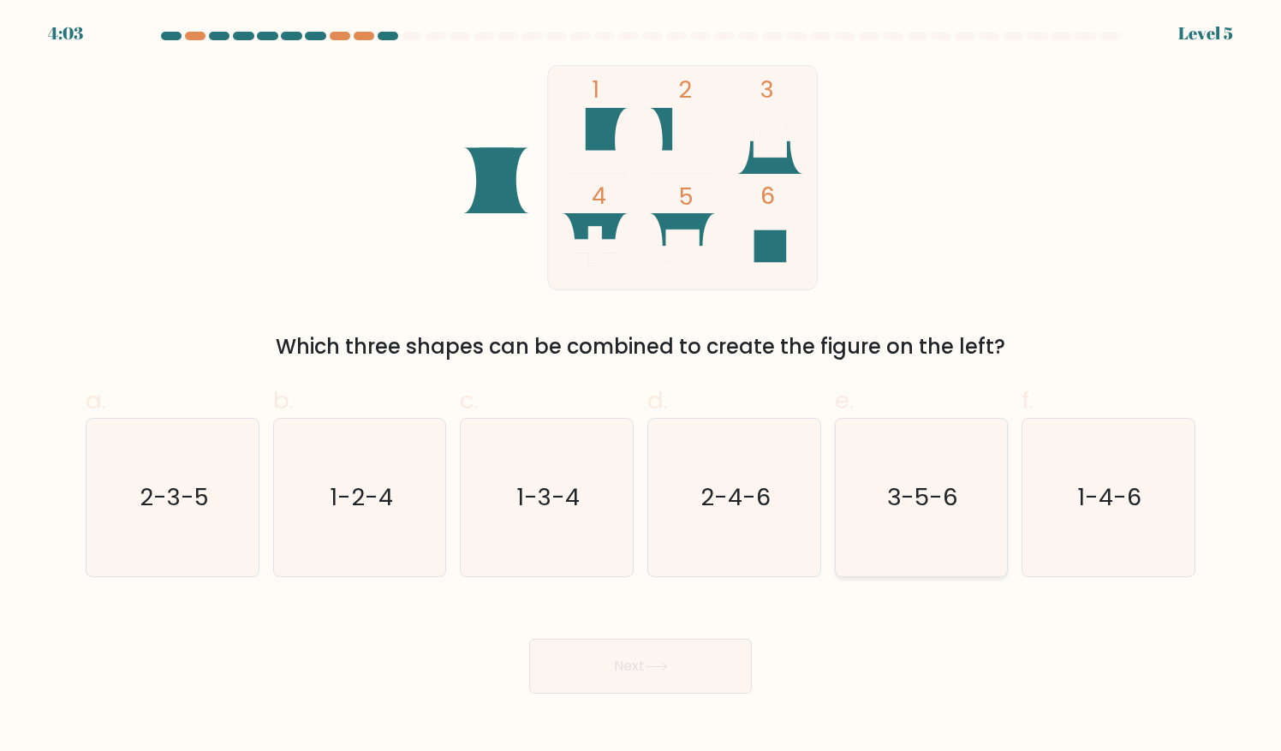
click at [930, 506] on text "3-5-6" at bounding box center [922, 496] width 71 height 33
click at [641, 387] on input "e. 3-5-6" at bounding box center [640, 381] width 1 height 11
radio input "true"
click at [741, 621] on div "Next" at bounding box center [640, 645] width 1130 height 96
click at [713, 658] on button "Next" at bounding box center [640, 666] width 223 height 55
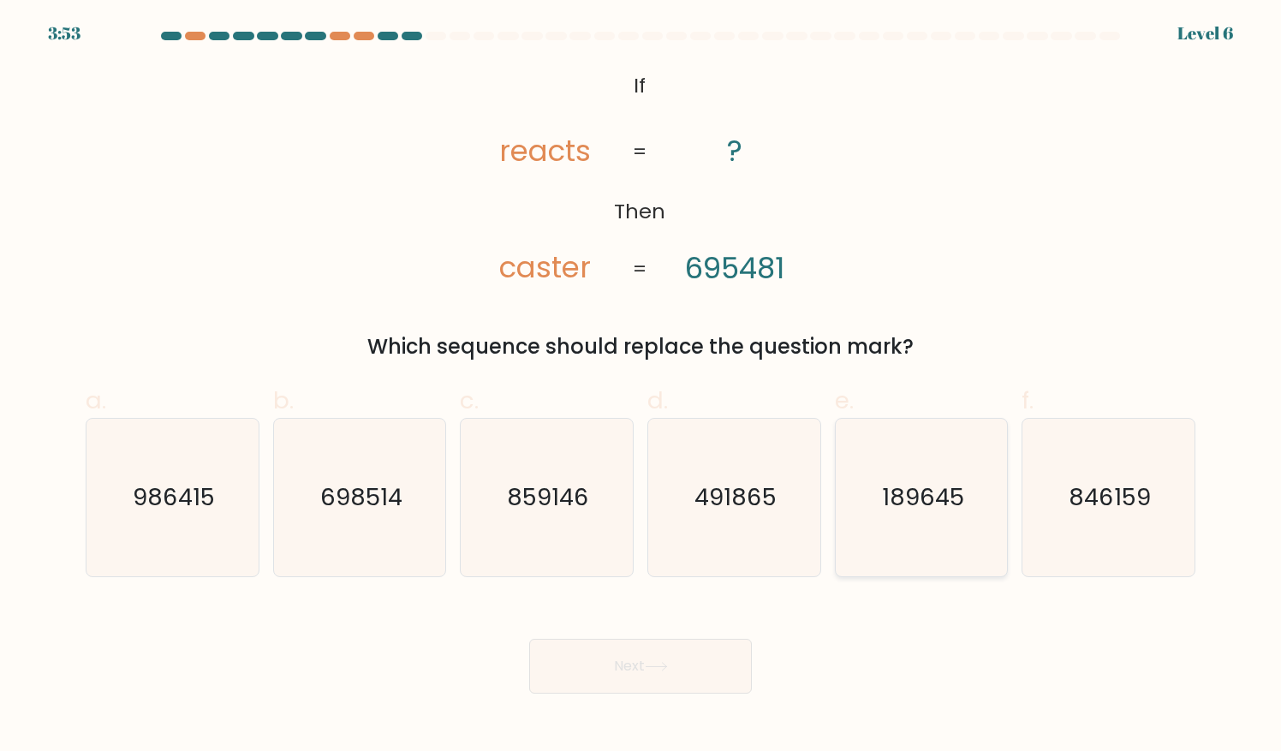
click at [945, 492] on text "189645" at bounding box center [923, 496] width 82 height 33
click at [641, 387] on input "e. 189645" at bounding box center [640, 381] width 1 height 11
radio input "true"
click at [618, 677] on button "Next" at bounding box center [640, 666] width 223 height 55
click at [621, 683] on button "Next" at bounding box center [640, 666] width 223 height 55
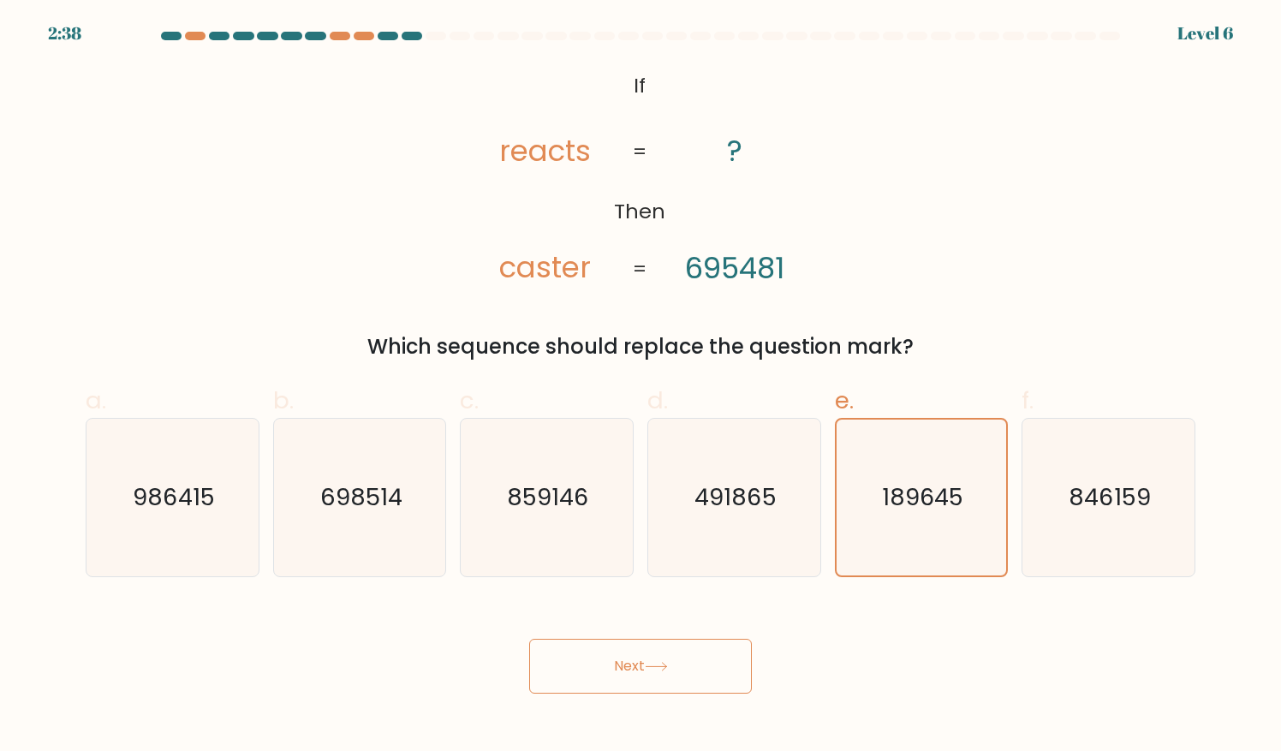
click at [621, 677] on button "Next" at bounding box center [640, 666] width 223 height 55
click at [640, 665] on button "Next" at bounding box center [640, 666] width 223 height 55
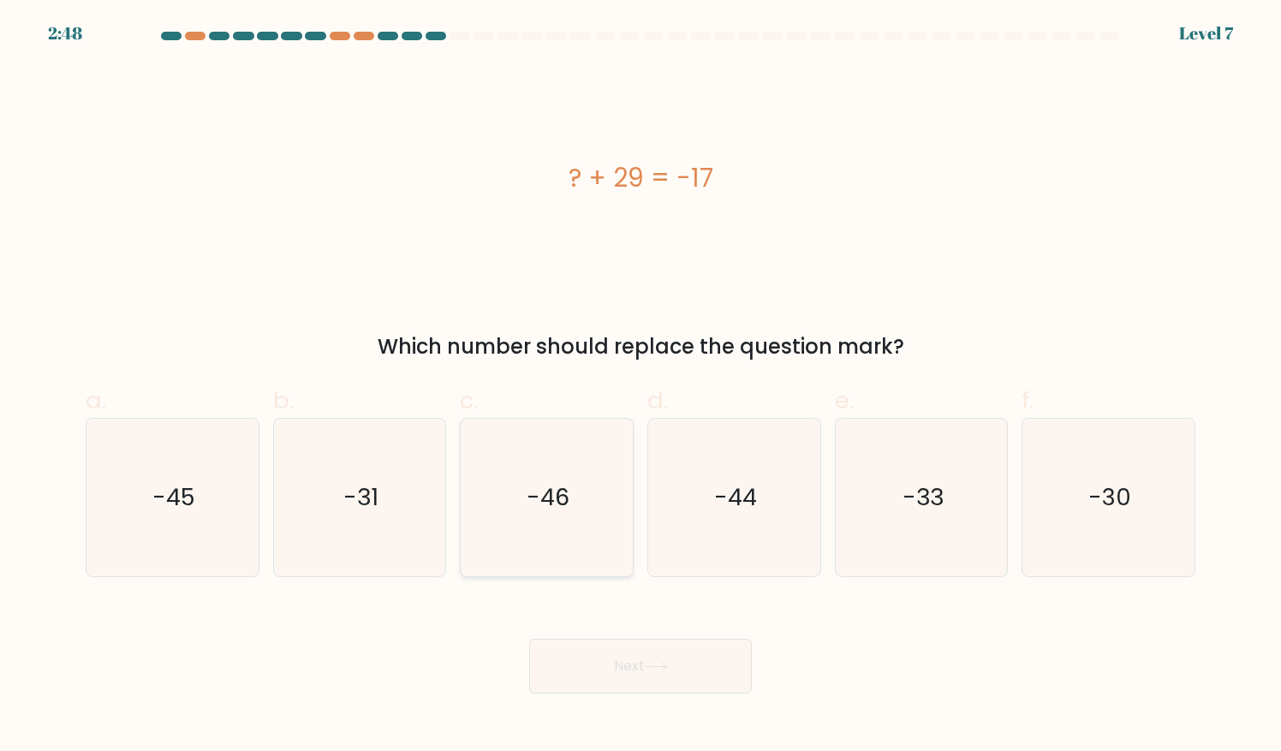
click at [574, 529] on icon "-46" at bounding box center [546, 497] width 157 height 157
click at [640, 387] on input "c. -46" at bounding box center [640, 381] width 1 height 11
radio input "true"
click at [637, 663] on button "Next" at bounding box center [640, 666] width 223 height 55
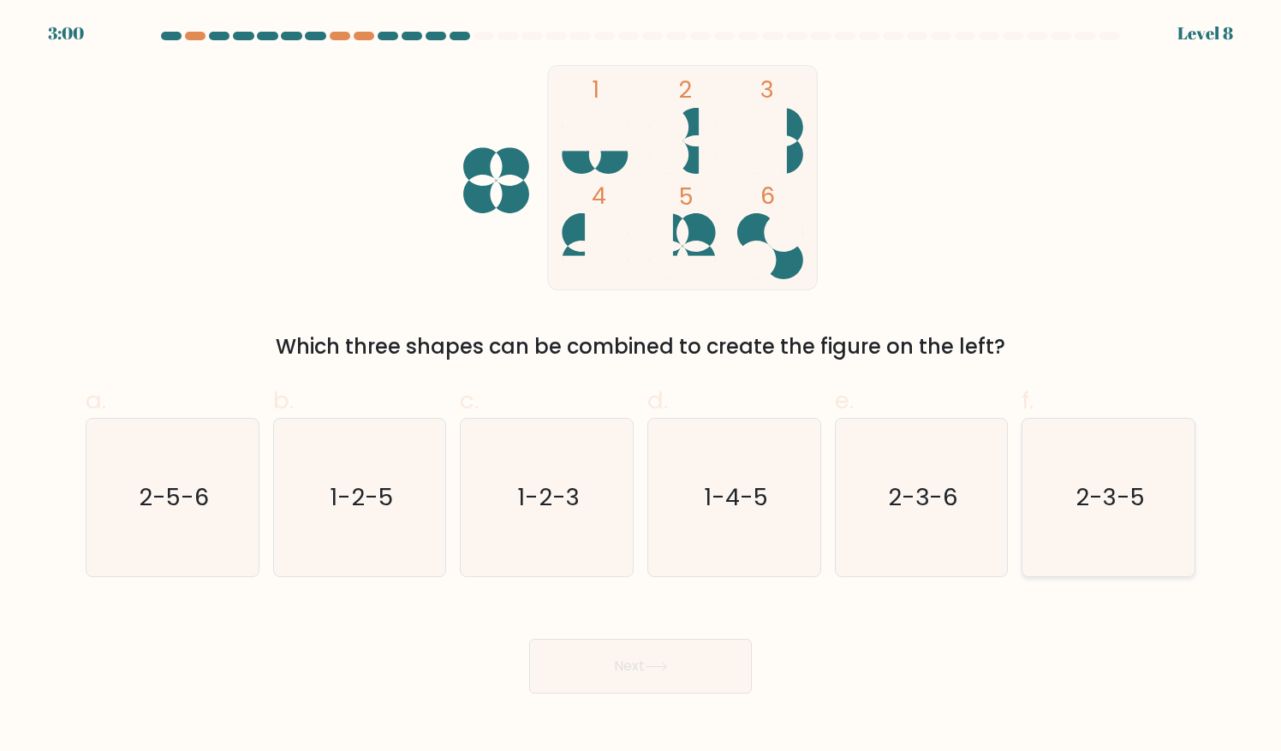
click at [1095, 521] on icon "2-3-5" at bounding box center [1108, 497] width 157 height 157
click at [641, 387] on input "f. 2-3-5" at bounding box center [640, 381] width 1 height 11
radio input "true"
click at [724, 686] on button "Next" at bounding box center [640, 666] width 223 height 55
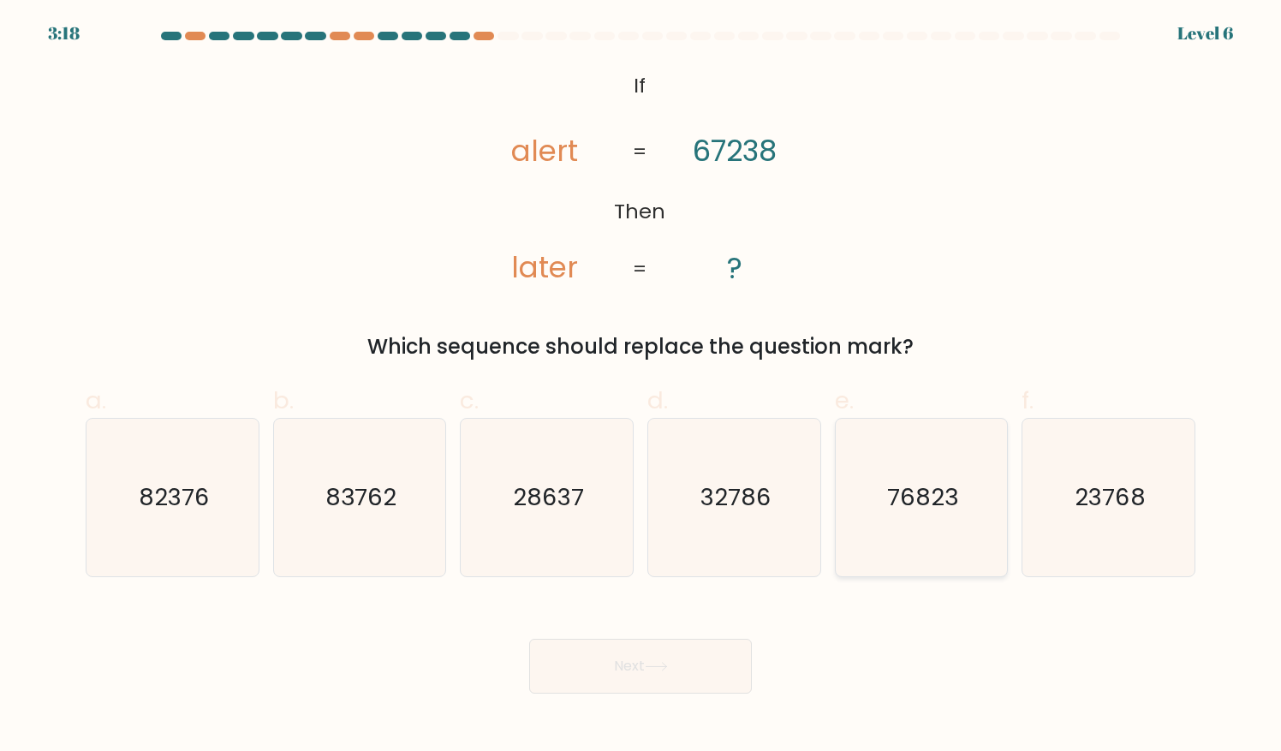
click at [881, 493] on icon "76823" at bounding box center [920, 497] width 157 height 157
click at [641, 387] on input "e. 76823" at bounding box center [640, 381] width 1 height 11
radio input "true"
click at [652, 668] on icon at bounding box center [656, 666] width 23 height 9
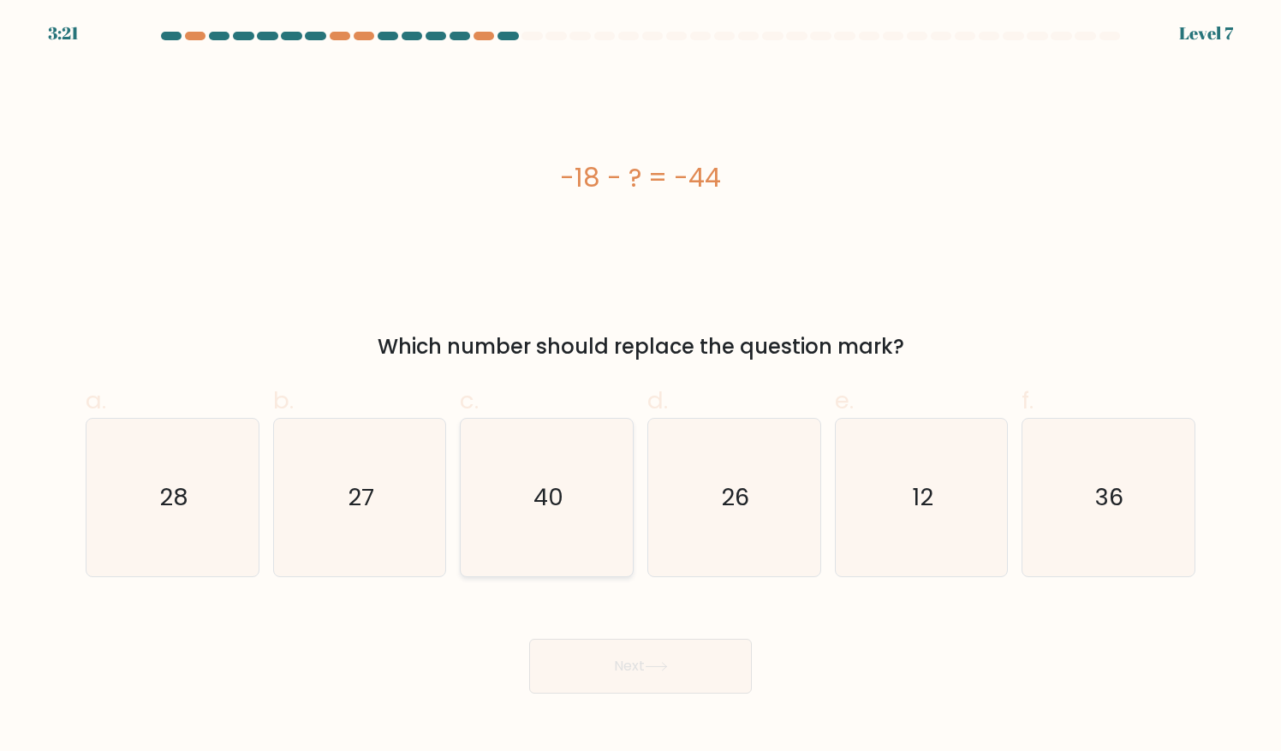
click at [536, 565] on icon "40" at bounding box center [546, 497] width 157 height 157
click at [640, 387] on input "c. 40" at bounding box center [640, 381] width 1 height 11
radio input "true"
click at [597, 674] on button "Next" at bounding box center [640, 666] width 223 height 55
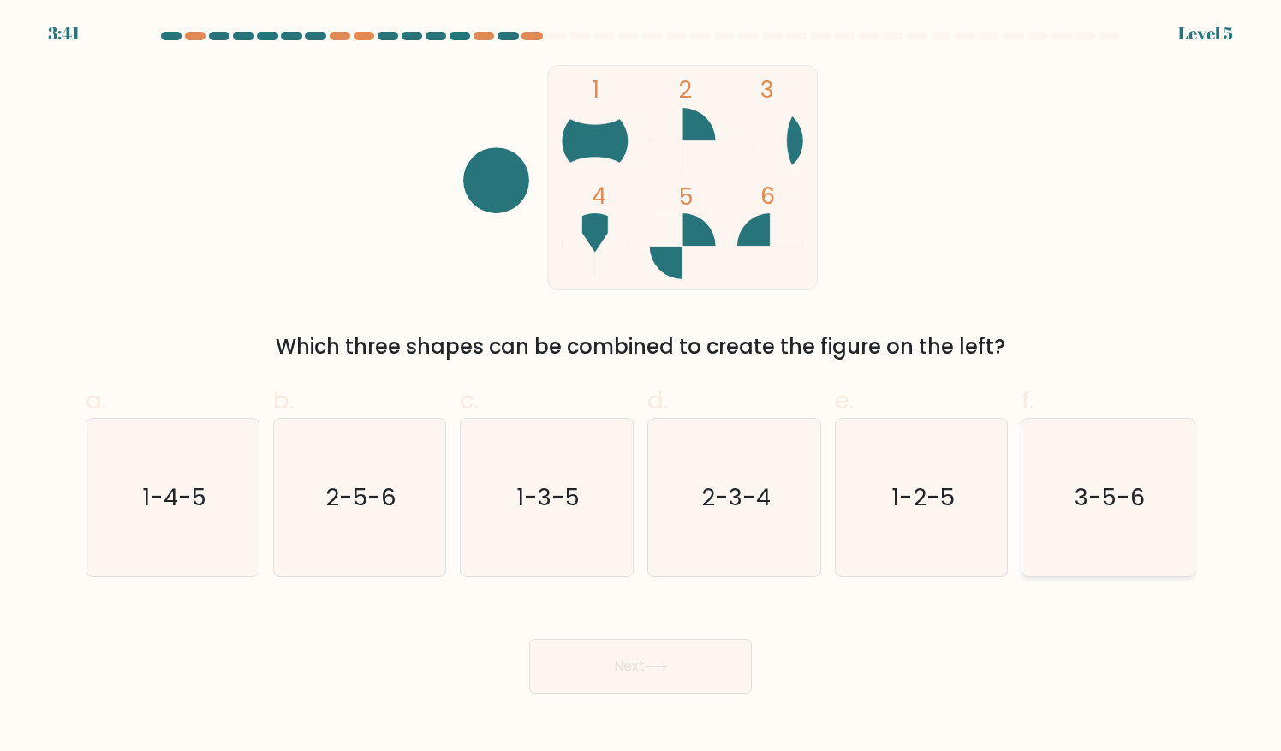
click at [1082, 475] on icon "3-5-6" at bounding box center [1108, 497] width 157 height 157
click at [641, 387] on input "f. 3-5-6" at bounding box center [640, 381] width 1 height 11
radio input "true"
click at [695, 694] on body "3:39 Level 5" at bounding box center [640, 375] width 1281 height 751
click at [685, 668] on button "Next" at bounding box center [640, 666] width 223 height 55
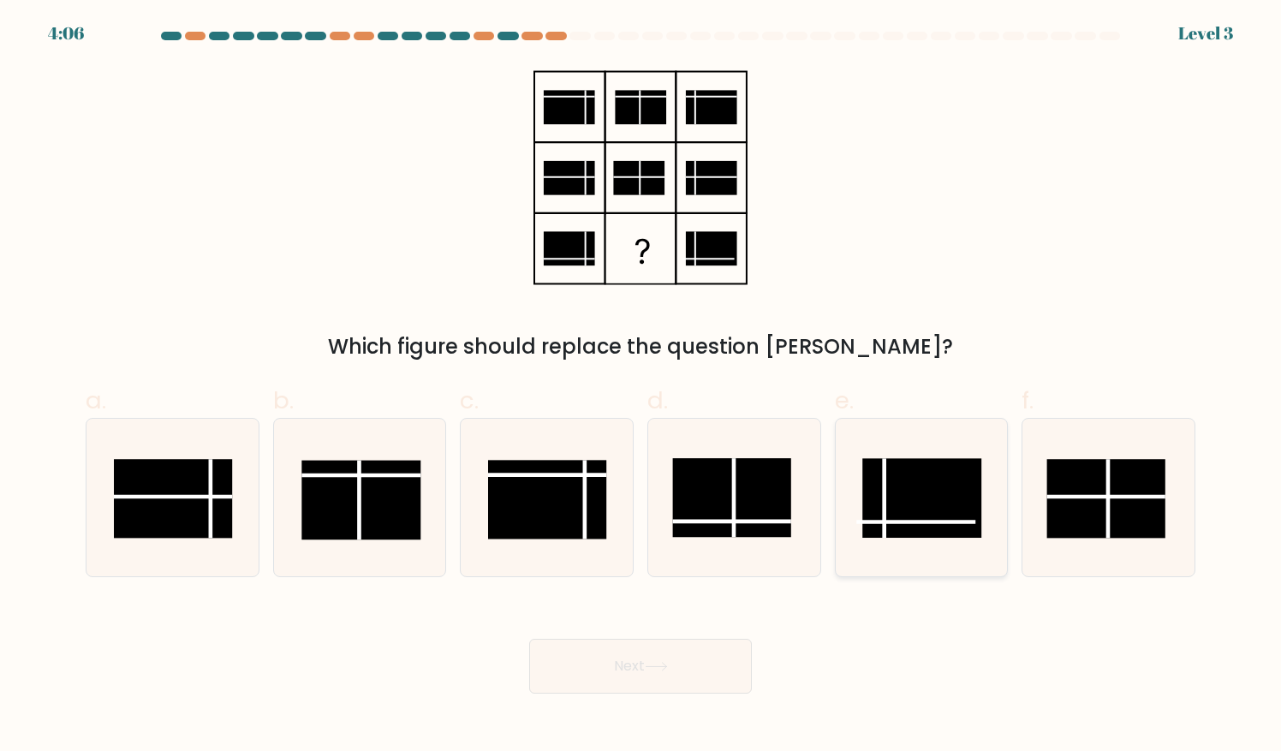
click at [919, 539] on icon at bounding box center [920, 497] width 157 height 157
click at [641, 387] on input "e." at bounding box center [640, 381] width 1 height 11
radio input "true"
click at [728, 680] on button "Next" at bounding box center [640, 666] width 223 height 55
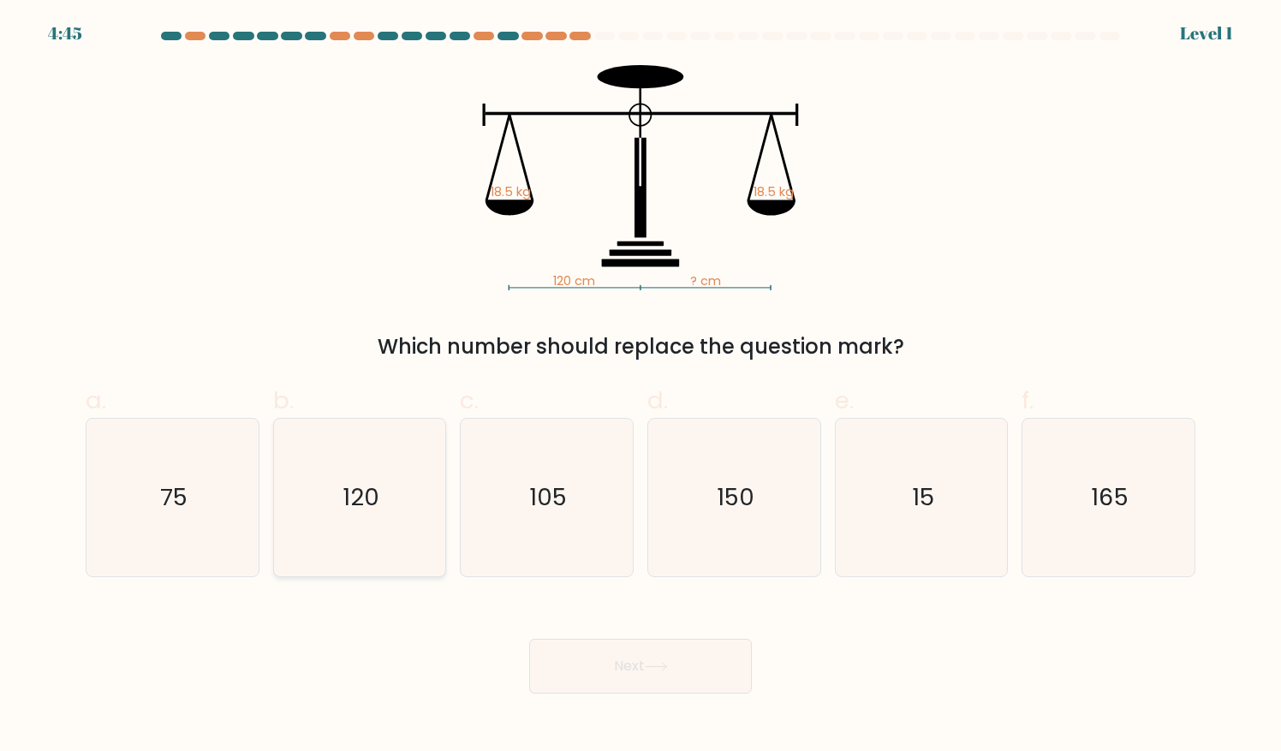
click at [421, 526] on icon "120" at bounding box center [359, 497] width 157 height 157
click at [640, 387] on input "b. 120" at bounding box center [640, 381] width 1 height 11
radio input "true"
click at [627, 669] on button "Next" at bounding box center [640, 666] width 223 height 55
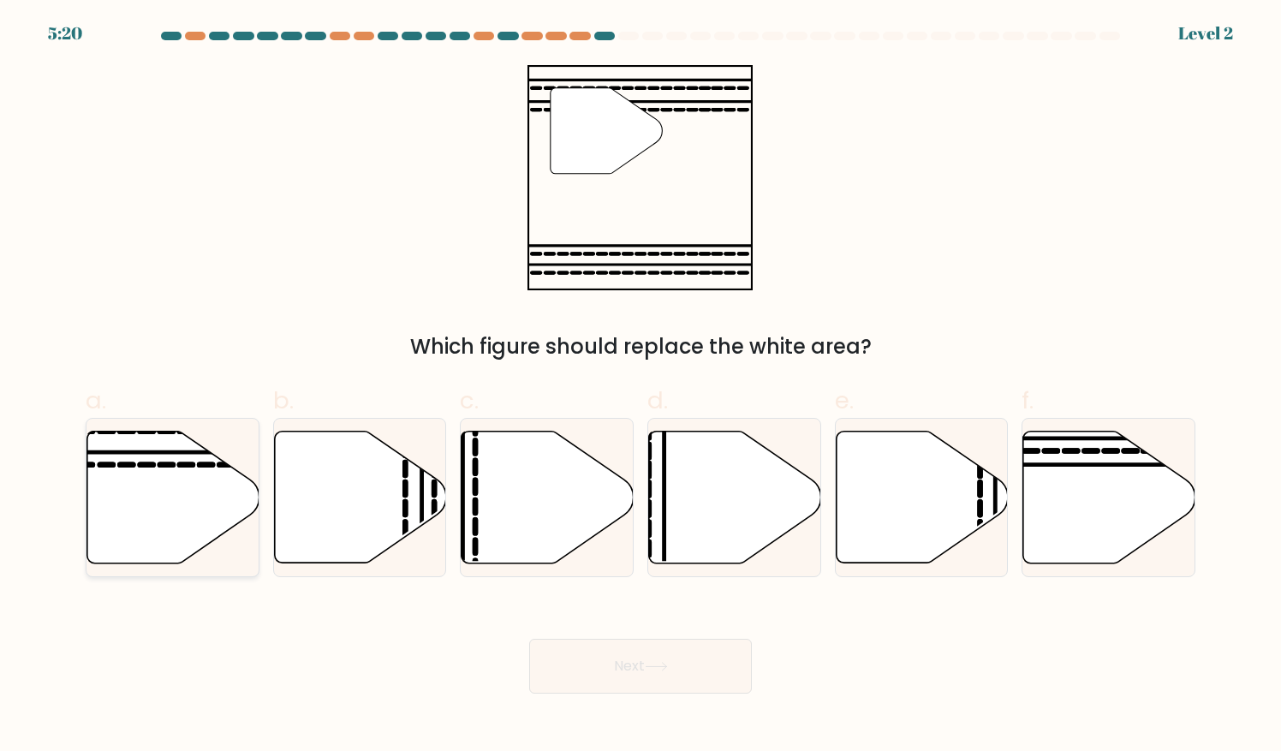
click at [194, 484] on icon at bounding box center [173, 497] width 172 height 132
click at [640, 387] on input "a." at bounding box center [640, 381] width 1 height 11
radio input "true"
click at [586, 664] on button "Next" at bounding box center [640, 666] width 223 height 55
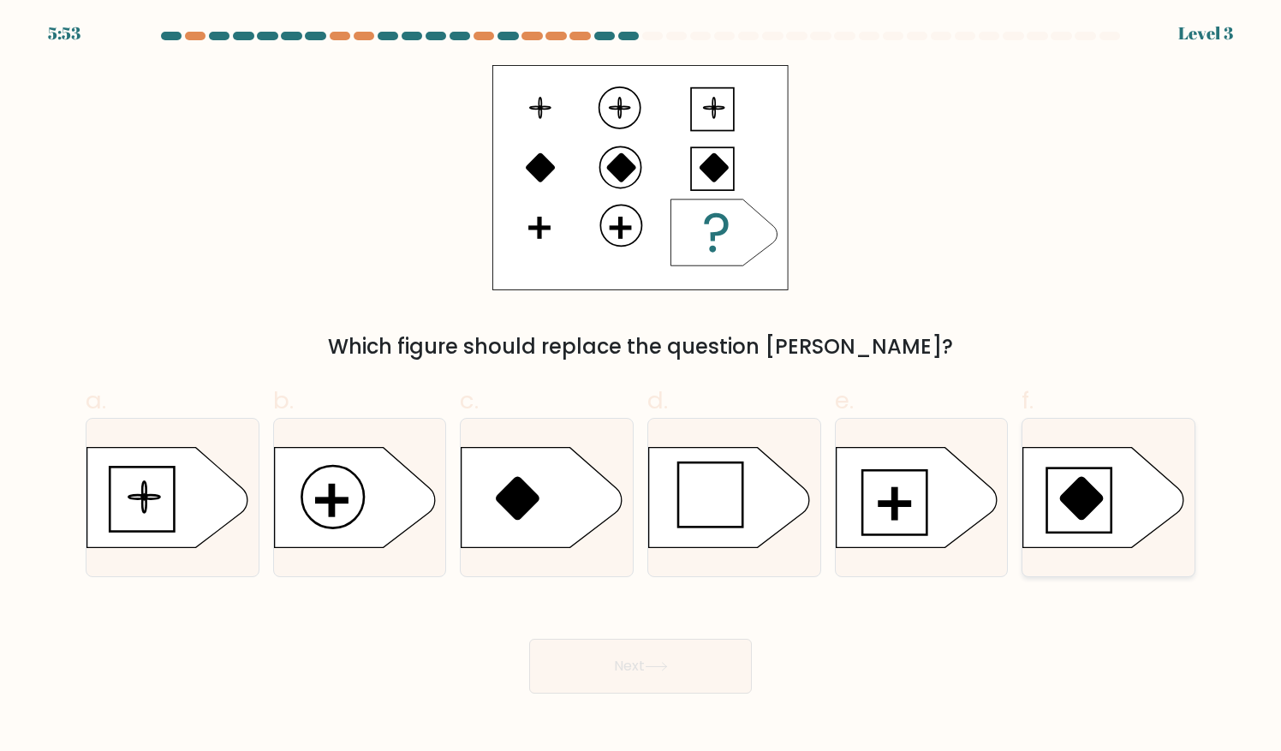
click at [1044, 464] on icon at bounding box center [1103, 498] width 161 height 100
click at [641, 387] on input "f." at bounding box center [640, 381] width 1 height 11
radio input "true"
click at [1044, 464] on icon at bounding box center [1103, 497] width 159 height 99
click at [641, 387] on input "f." at bounding box center [640, 381] width 1 height 11
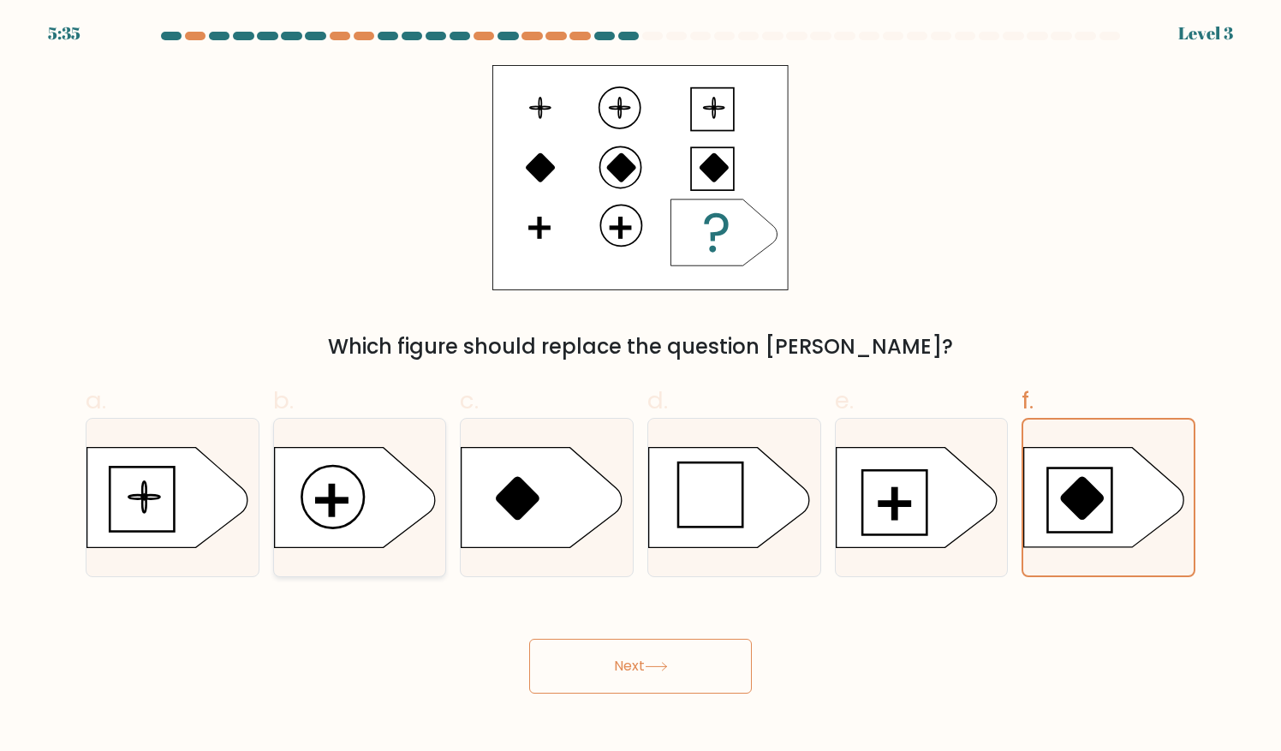
click at [303, 476] on icon at bounding box center [354, 498] width 161 height 100
click at [640, 387] on input "b." at bounding box center [640, 381] width 1 height 11
radio input "true"
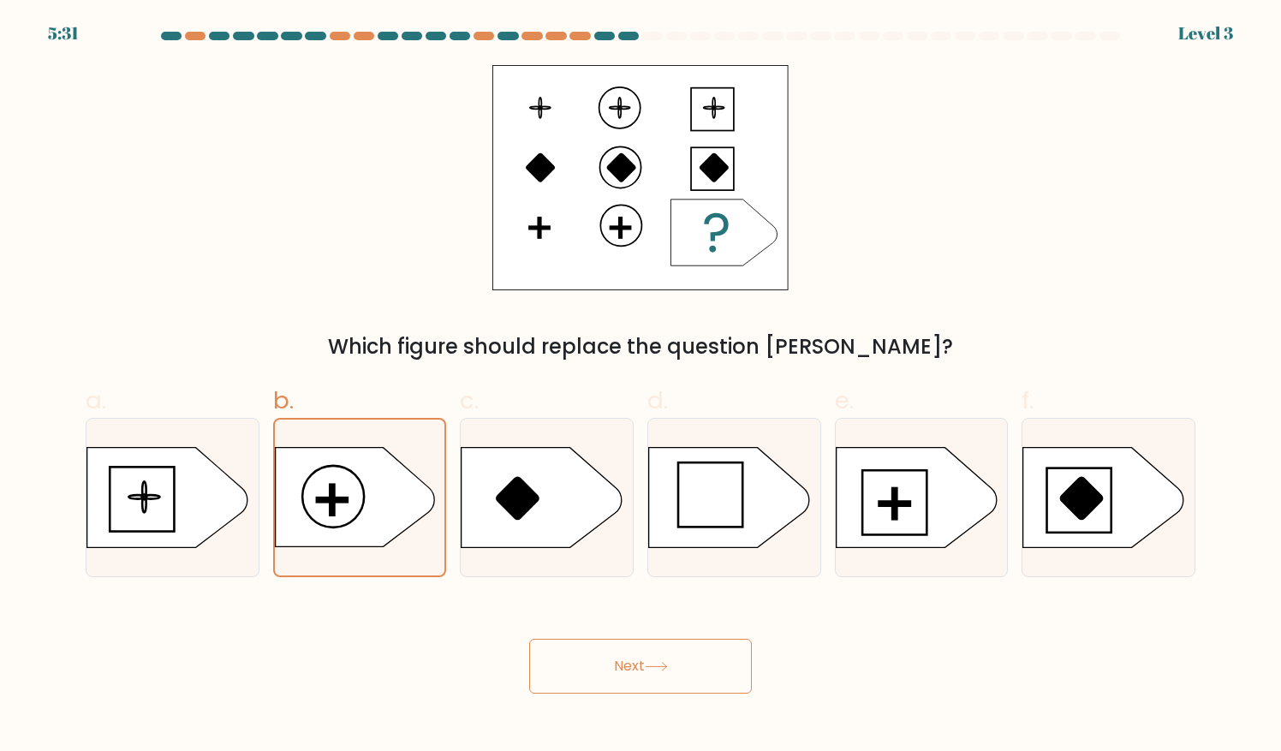
click at [560, 664] on button "Next" at bounding box center [640, 666] width 223 height 55
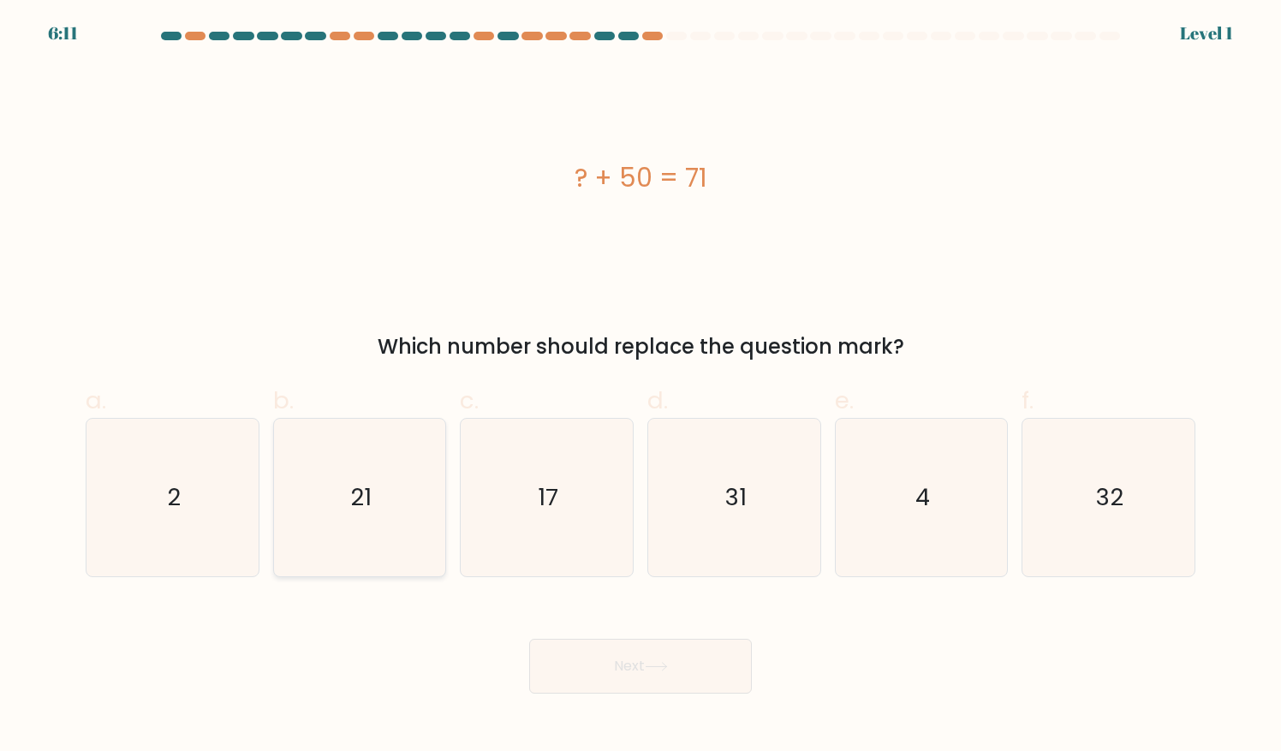
click at [383, 534] on icon "21" at bounding box center [359, 497] width 157 height 157
click at [640, 387] on input "b. 21" at bounding box center [640, 381] width 1 height 11
radio input "true"
click at [564, 647] on button "Next" at bounding box center [640, 666] width 223 height 55
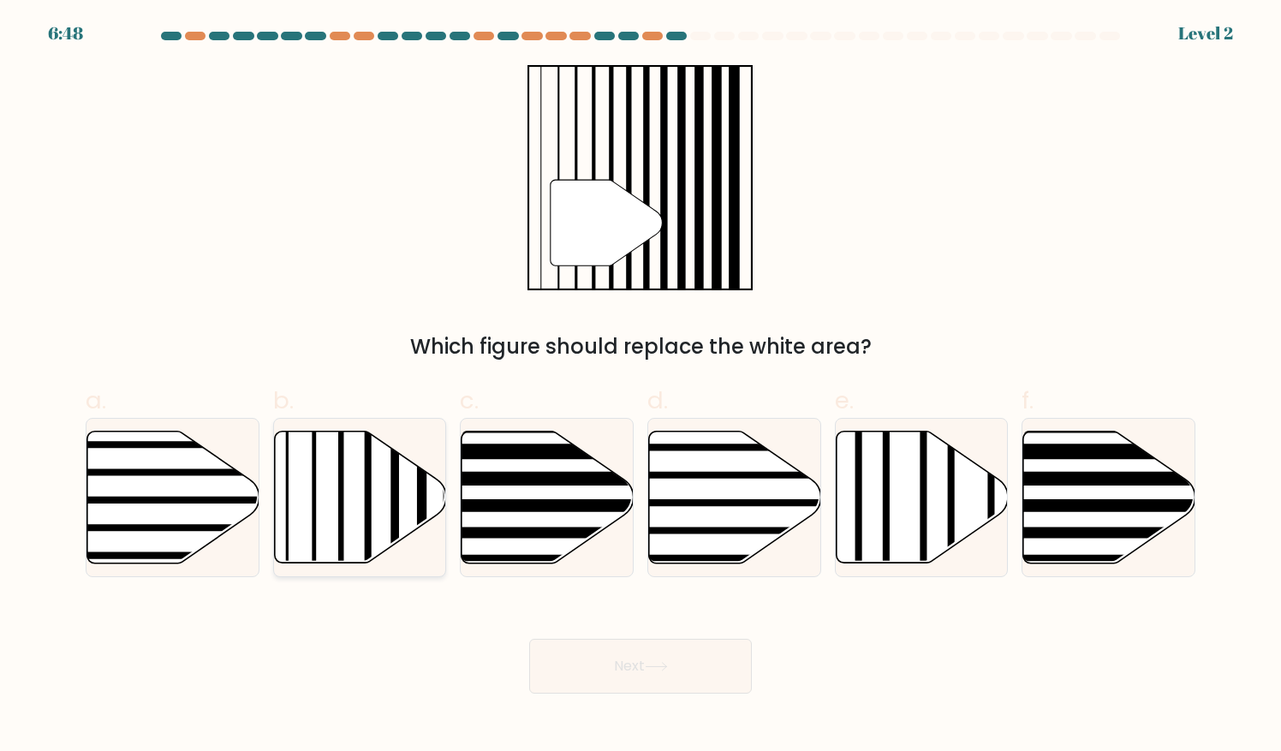
click at [386, 508] on icon at bounding box center [360, 497] width 172 height 132
click at [640, 387] on input "b." at bounding box center [640, 381] width 1 height 11
radio input "true"
click at [565, 674] on button "Next" at bounding box center [640, 666] width 223 height 55
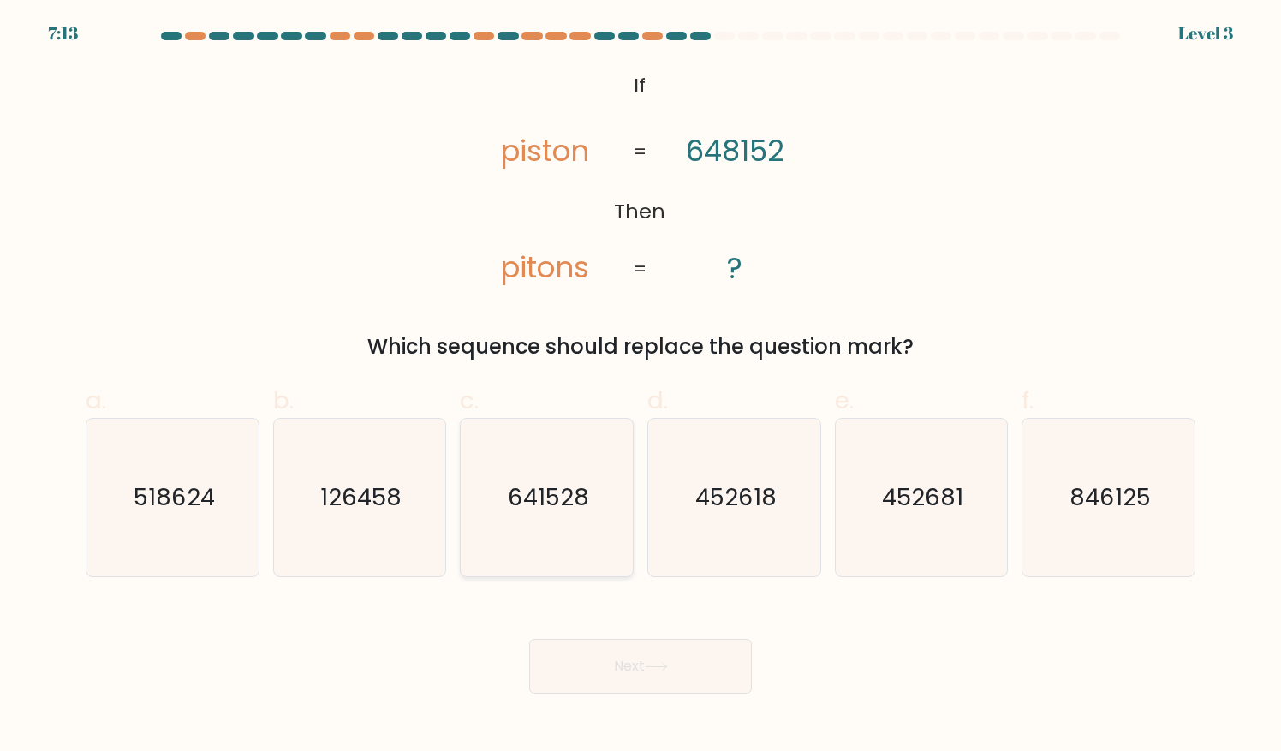
click at [537, 497] on text "641528" at bounding box center [548, 496] width 81 height 33
click at [640, 387] on input "c. 641528" at bounding box center [640, 381] width 1 height 11
radio input "true"
click at [633, 660] on button "Next" at bounding box center [640, 666] width 223 height 55
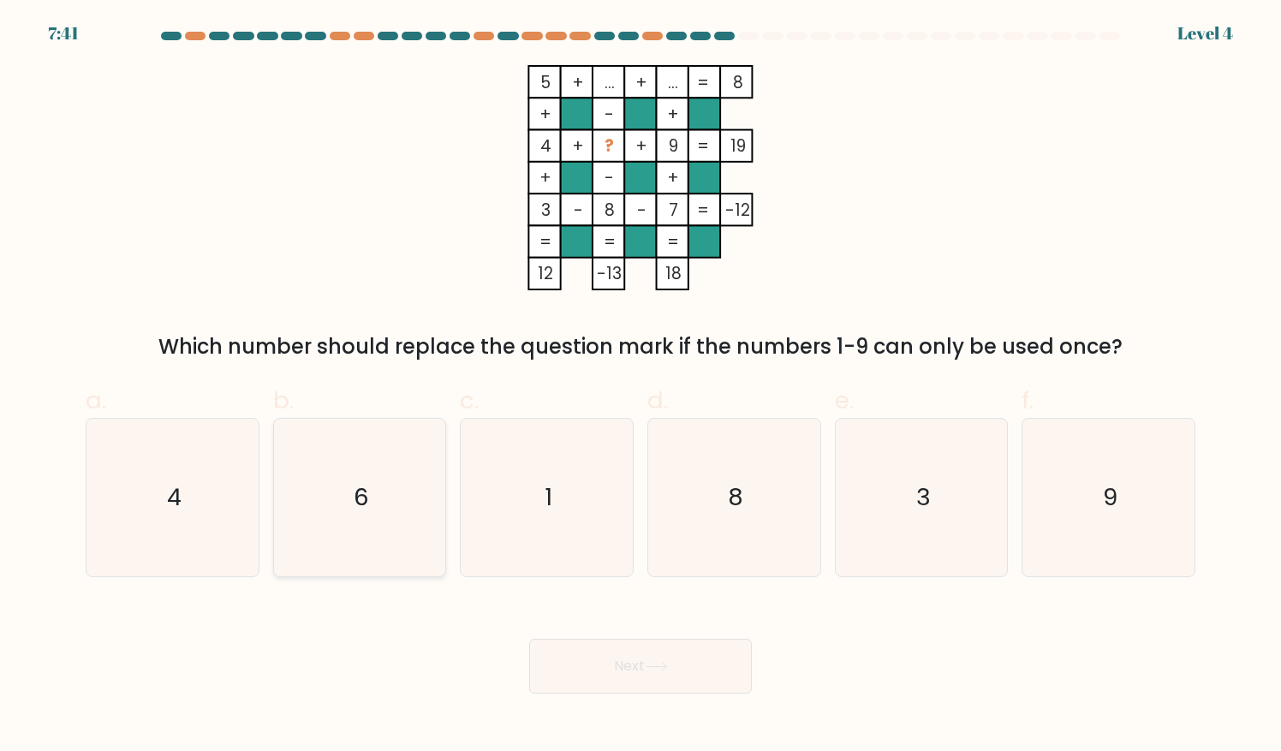
click at [402, 509] on icon "6" at bounding box center [359, 497] width 157 height 157
click at [640, 387] on input "b. 6" at bounding box center [640, 381] width 1 height 11
radio input "true"
click at [649, 659] on button "Next" at bounding box center [640, 666] width 223 height 55
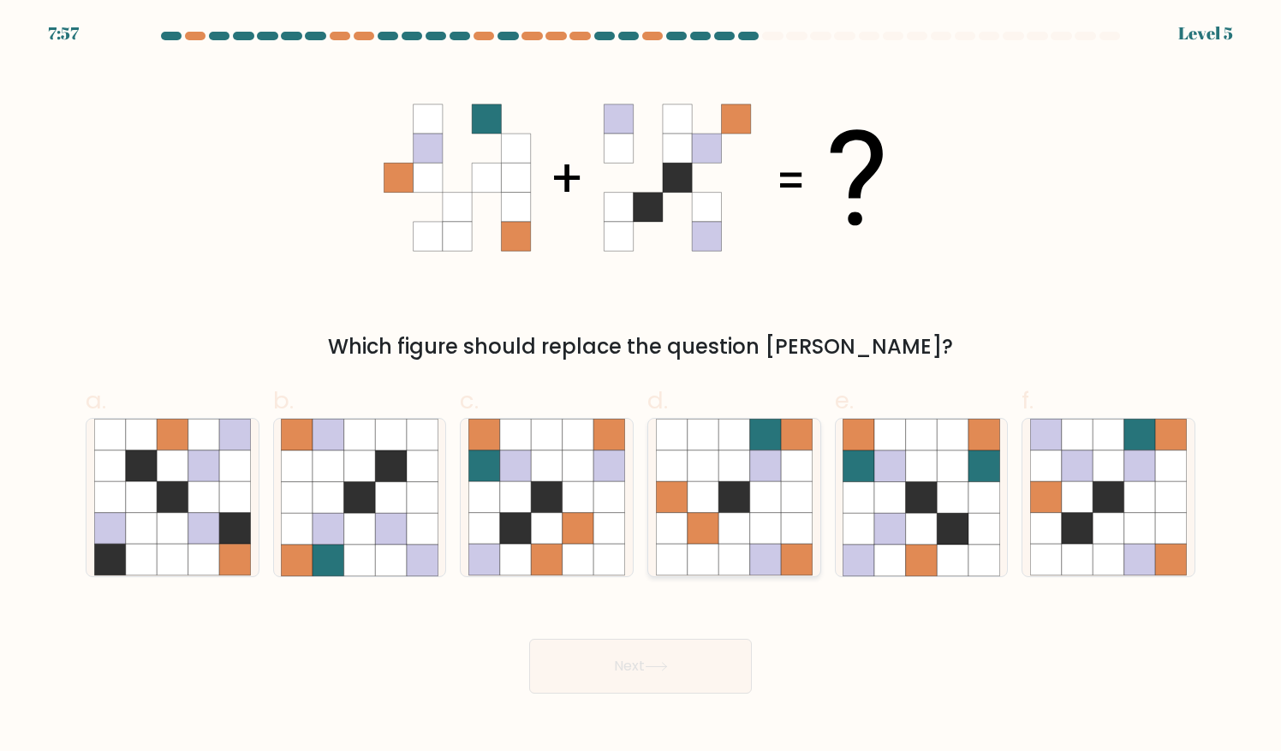
click at [690, 559] on icon at bounding box center [702, 560] width 32 height 32
click at [641, 387] on input "d." at bounding box center [640, 381] width 1 height 11
radio input "true"
click at [663, 657] on button "Next" at bounding box center [640, 666] width 223 height 55
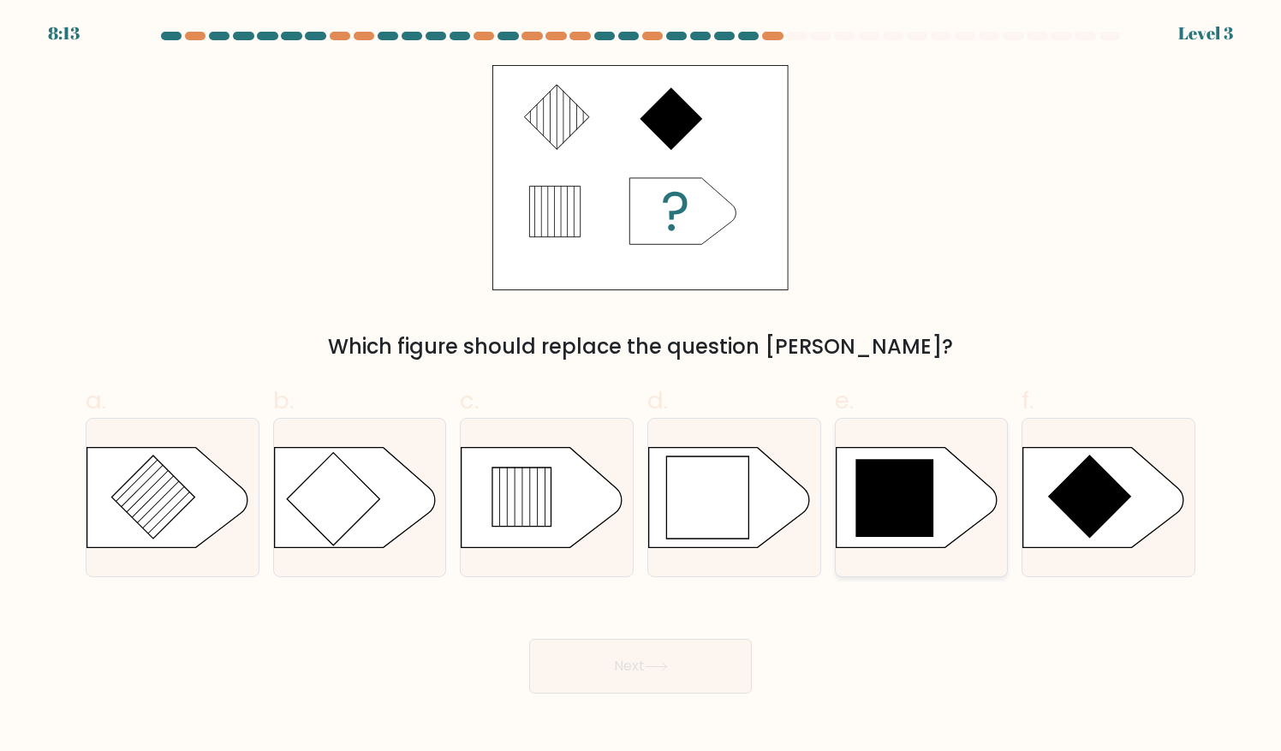
click at [909, 483] on icon at bounding box center [894, 498] width 78 height 78
click at [641, 387] on input "e." at bounding box center [640, 381] width 1 height 11
radio input "true"
click at [630, 663] on button "Next" at bounding box center [640, 666] width 223 height 55
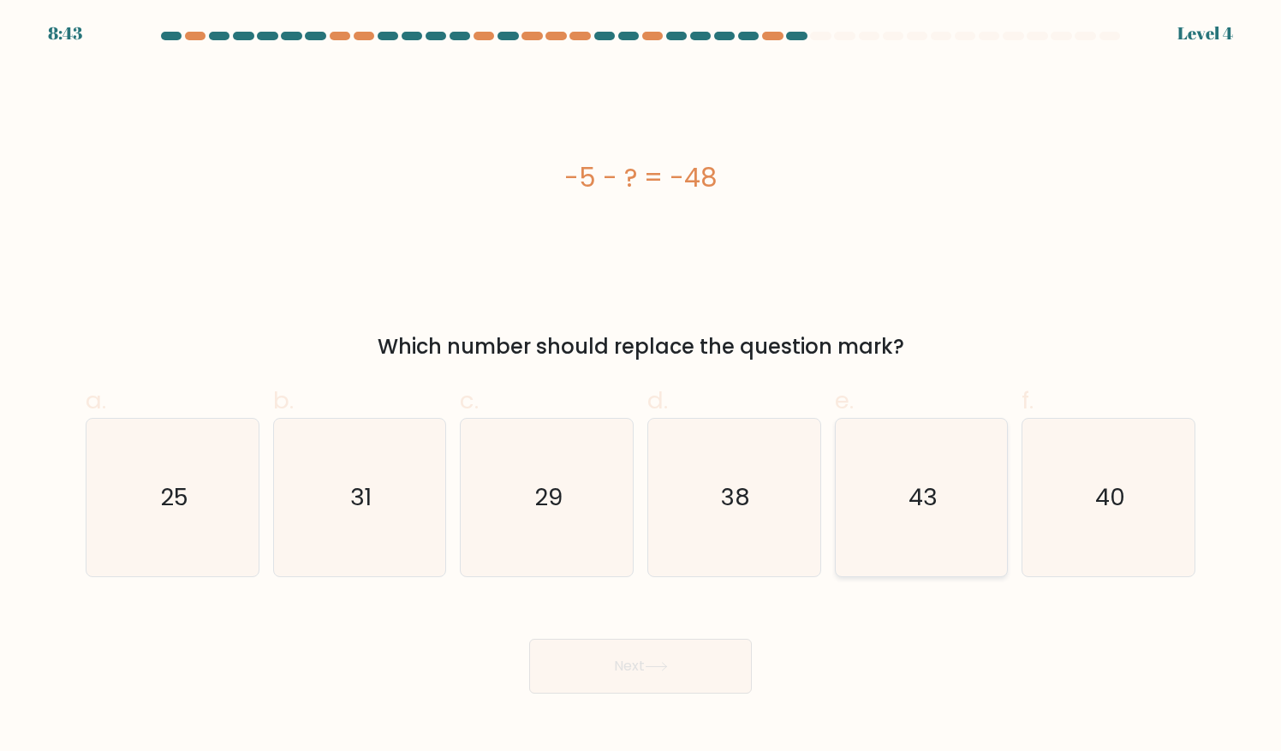
click at [902, 522] on icon "43" at bounding box center [920, 497] width 157 height 157
click at [641, 387] on input "e. 43" at bounding box center [640, 381] width 1 height 11
radio input "true"
click at [654, 673] on button "Next" at bounding box center [640, 666] width 223 height 55
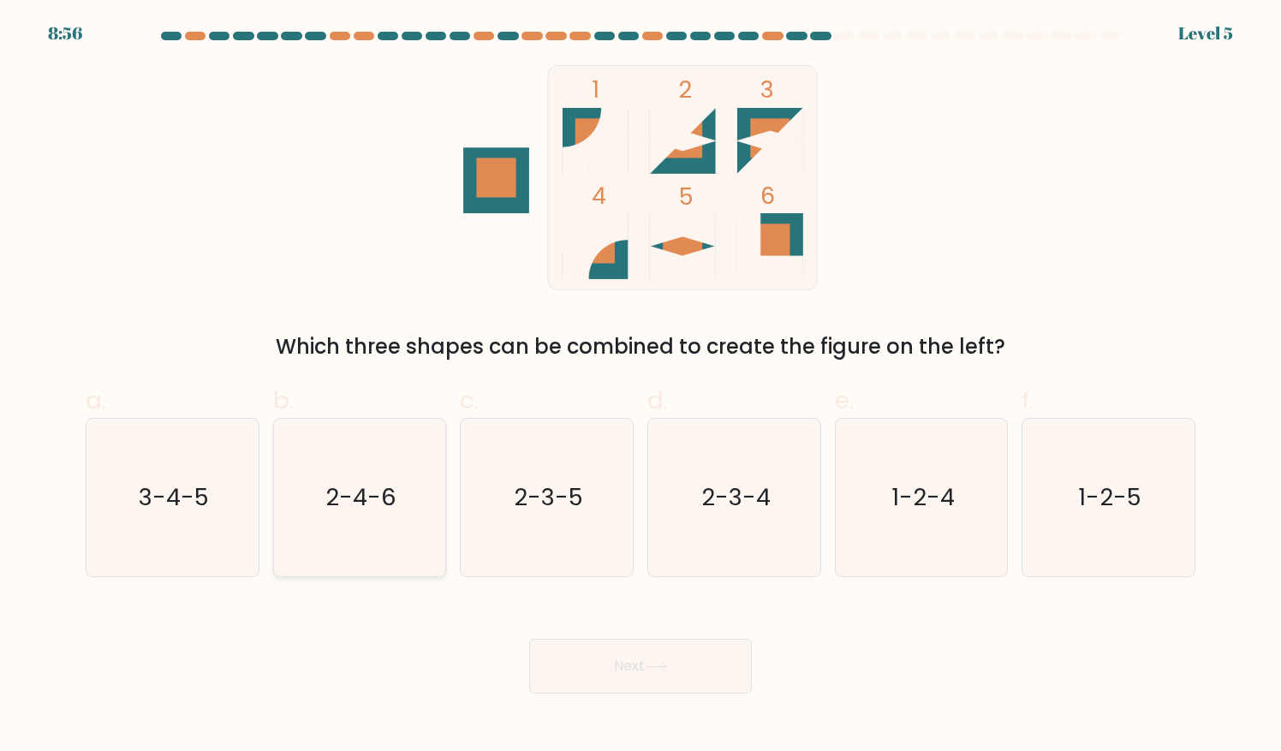
click at [333, 538] on icon "2-4-6" at bounding box center [359, 497] width 157 height 157
click at [640, 387] on input "b. 2-4-6" at bounding box center [640, 381] width 1 height 11
radio input "true"
click at [572, 659] on button "Next" at bounding box center [640, 666] width 223 height 55
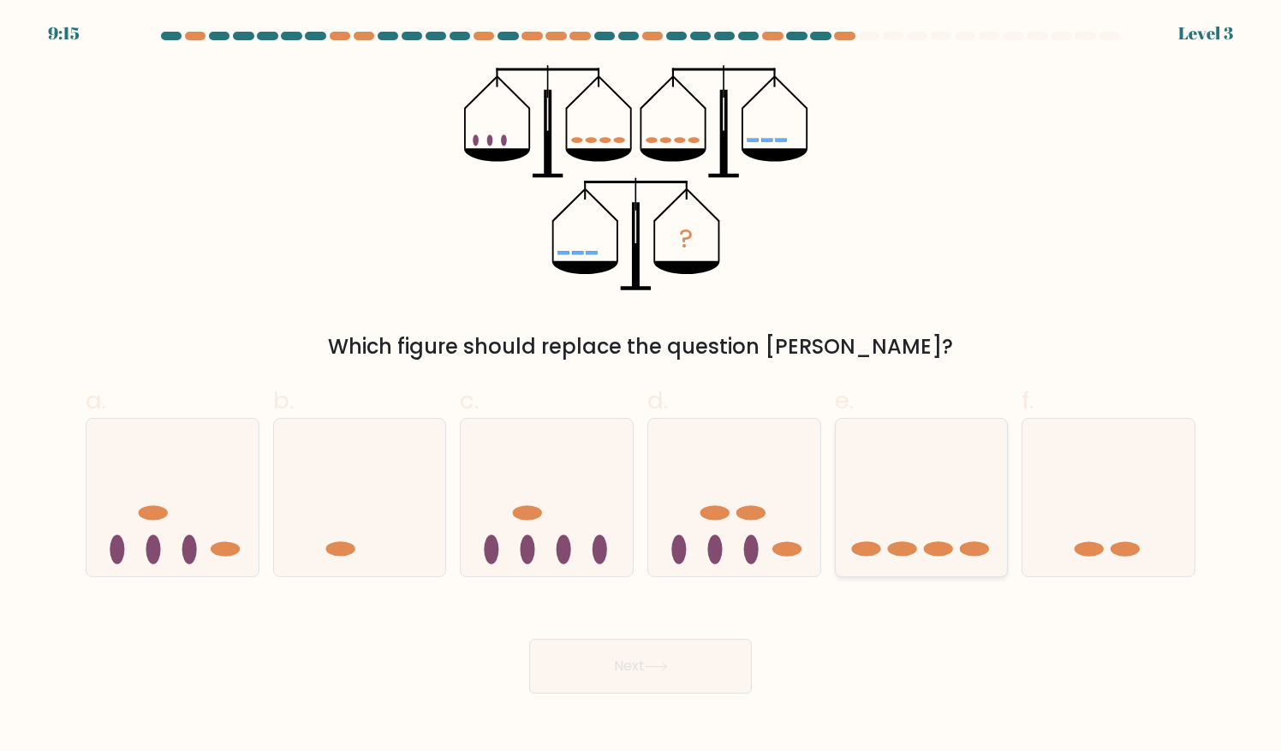
click at [945, 543] on ellipse at bounding box center [938, 549] width 29 height 15
click at [641, 387] on input "e." at bounding box center [640, 381] width 1 height 11
radio input "true"
click at [712, 678] on button "Next" at bounding box center [640, 666] width 223 height 55
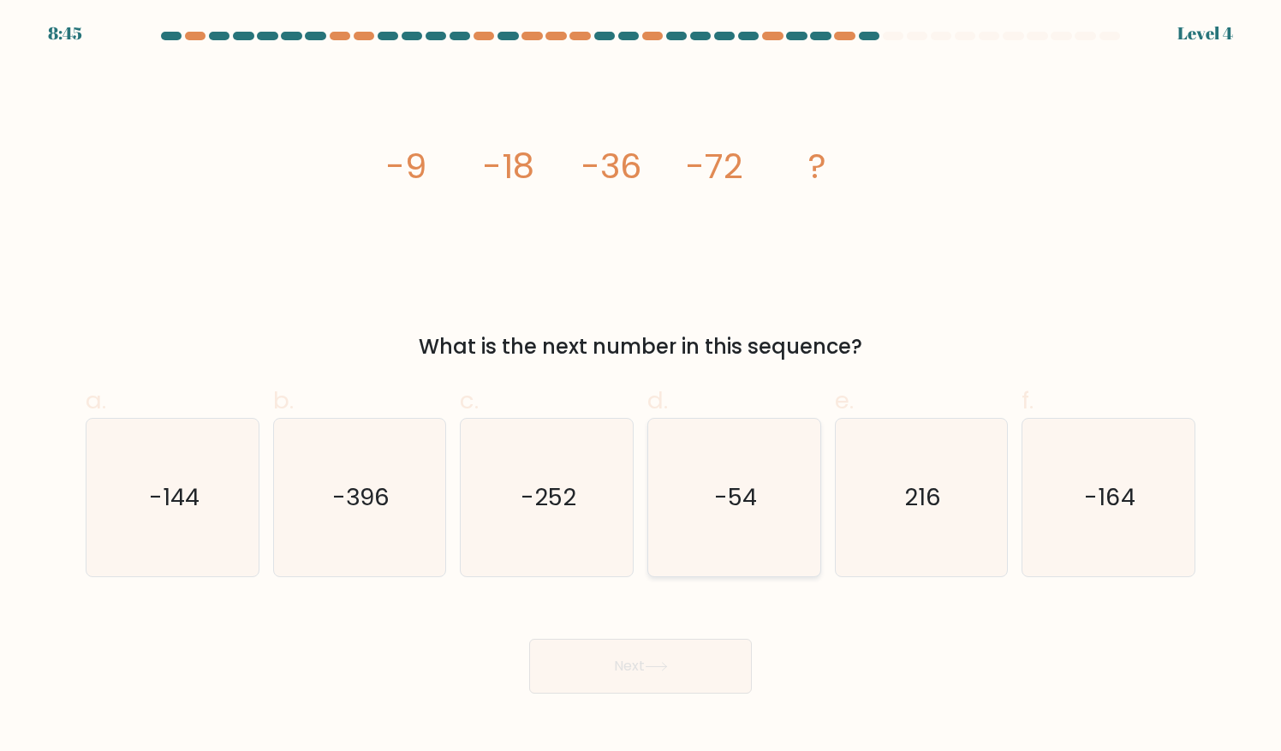
click at [693, 488] on icon "-54" at bounding box center [734, 497] width 157 height 157
click at [641, 387] on input "d. -54" at bounding box center [640, 381] width 1 height 11
radio input "true"
click at [216, 442] on icon "-144" at bounding box center [172, 497] width 157 height 157
click at [640, 387] on input "a. -144" at bounding box center [640, 381] width 1 height 11
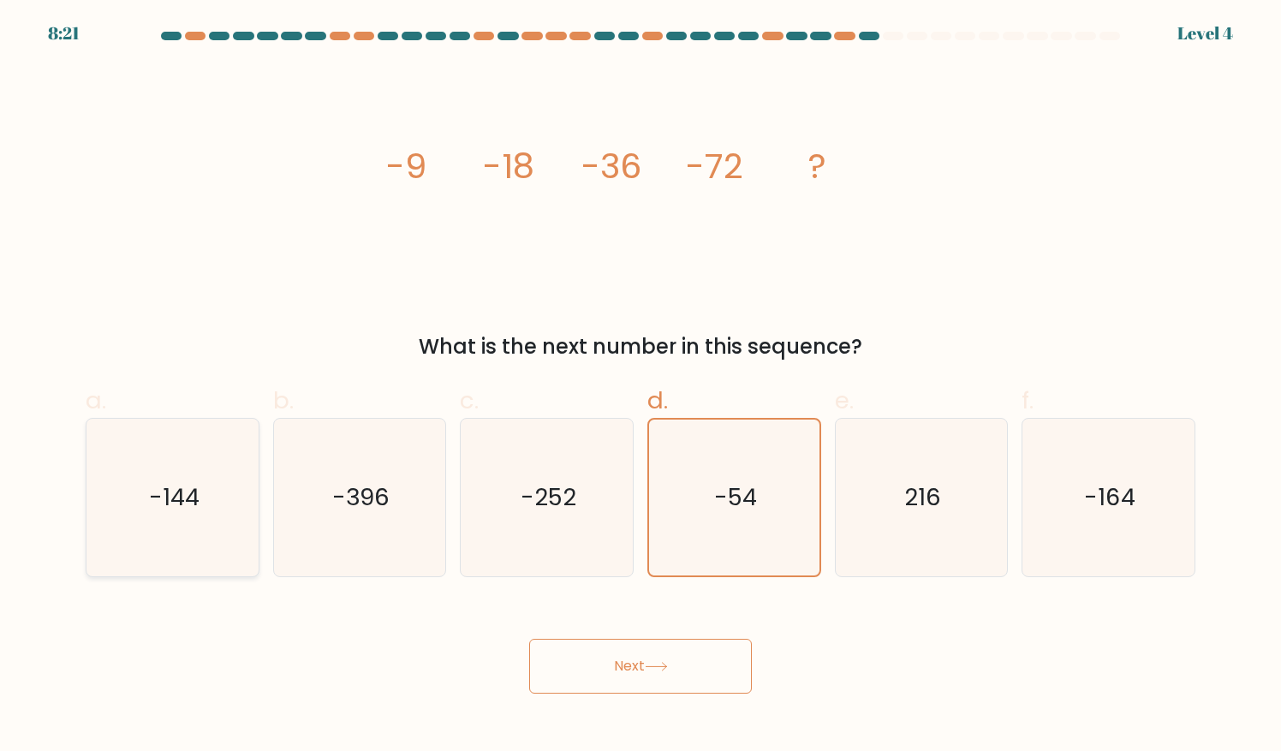
radio input "true"
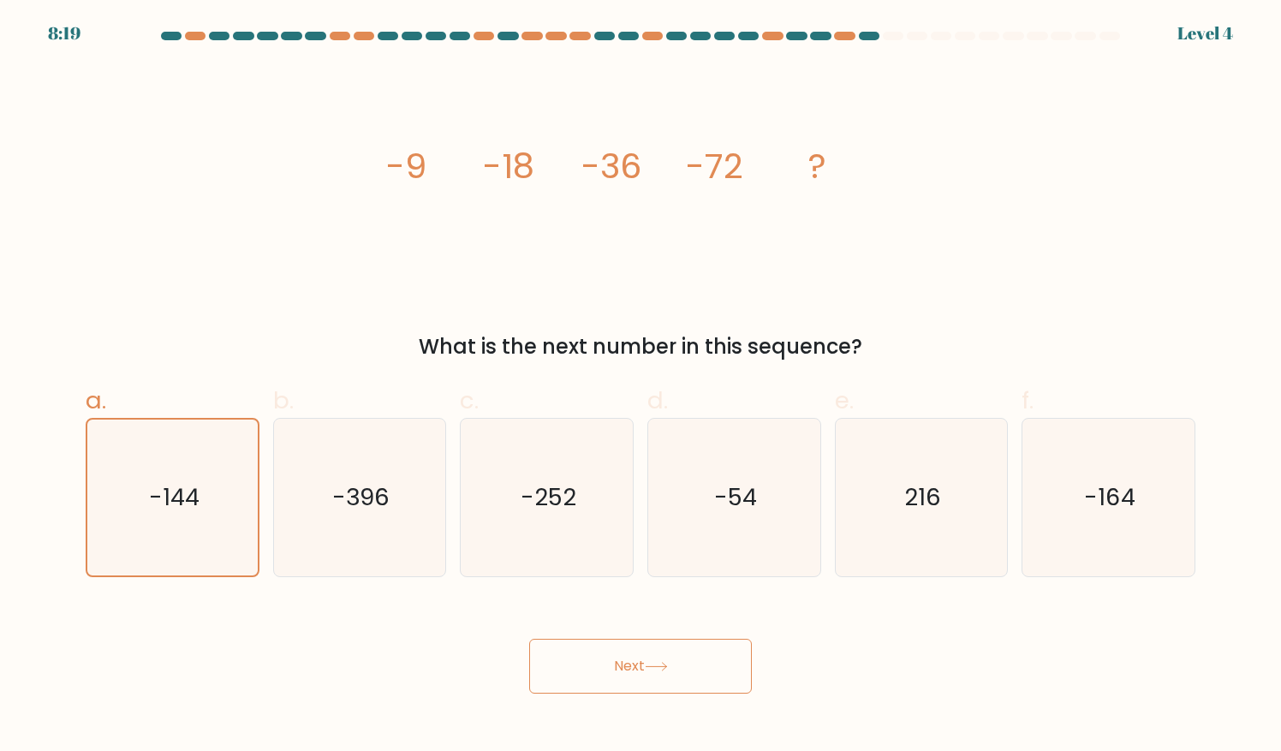
click at [676, 654] on button "Next" at bounding box center [640, 666] width 223 height 55
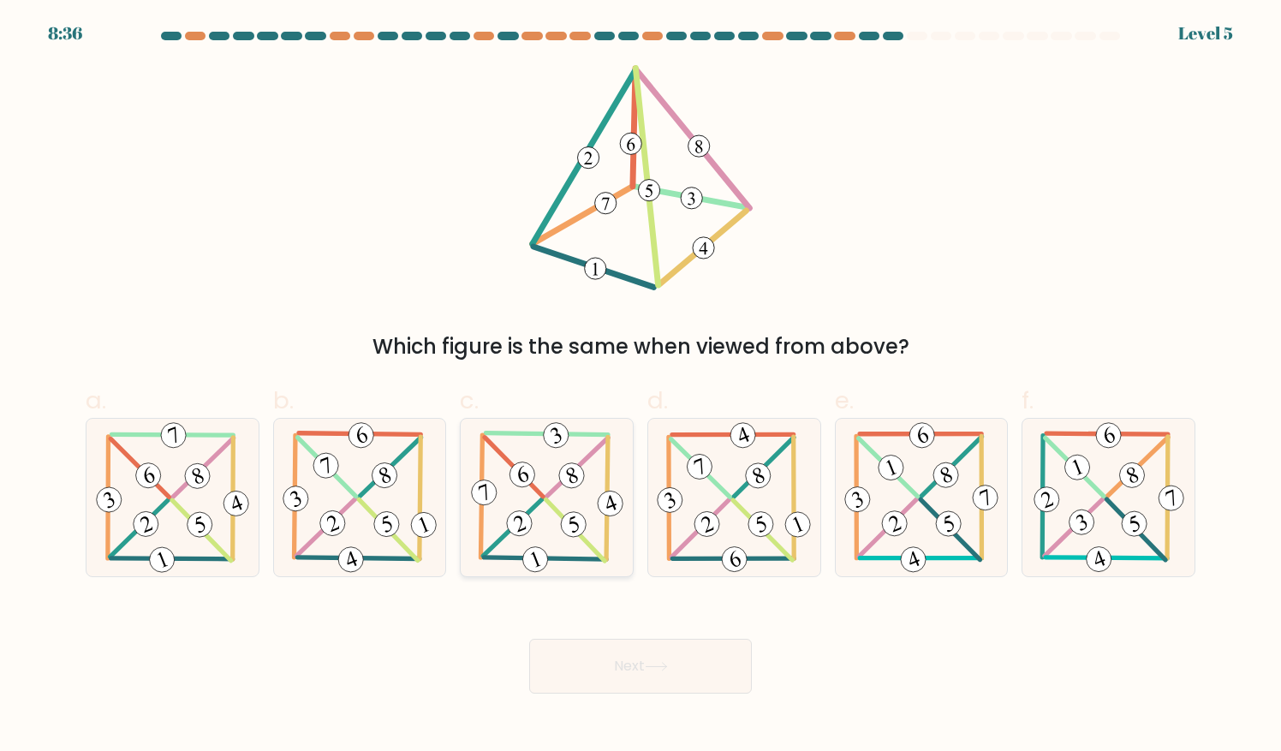
click at [601, 551] on icon at bounding box center [546, 497] width 159 height 157
click at [640, 387] on input "c." at bounding box center [640, 381] width 1 height 11
radio input "true"
click at [666, 664] on icon at bounding box center [656, 666] width 23 height 9
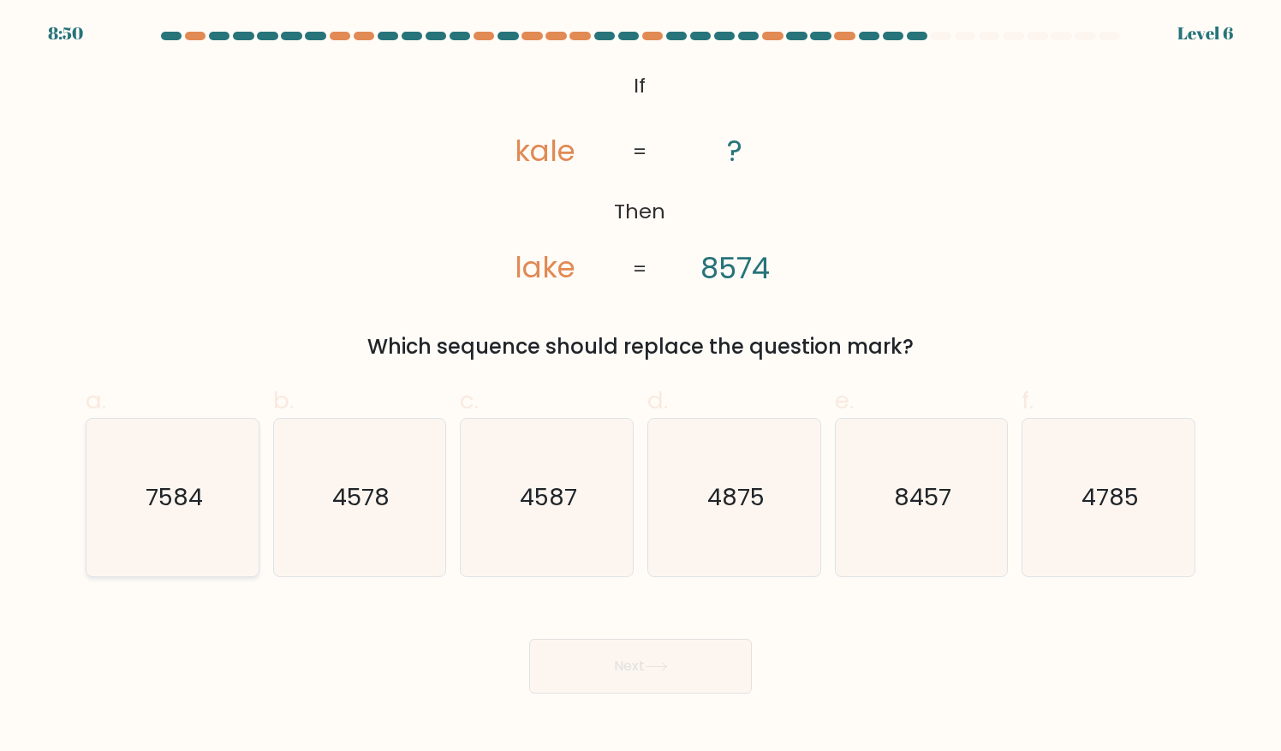
click at [192, 491] on text "7584" at bounding box center [174, 496] width 57 height 33
click at [640, 387] on input "a. 7584" at bounding box center [640, 381] width 1 height 11
radio input "true"
click at [596, 670] on button "Next" at bounding box center [640, 666] width 223 height 55
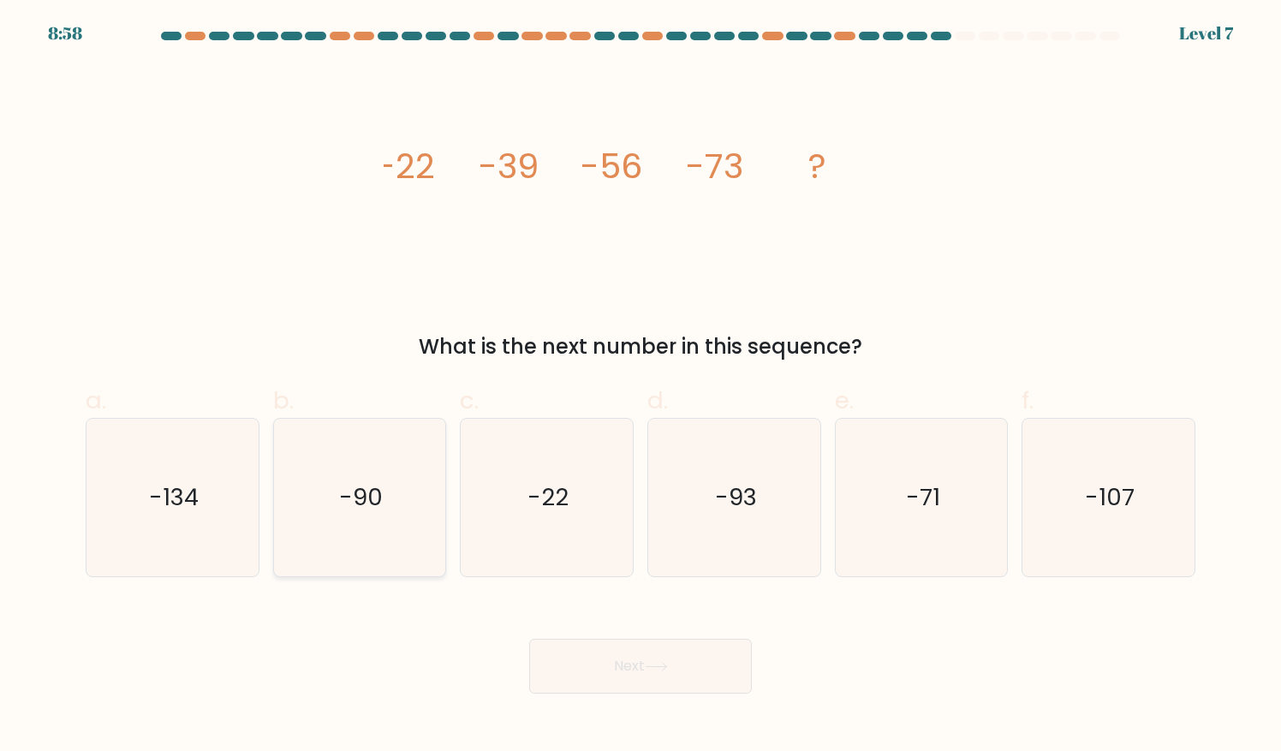
click at [416, 538] on icon "-90" at bounding box center [359, 497] width 157 height 157
click at [640, 387] on input "b. -90" at bounding box center [640, 381] width 1 height 11
radio input "true"
click at [616, 651] on button "Next" at bounding box center [640, 666] width 223 height 55
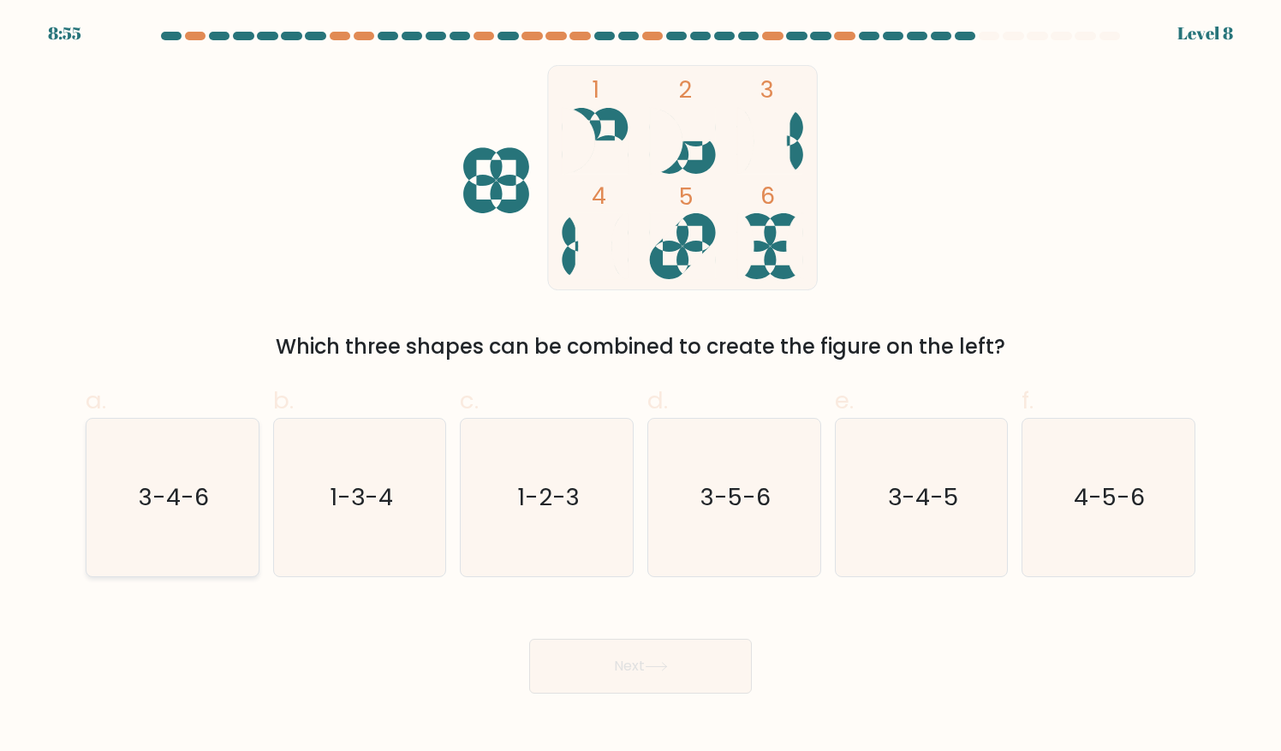
click at [144, 470] on icon "3-4-6" at bounding box center [172, 497] width 157 height 157
click at [640, 387] on input "a. 3-4-6" at bounding box center [640, 381] width 1 height 11
radio input "true"
click at [584, 662] on button "Next" at bounding box center [640, 666] width 223 height 55
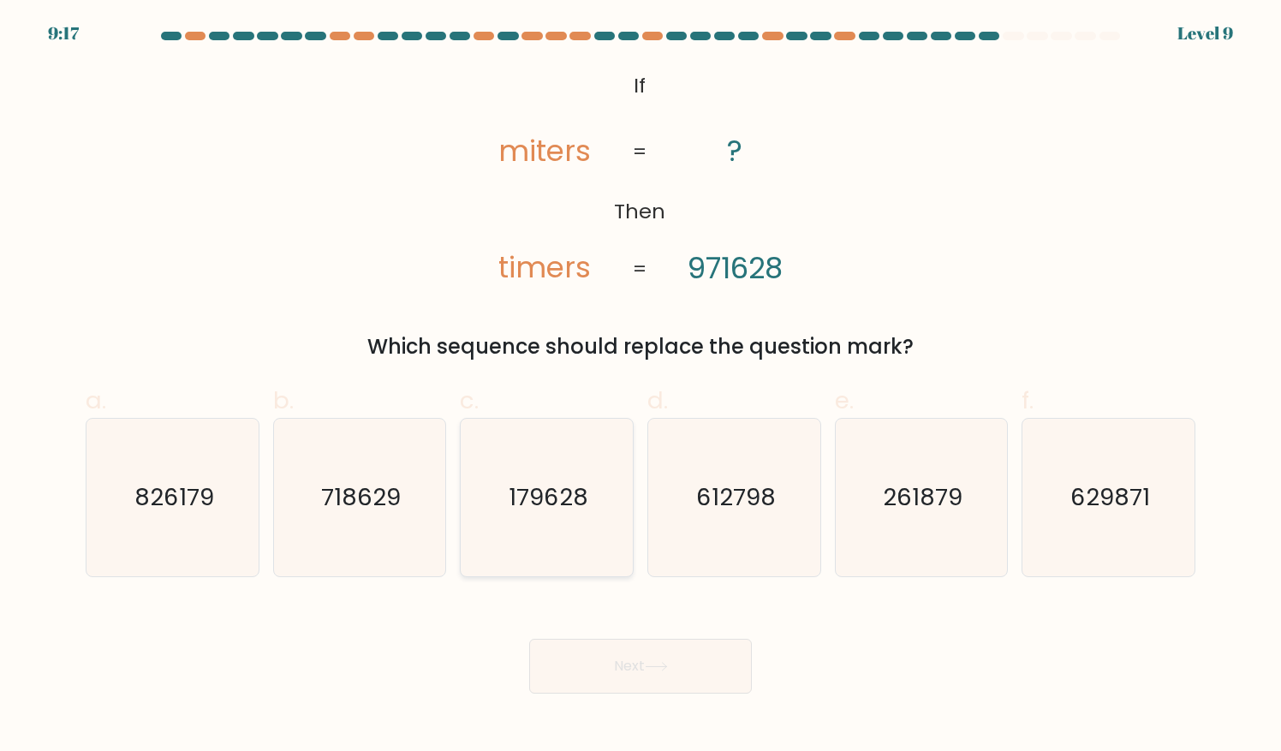
click at [584, 495] on text "179628" at bounding box center [548, 496] width 80 height 33
click at [640, 387] on input "c. 179628" at bounding box center [640, 381] width 1 height 11
radio input "true"
click at [529, 658] on button "Next" at bounding box center [640, 666] width 223 height 55
click at [568, 659] on button "Next" at bounding box center [640, 666] width 223 height 55
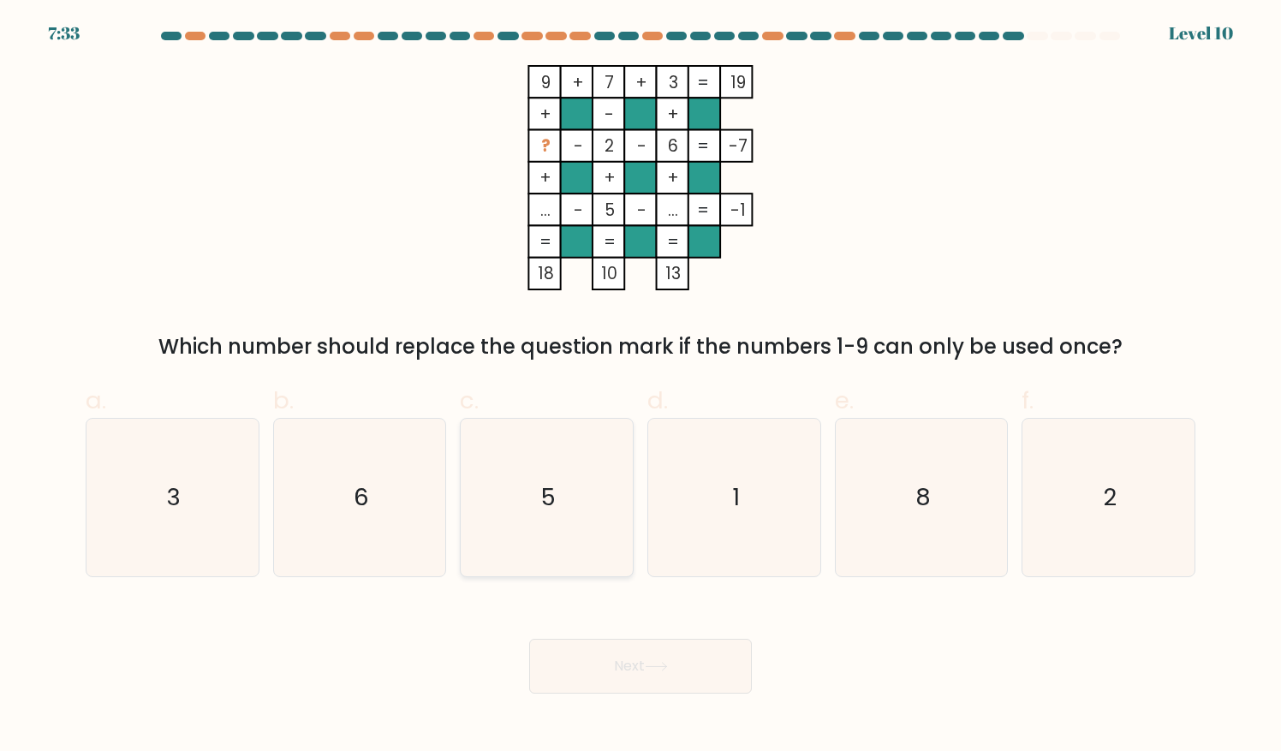
click at [615, 504] on icon "5" at bounding box center [546, 497] width 157 height 157
click at [640, 387] on input "c. 5" at bounding box center [640, 381] width 1 height 11
radio input "true"
click at [176, 530] on icon "3" at bounding box center [172, 497] width 157 height 157
click at [640, 387] on input "a. 3" at bounding box center [640, 381] width 1 height 11
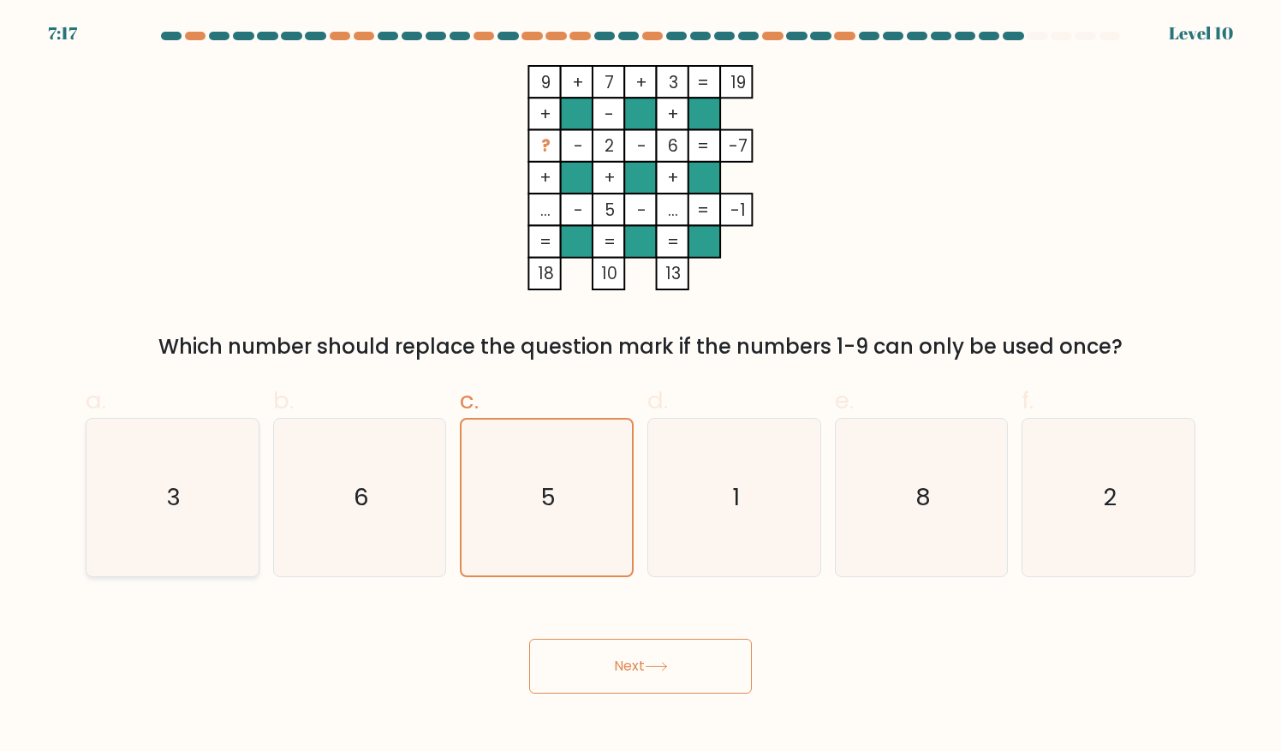
radio input "true"
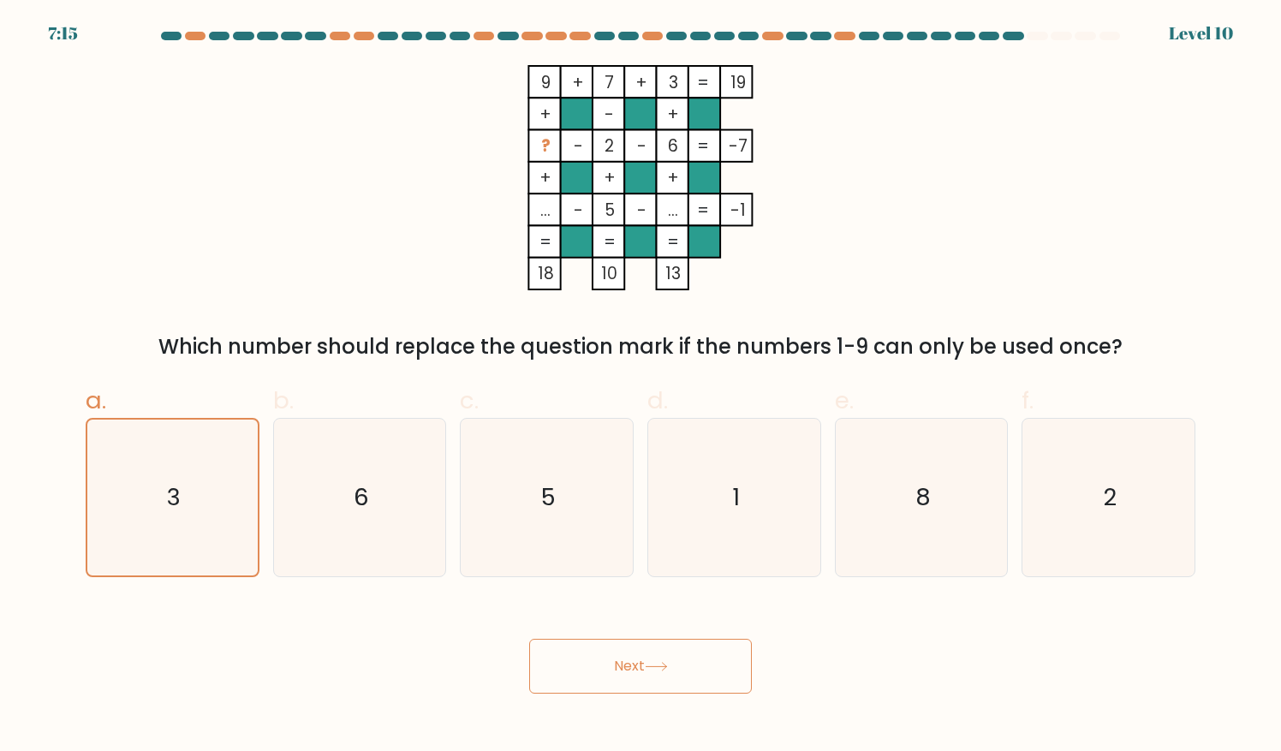
click at [563, 666] on button "Next" at bounding box center [640, 666] width 223 height 55
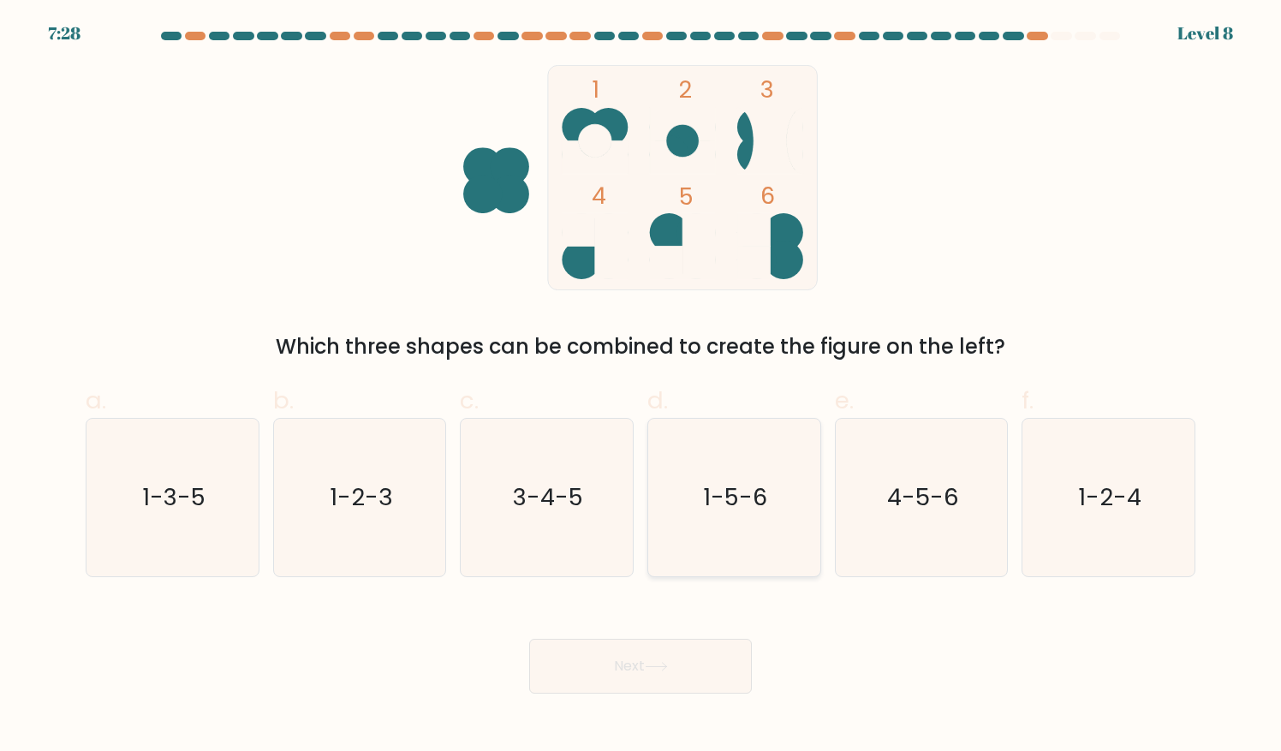
click at [745, 568] on icon "1-5-6" at bounding box center [734, 497] width 157 height 157
click at [641, 387] on input "d. 1-5-6" at bounding box center [640, 381] width 1 height 11
radio input "true"
click at [676, 670] on button "Next" at bounding box center [640, 666] width 223 height 55
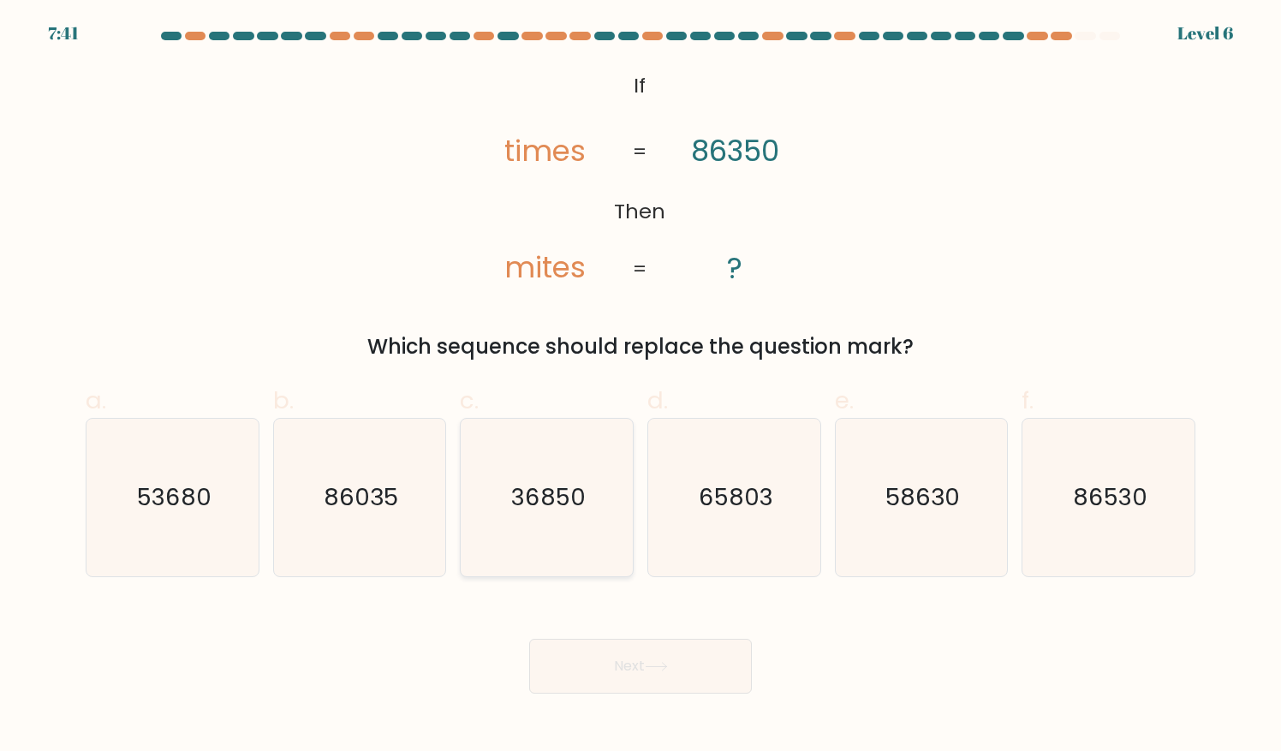
click at [562, 534] on icon "36850" at bounding box center [546, 497] width 157 height 157
click at [640, 387] on input "c. 36850" at bounding box center [640, 381] width 1 height 11
radio input "true"
click at [668, 671] on icon at bounding box center [656, 666] width 23 height 9
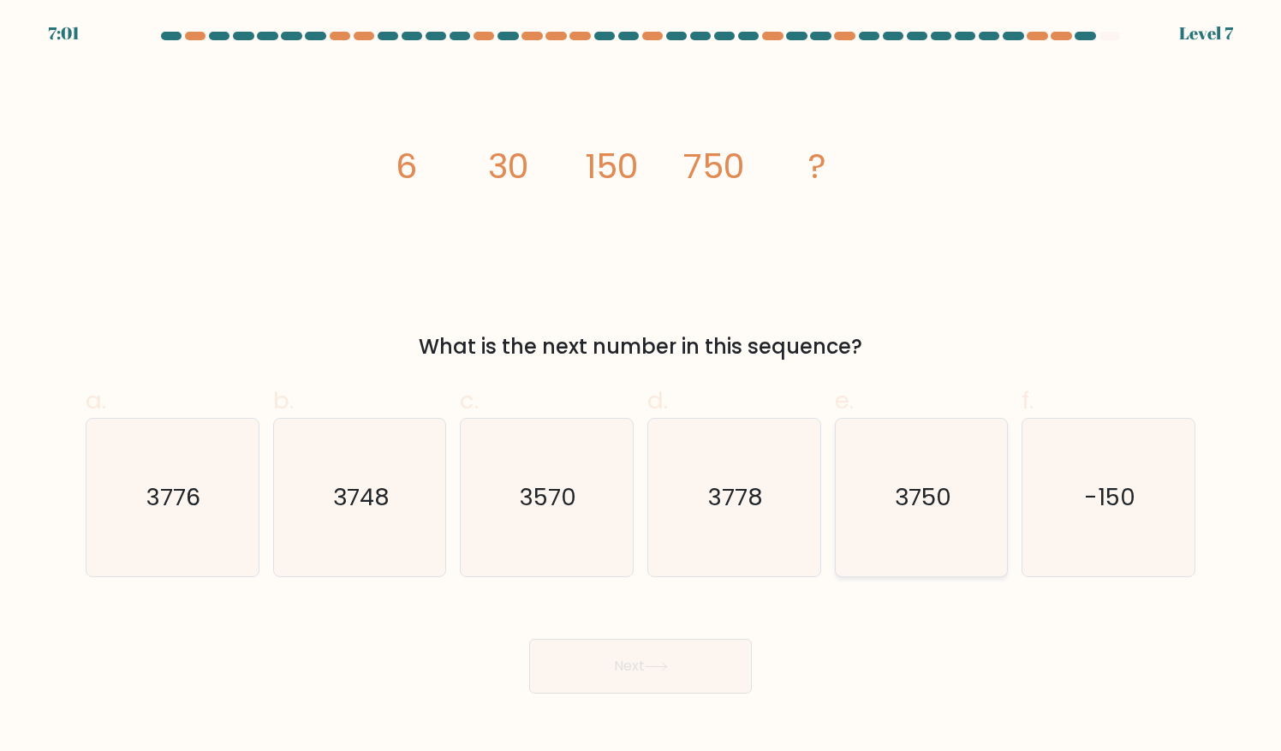
click at [851, 485] on icon "3750" at bounding box center [920, 497] width 157 height 157
click at [641, 387] on input "e. 3750" at bounding box center [640, 381] width 1 height 11
radio input "true"
click at [722, 671] on button "Next" at bounding box center [640, 666] width 223 height 55
